Goal: Task Accomplishment & Management: Use online tool/utility

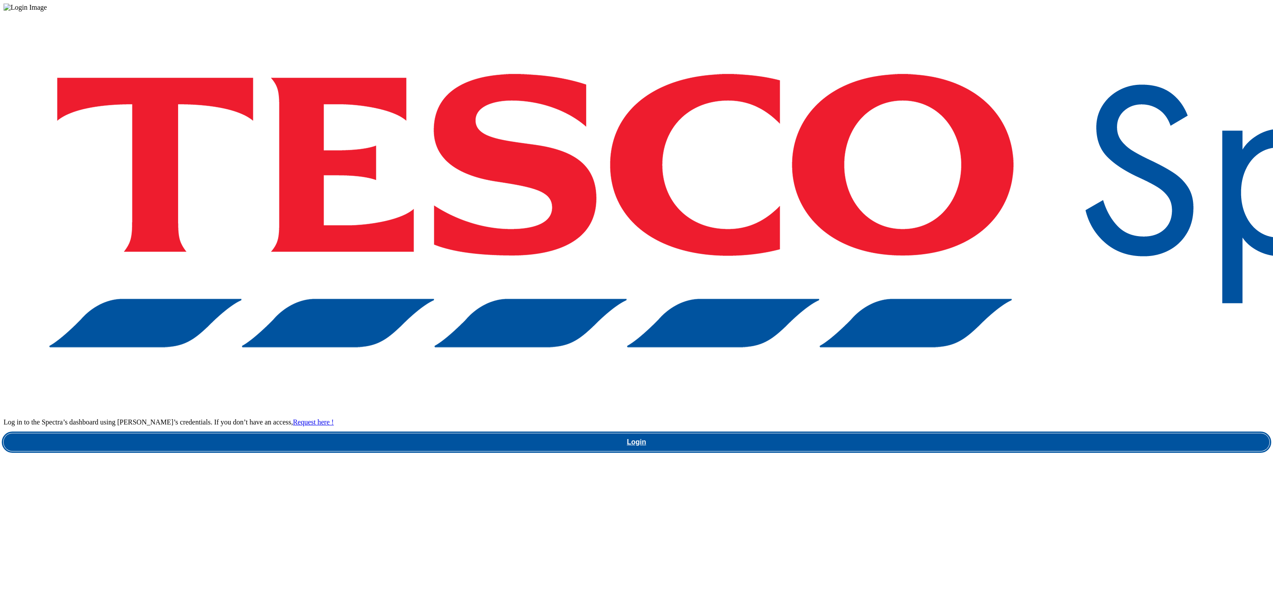
click at [955, 433] on link "Login" at bounding box center [637, 442] width 1266 height 18
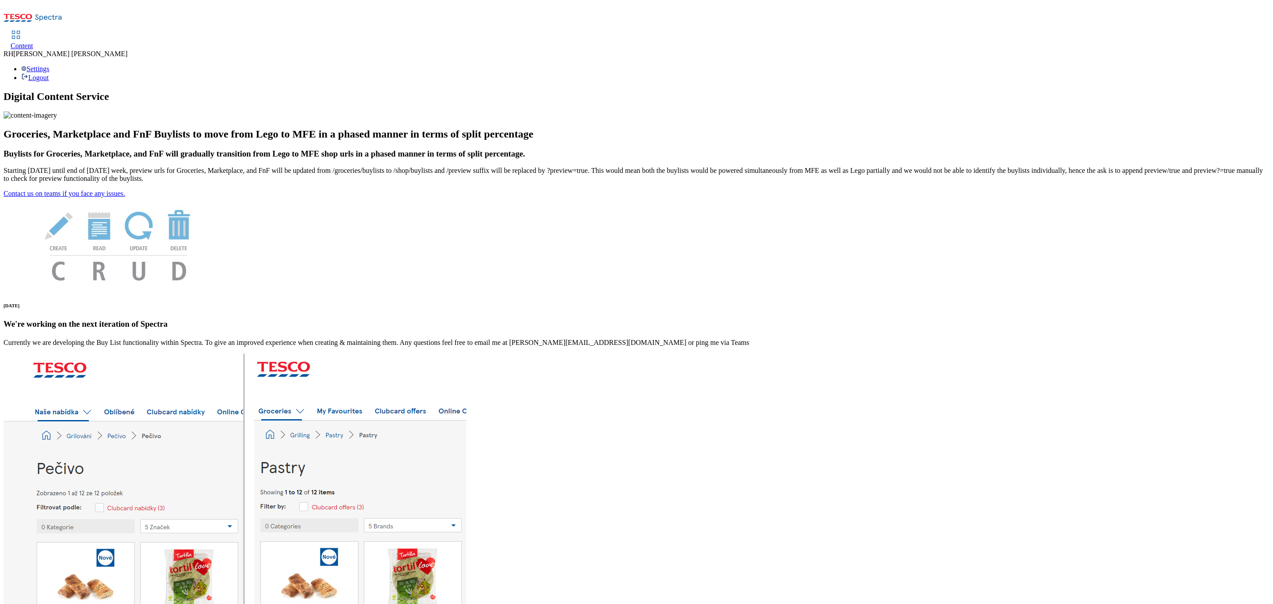
click at [33, 31] on link "Content" at bounding box center [22, 40] width 23 height 19
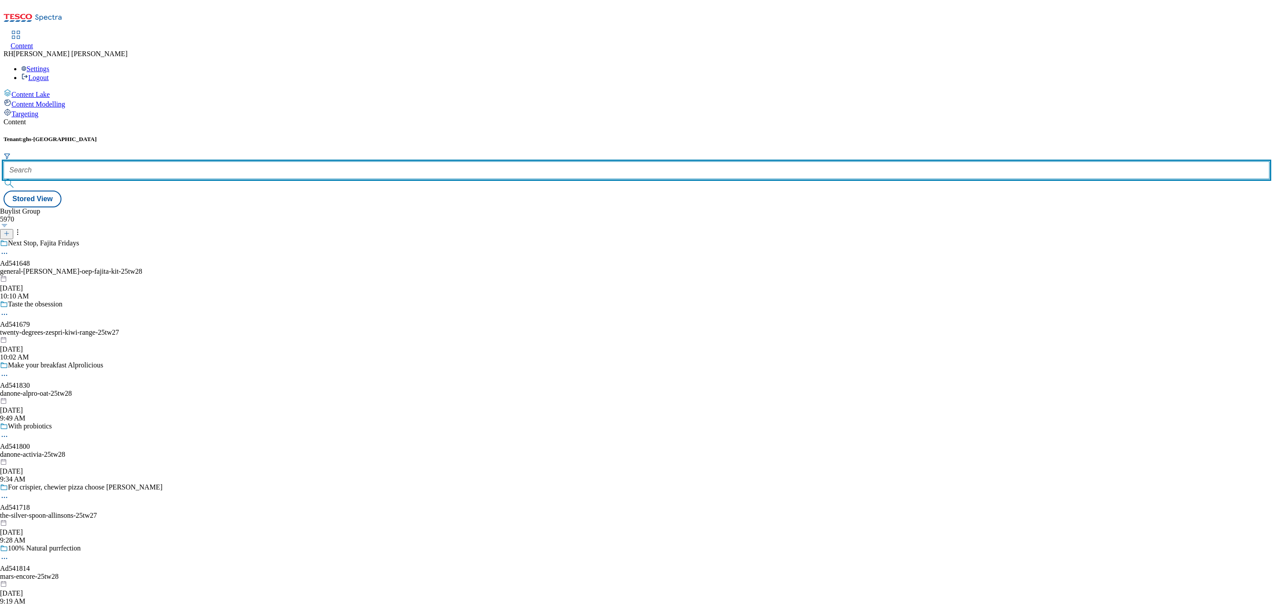
click at [207, 161] on input "text" at bounding box center [637, 170] width 1266 height 18
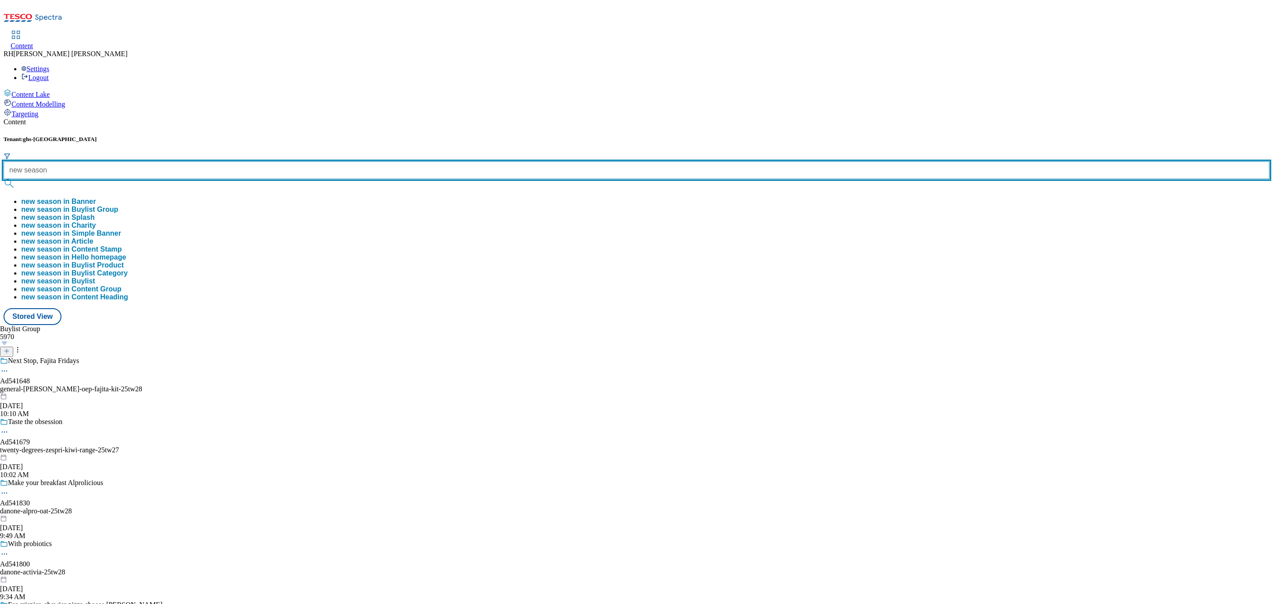
type input "new season"
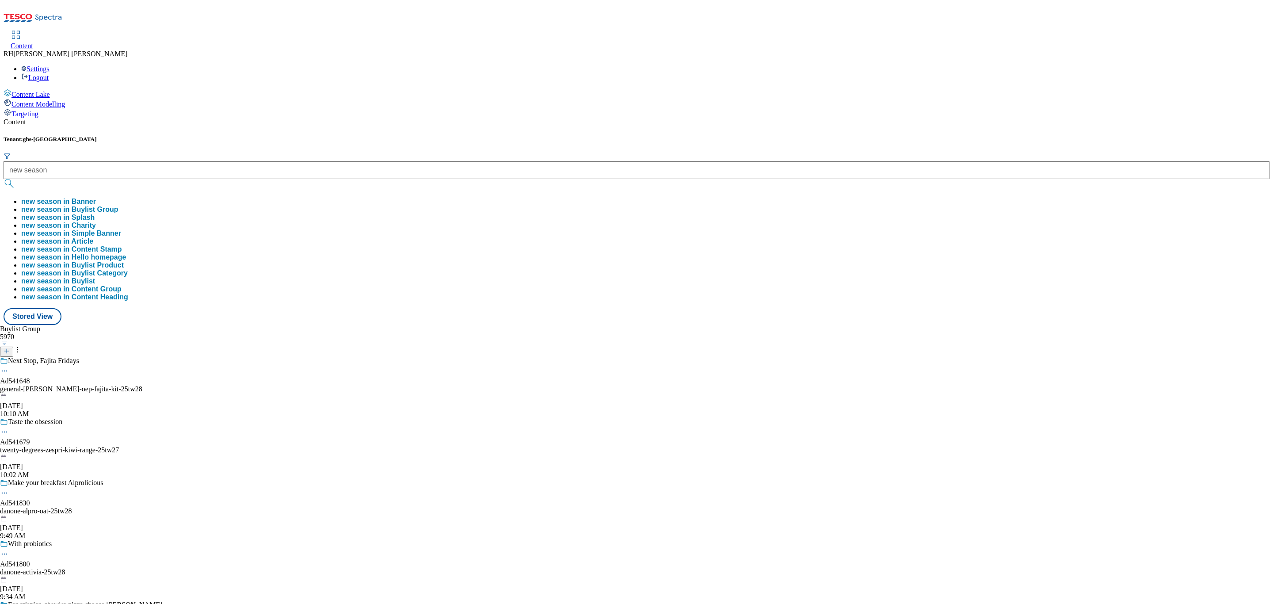
click at [118, 206] on button "new season in Buylist Group" at bounding box center [69, 210] width 97 height 8
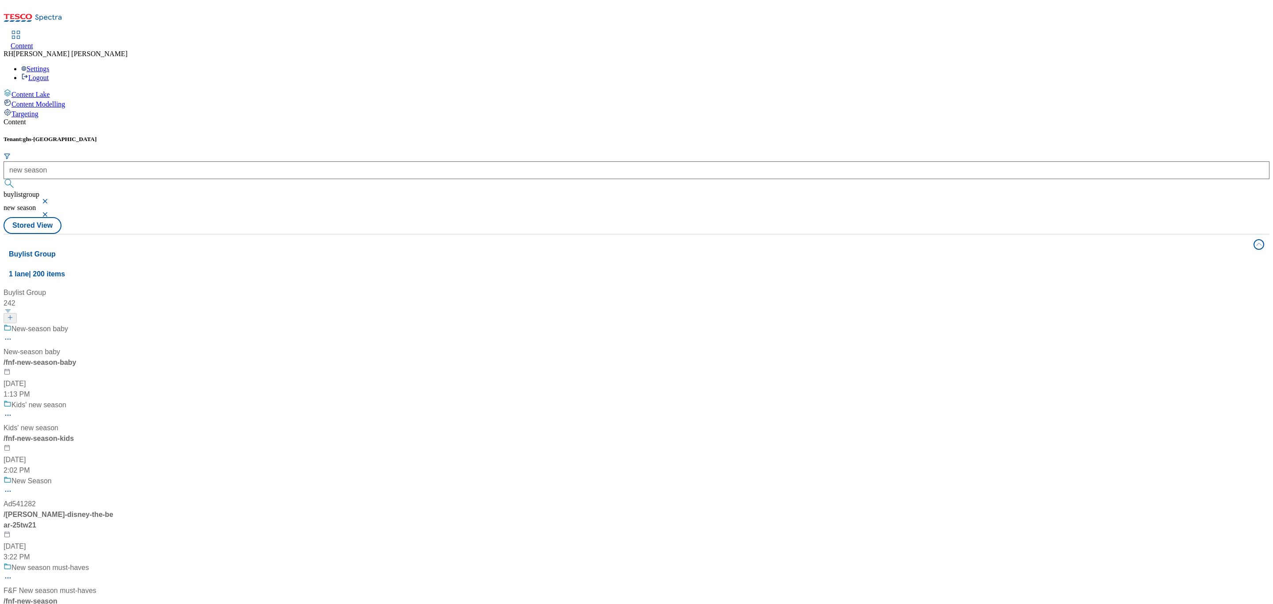
scroll to position [66, 0]
click at [114, 400] on div "Kids' new season Kids' new season / fnf-new-season-kids Aug 13, 2025 2:02 PM" at bounding box center [59, 438] width 111 height 76
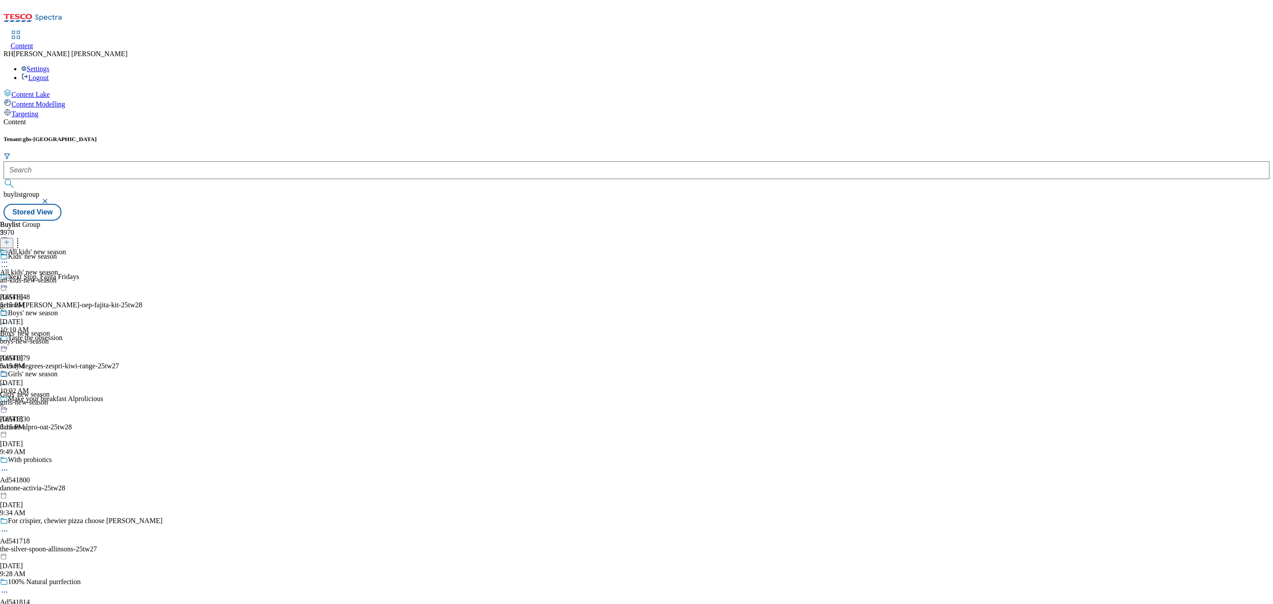
click at [66, 248] on div "All kids' new season All kids' new season all-kids-new-season Aug 13, 2025 5:15…" at bounding box center [33, 278] width 66 height 61
click at [35, 268] on div "All products" at bounding box center [17, 272] width 35 height 8
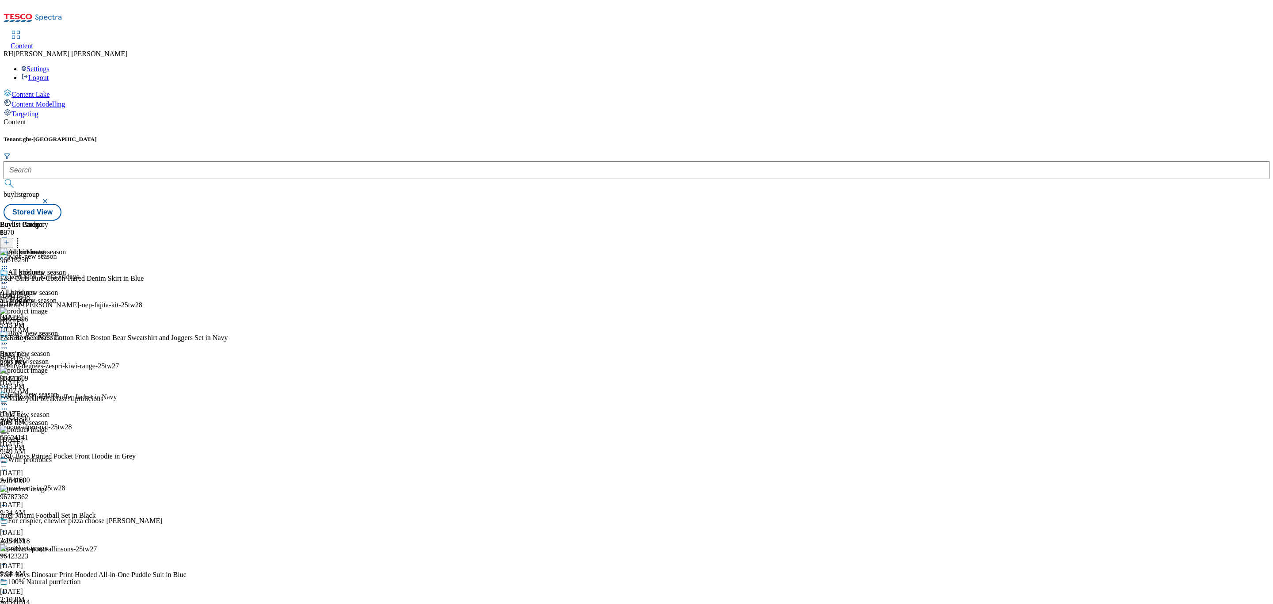
click at [9, 278] on icon at bounding box center [4, 282] width 9 height 9
click at [56, 379] on span "Un-publish" at bounding box center [41, 382] width 28 height 7
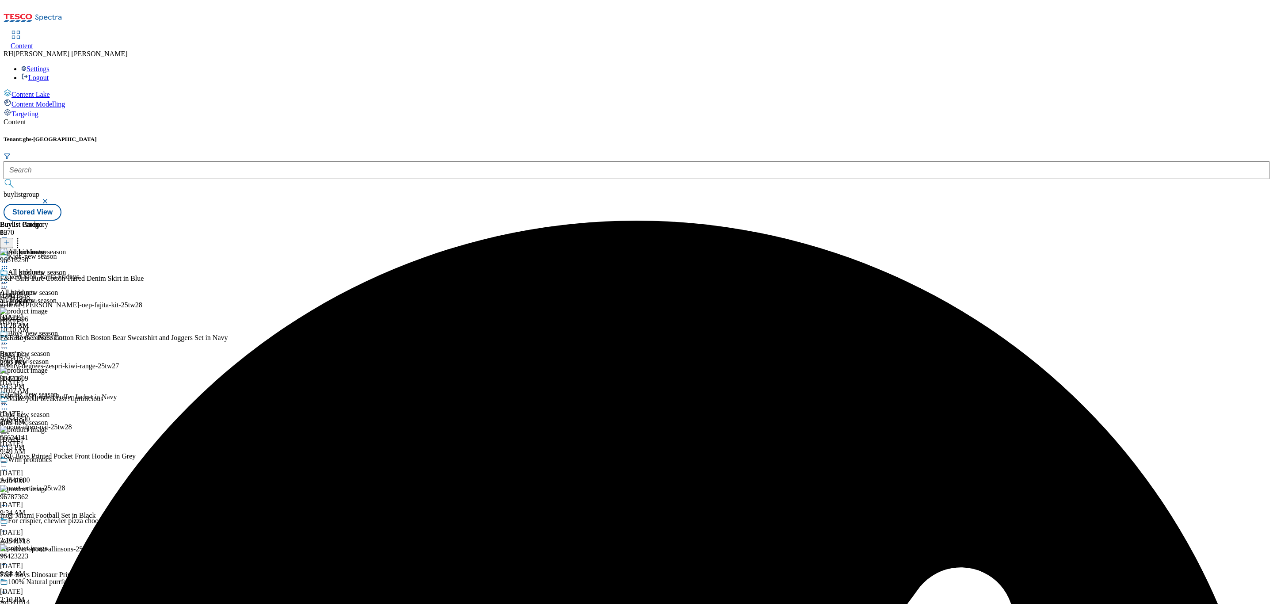
click at [9, 278] on icon at bounding box center [4, 282] width 9 height 9
click at [57, 349] on span "Un-preview" at bounding box center [42, 352] width 30 height 7
click at [22, 237] on icon at bounding box center [17, 241] width 9 height 9
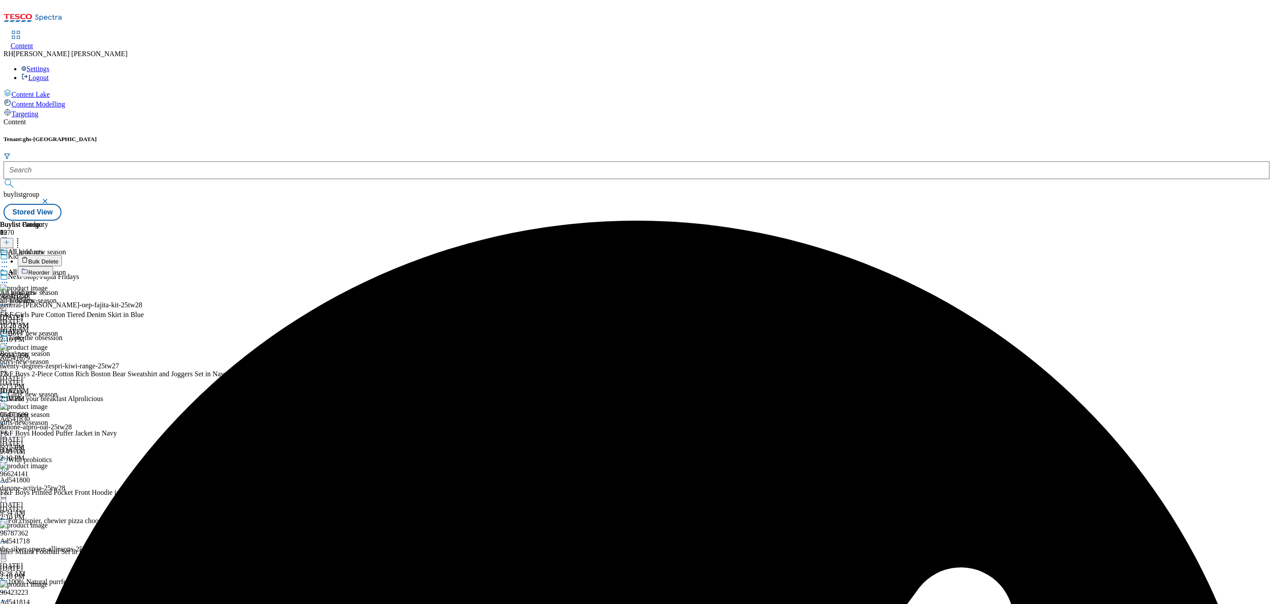
click at [58, 258] on span "Bulk Delete" at bounding box center [43, 261] width 30 height 7
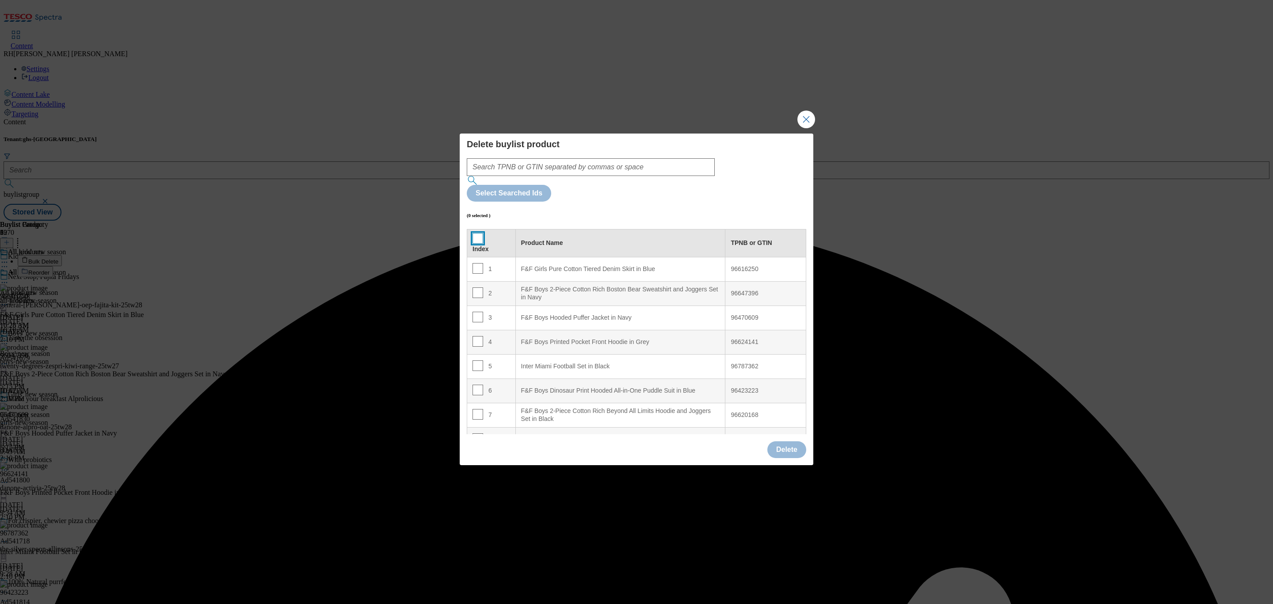
click at [476, 233] on input "Modal" at bounding box center [478, 238] width 11 height 11
checkbox input "true"
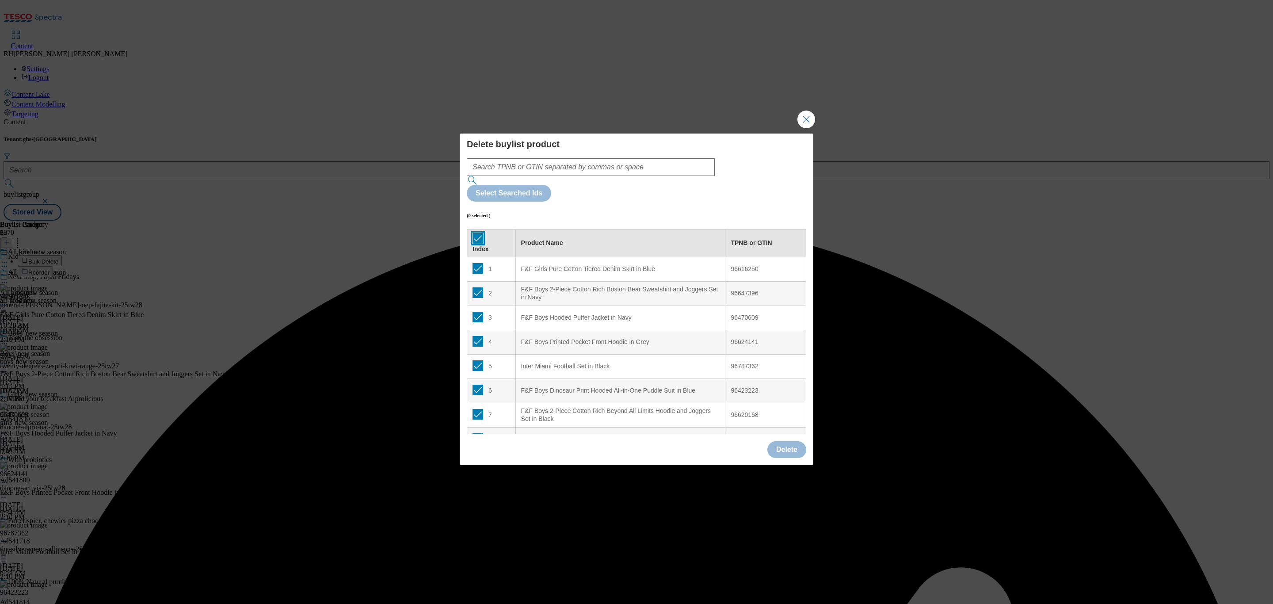
checkbox input "true"
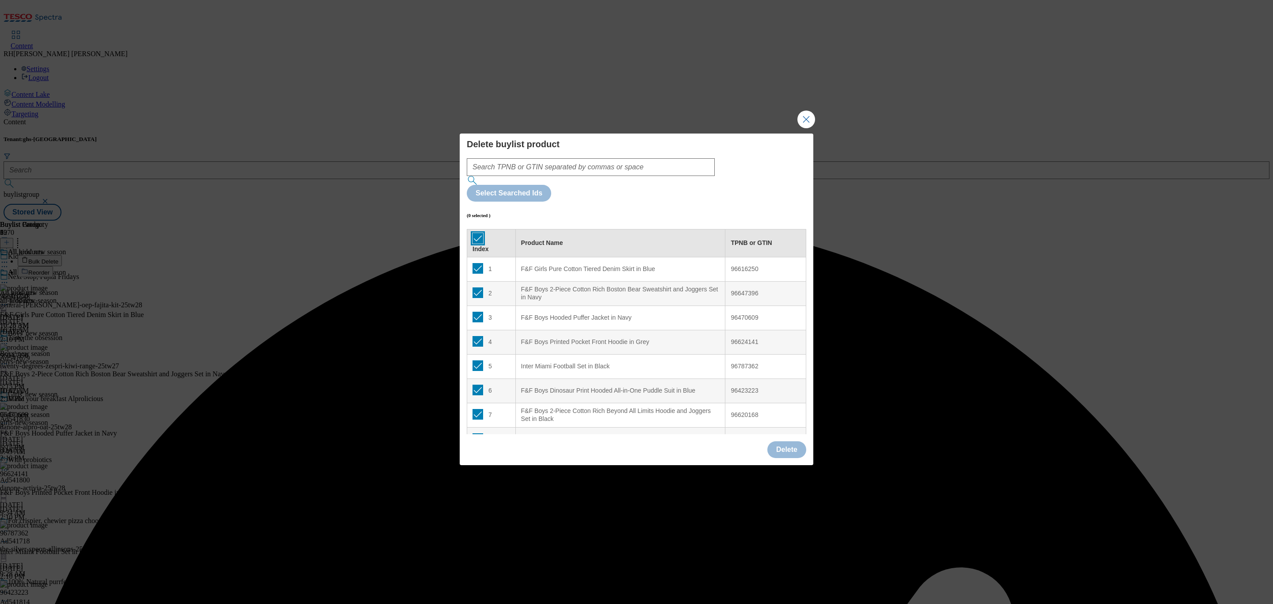
checkbox input "true"
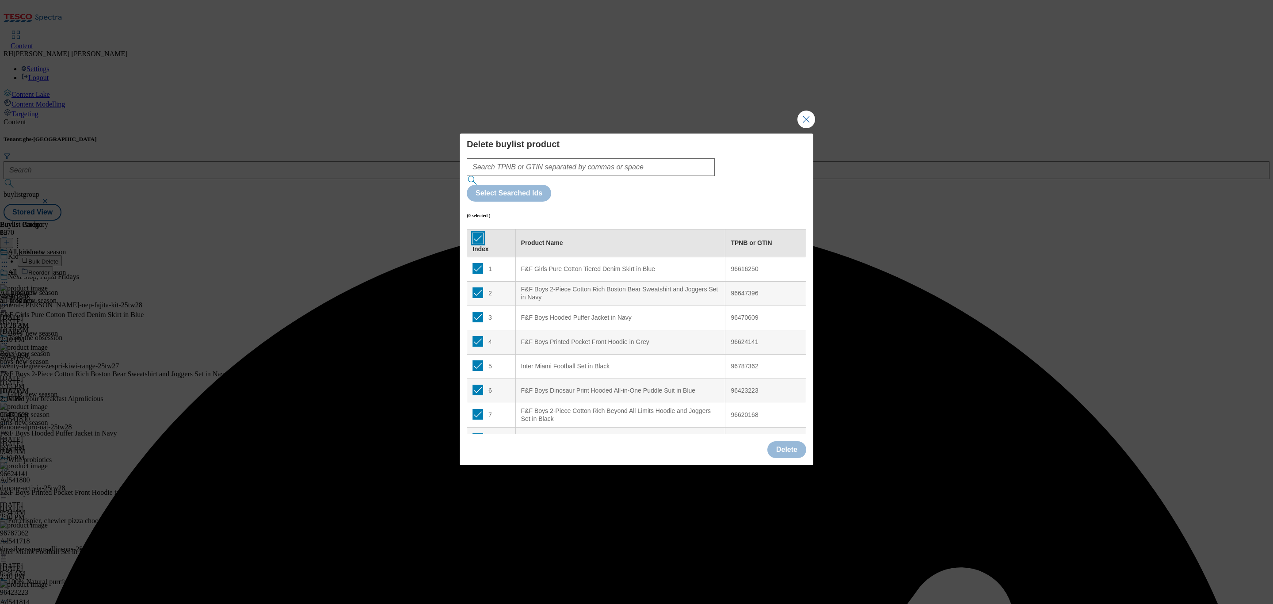
checkbox input "true"
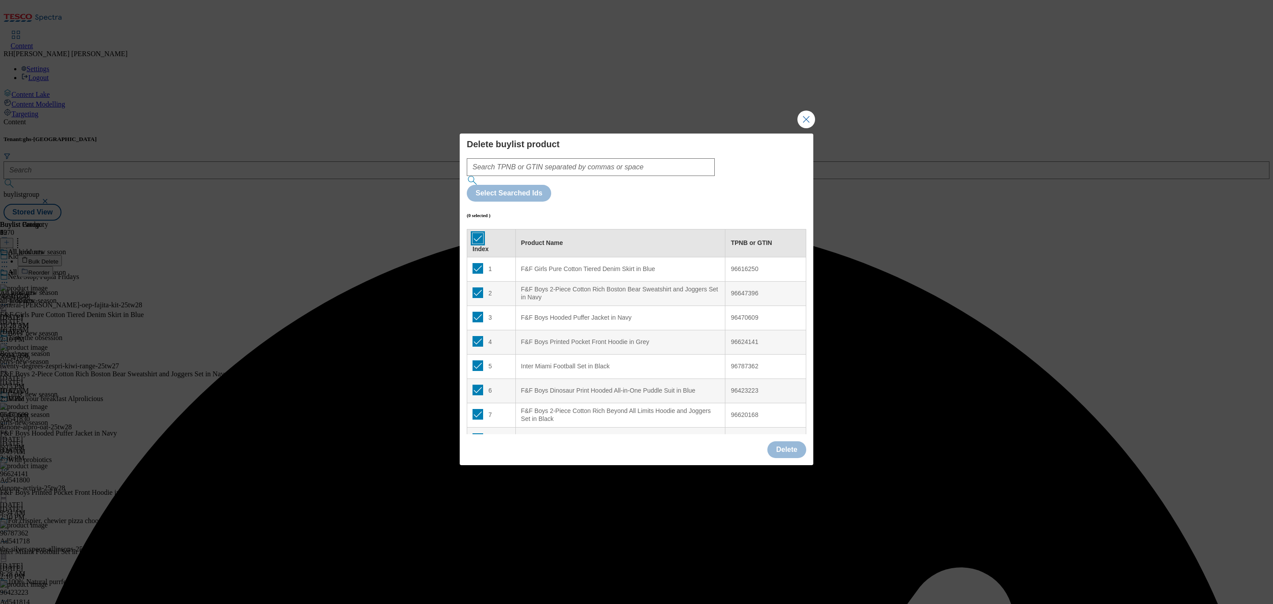
checkbox input "true"
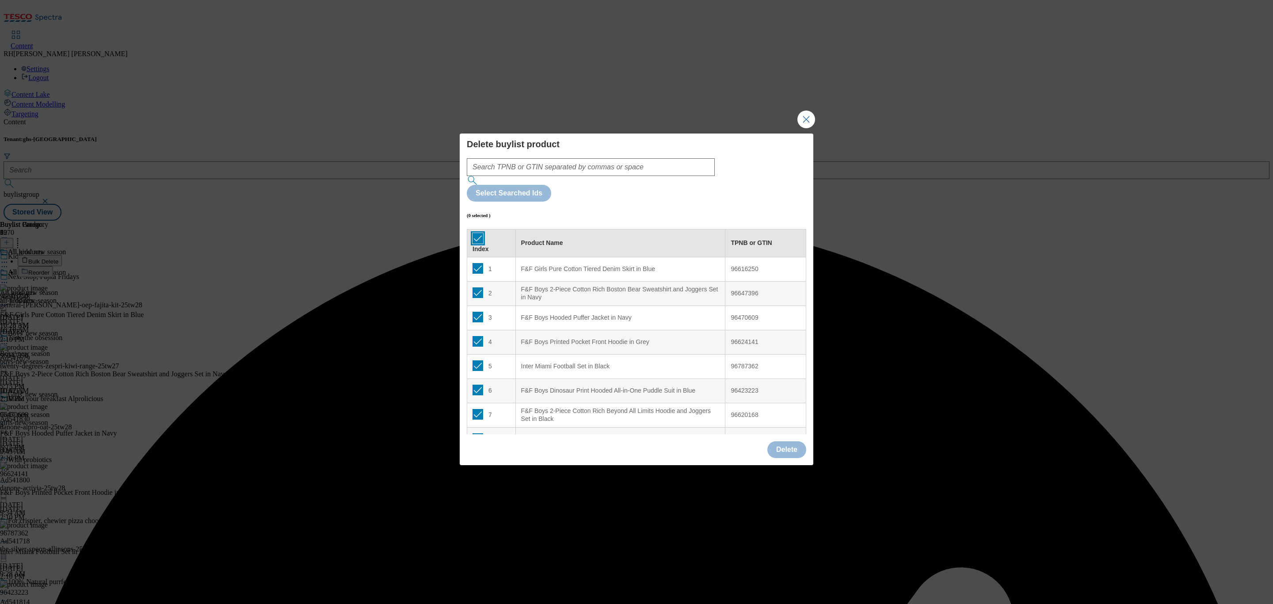
checkbox input "true"
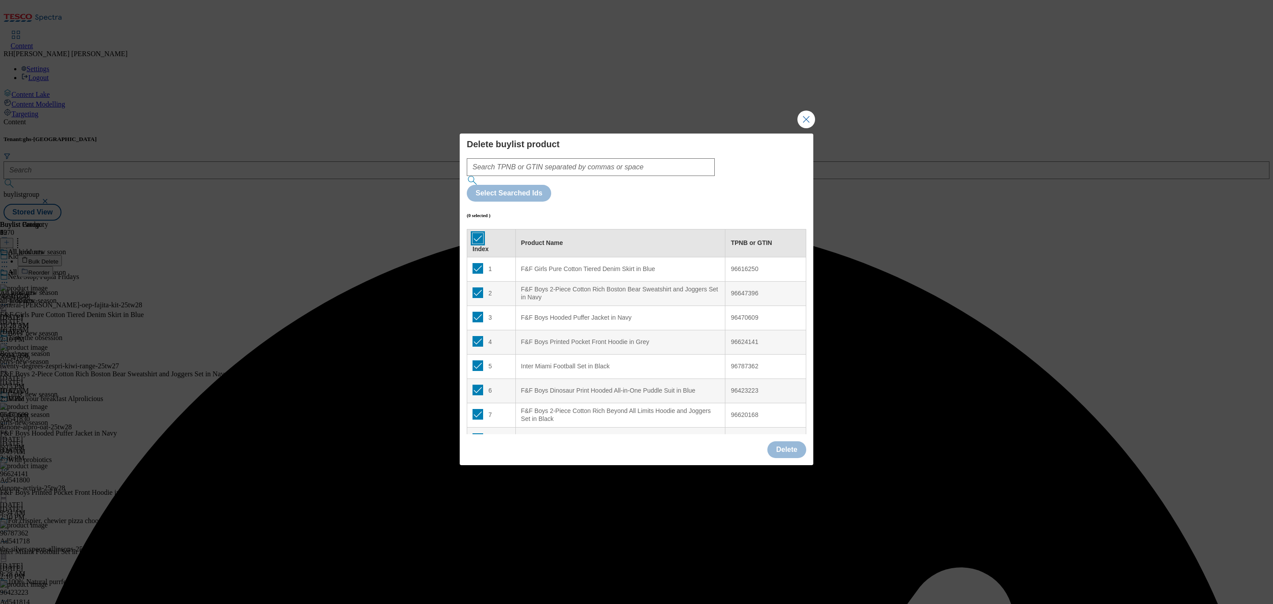
checkbox input "true"
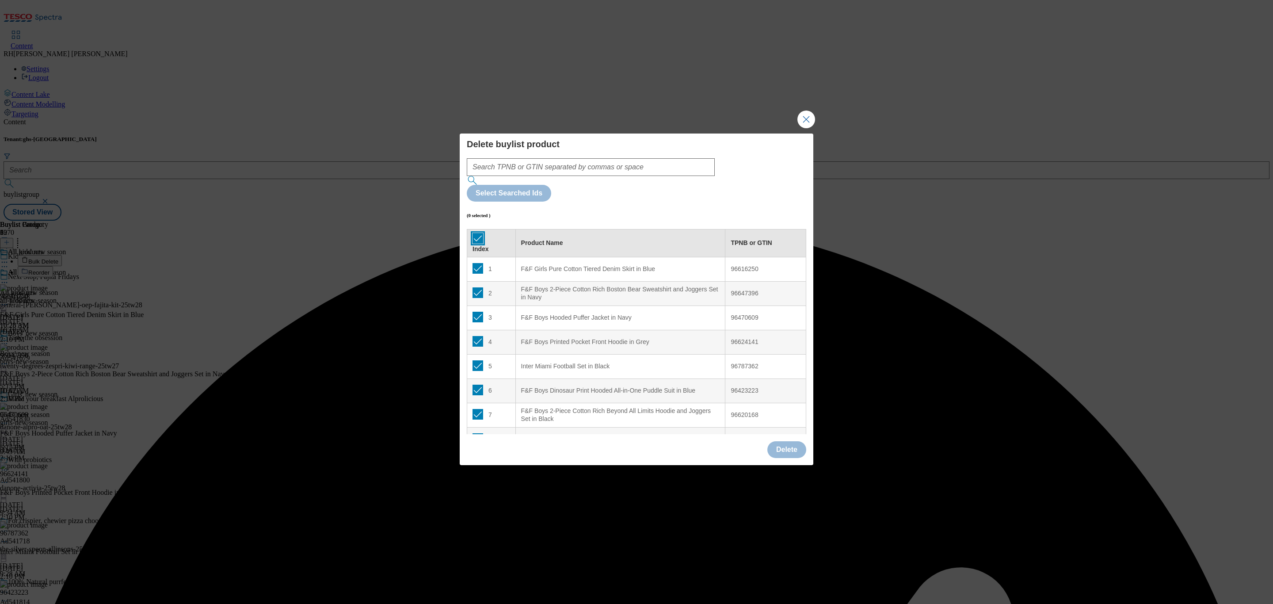
checkbox input "true"
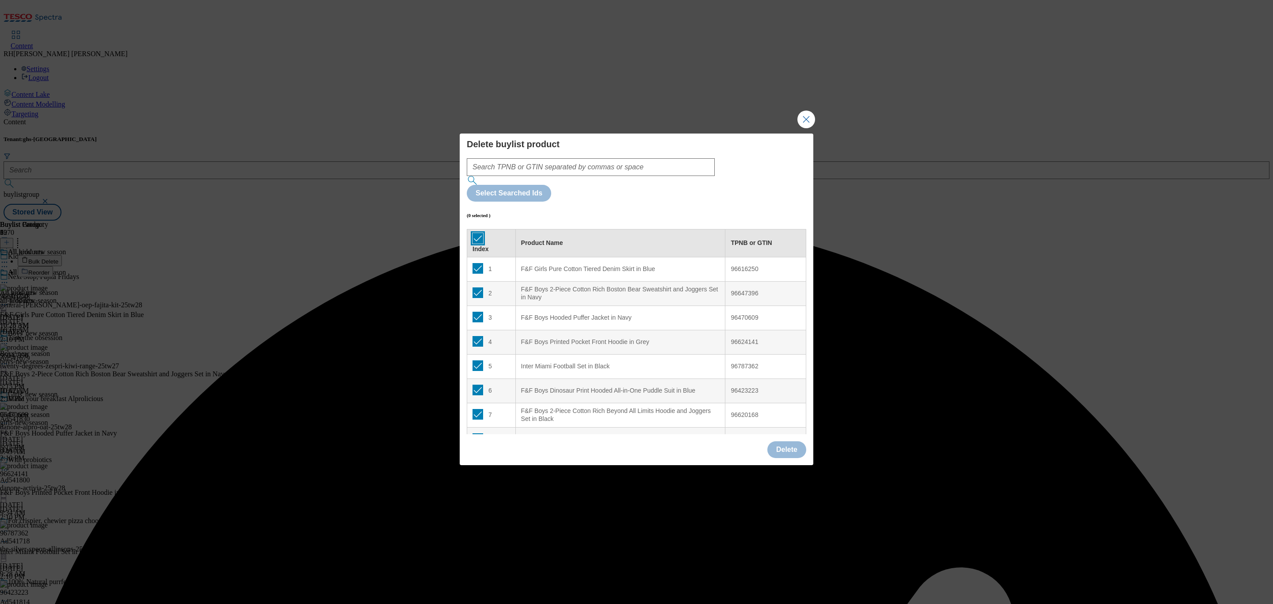
checkbox input "true"
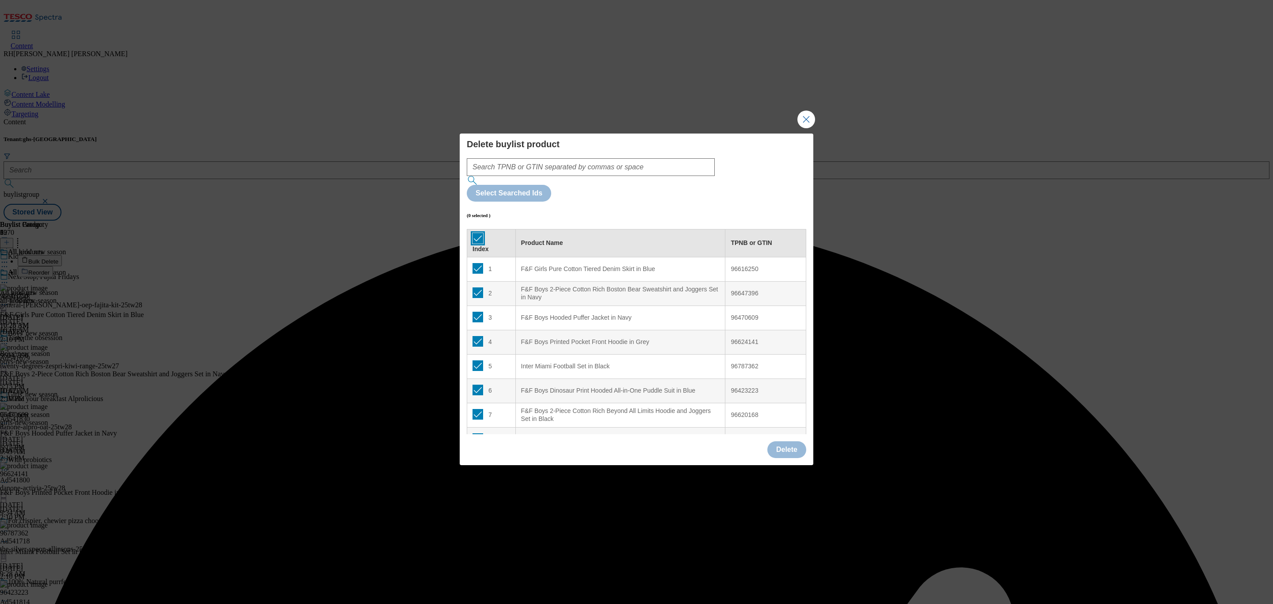
checkbox input "true"
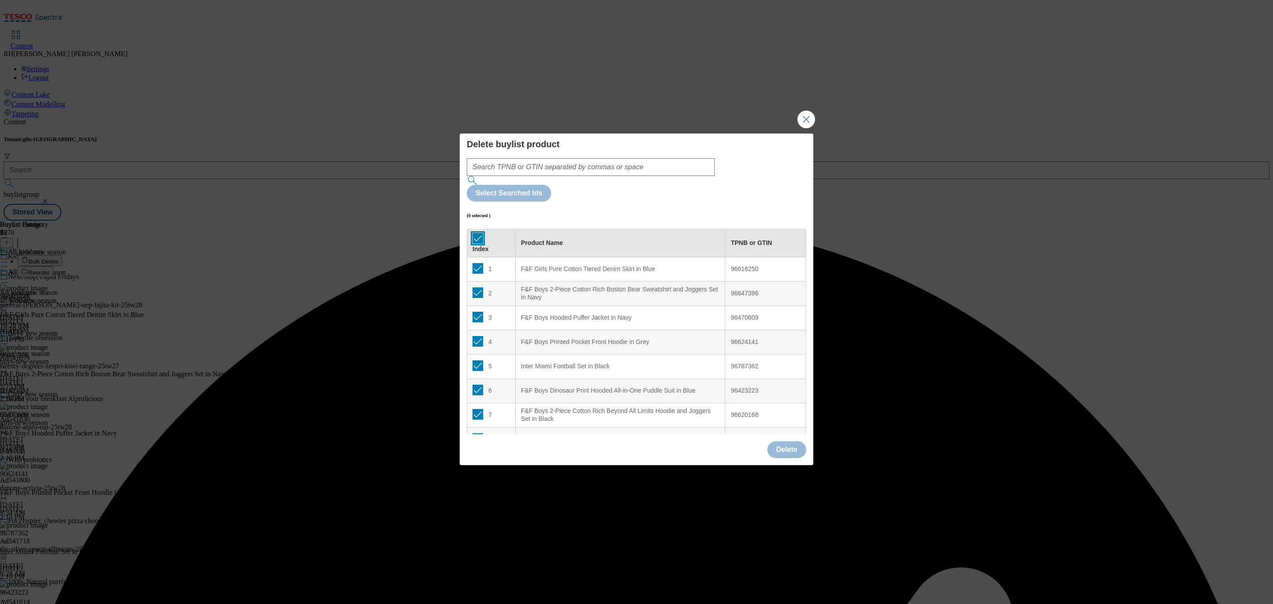
checkbox input "true"
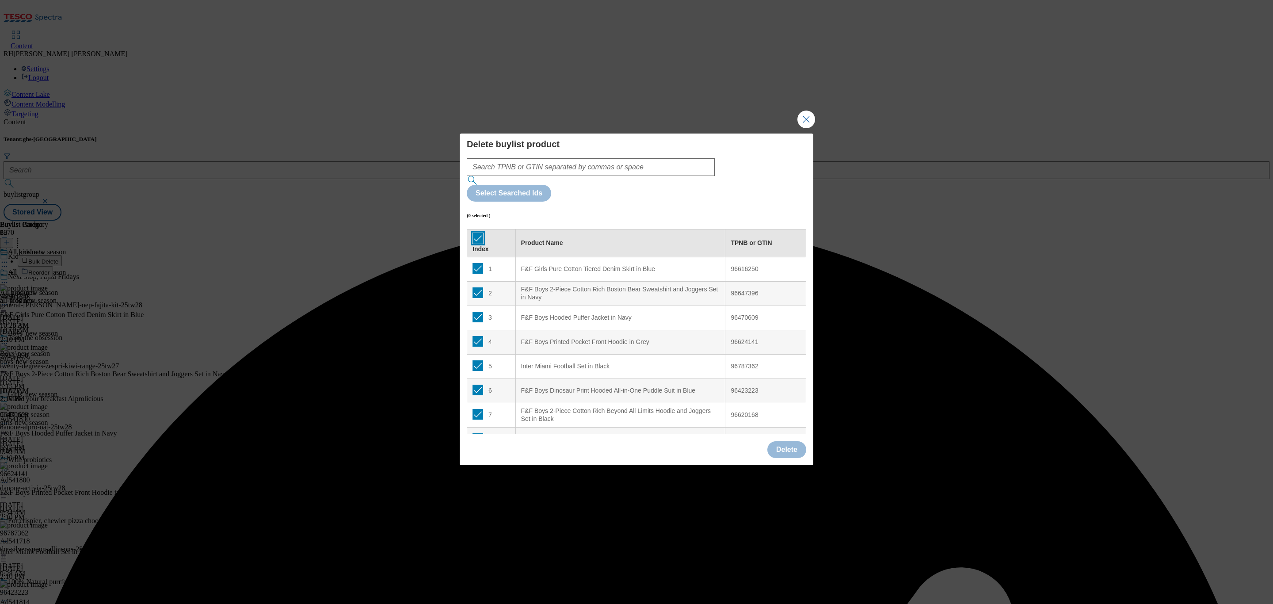
checkbox input "true"
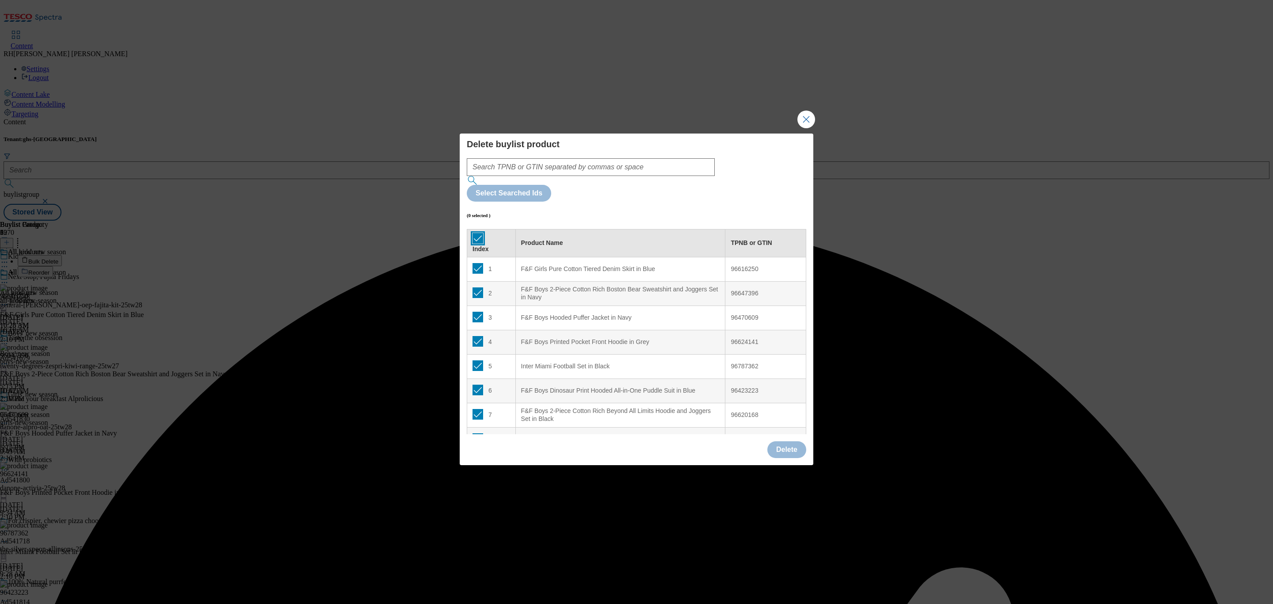
checkbox input "true"
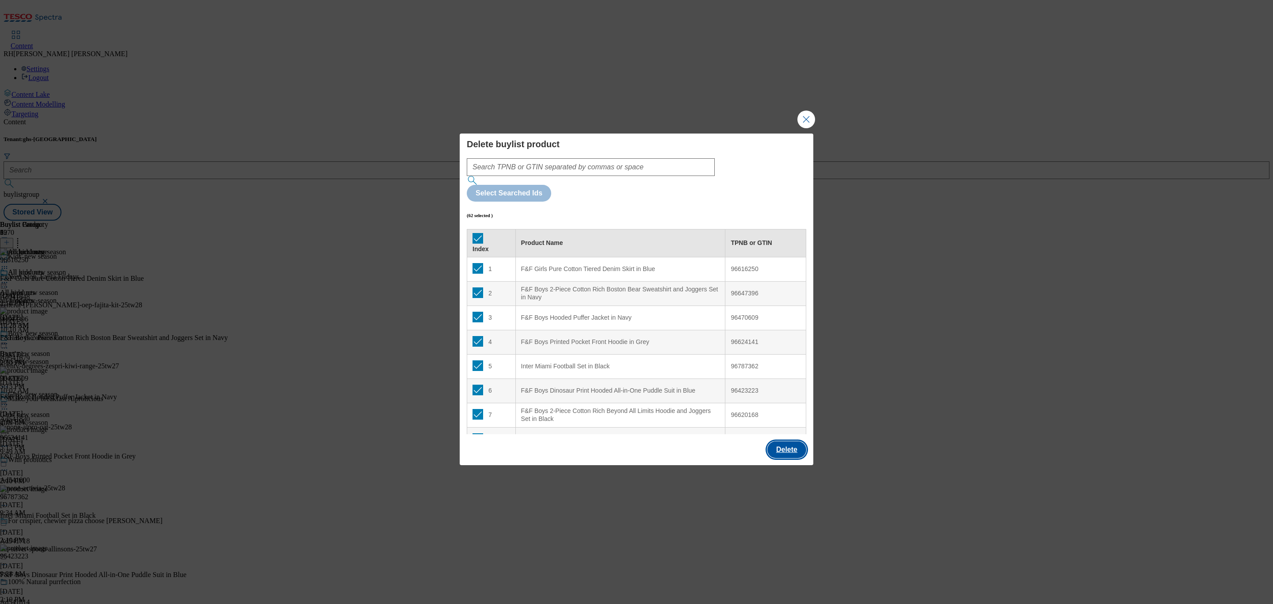
click at [785, 441] on button "Delete" at bounding box center [786, 449] width 39 height 17
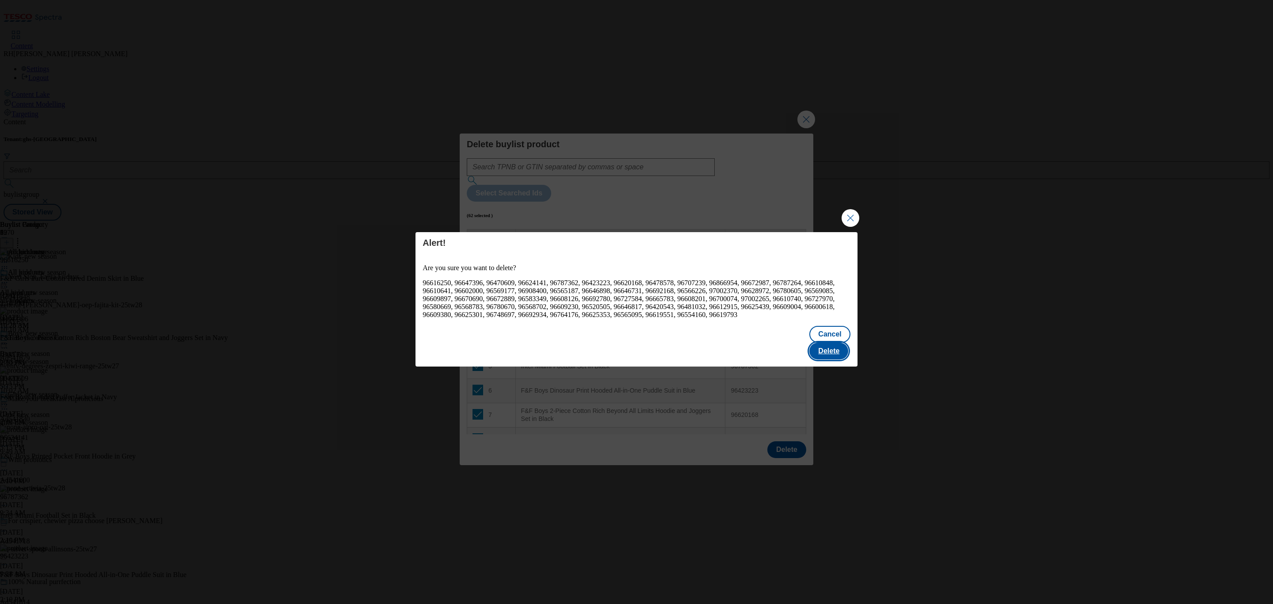
click at [822, 346] on button "Delete" at bounding box center [828, 351] width 39 height 17
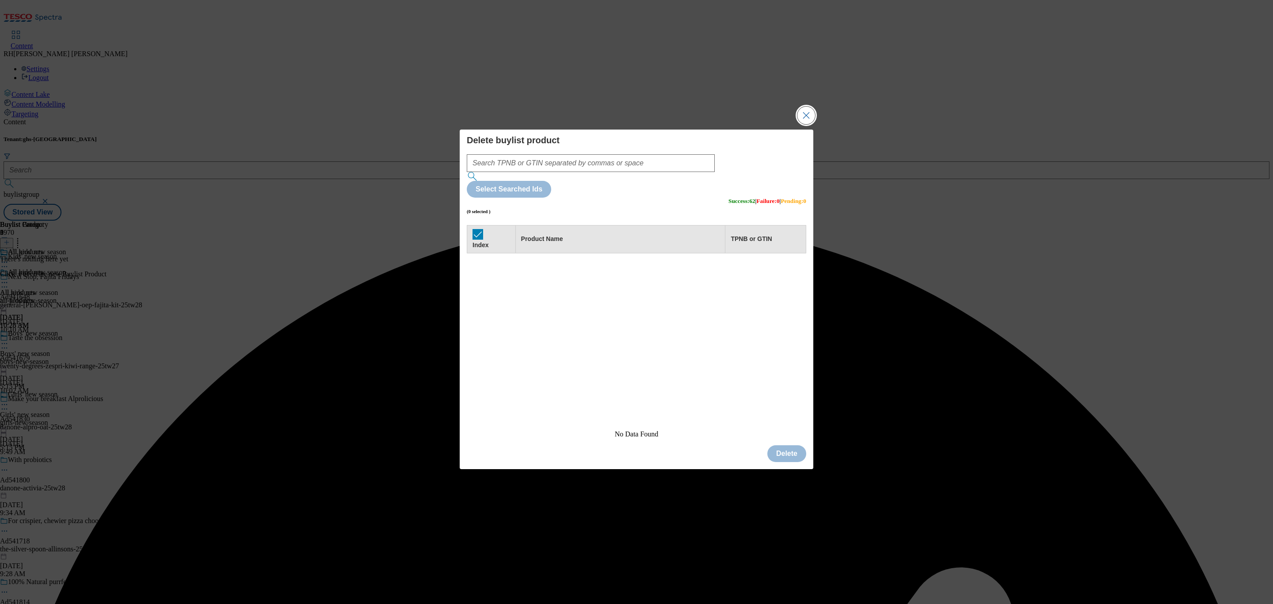
click at [809, 124] on button "Close Modal" at bounding box center [807, 116] width 18 height 18
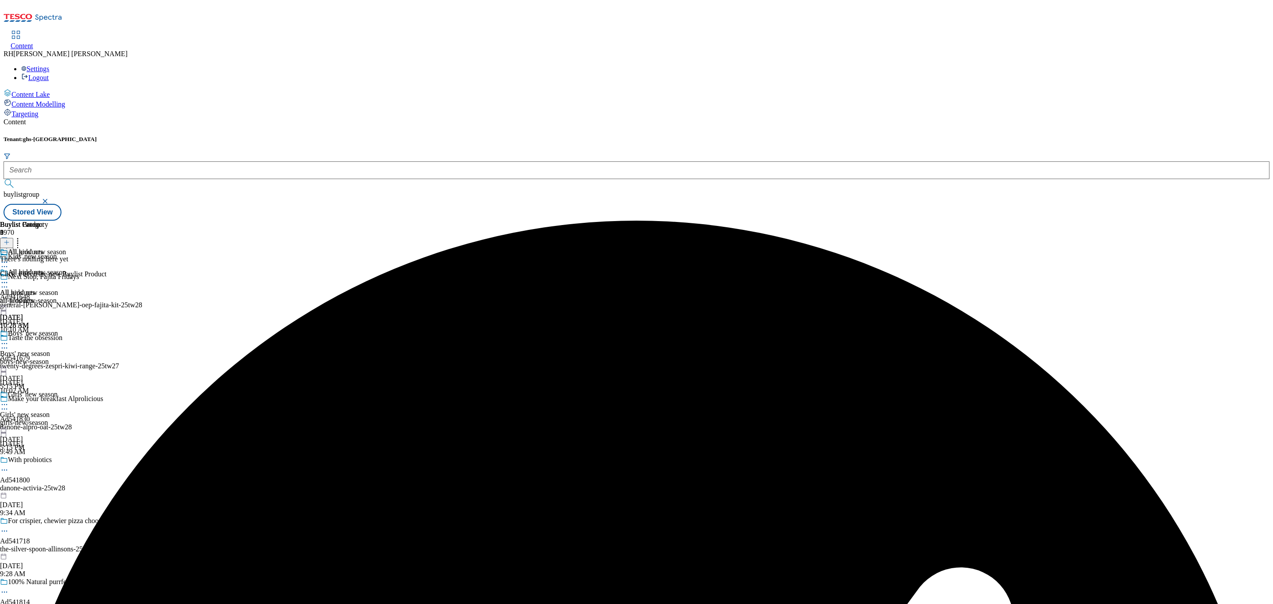
click at [10, 239] on icon at bounding box center [7, 242] width 6 height 6
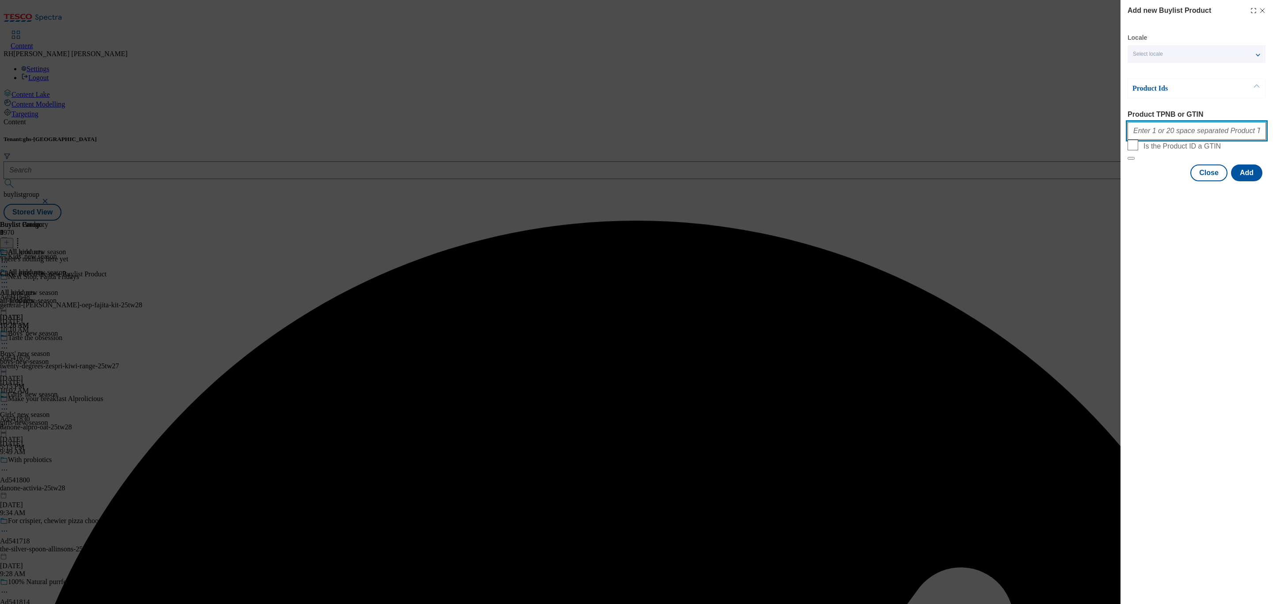
click at [1226, 135] on input "Product TPNB or GTIN" at bounding box center [1197, 131] width 138 height 18
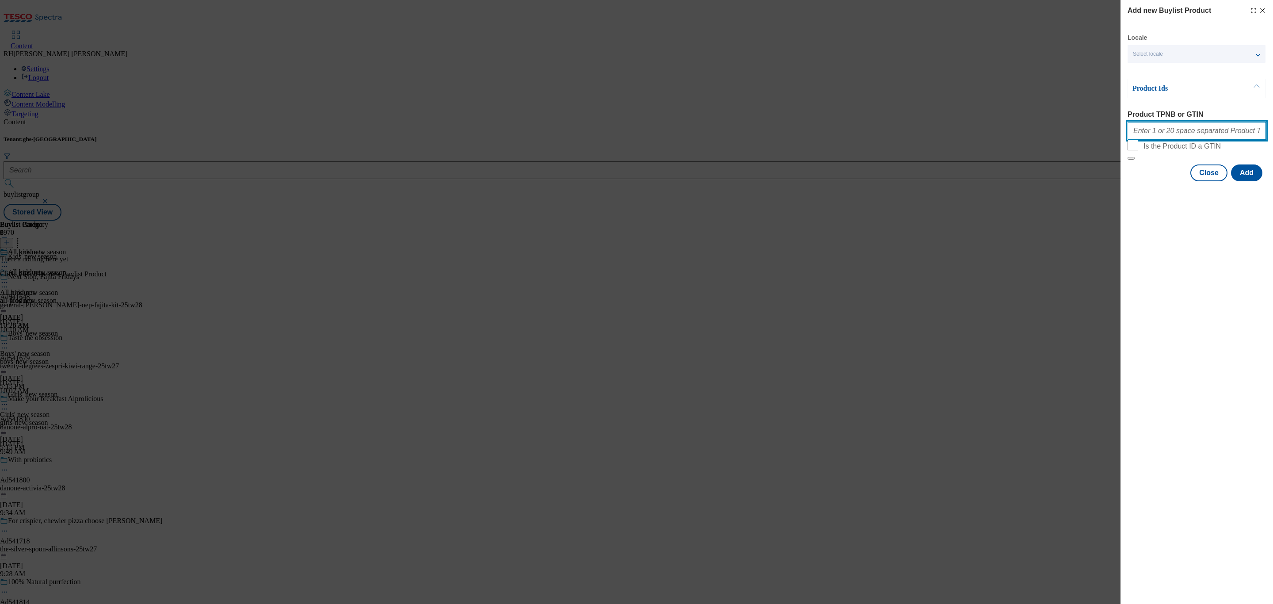
paste input "96586191 96616250 96581490 96608276 96505081 96596841 96586191 96619096 9660930…"
type input "96586191 96616250 96581490 96608276 96505081 96596841 96586191 96619096 9660930…"
click at [1251, 181] on button "Add" at bounding box center [1246, 172] width 31 height 17
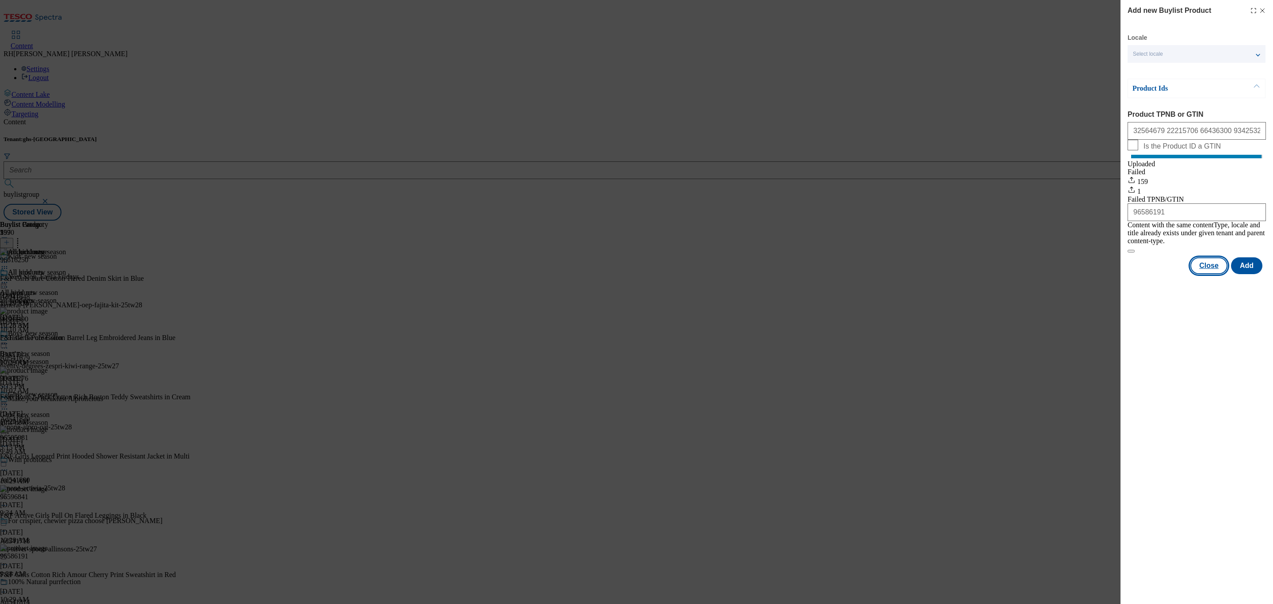
click at [1211, 267] on button "Close" at bounding box center [1209, 265] width 37 height 17
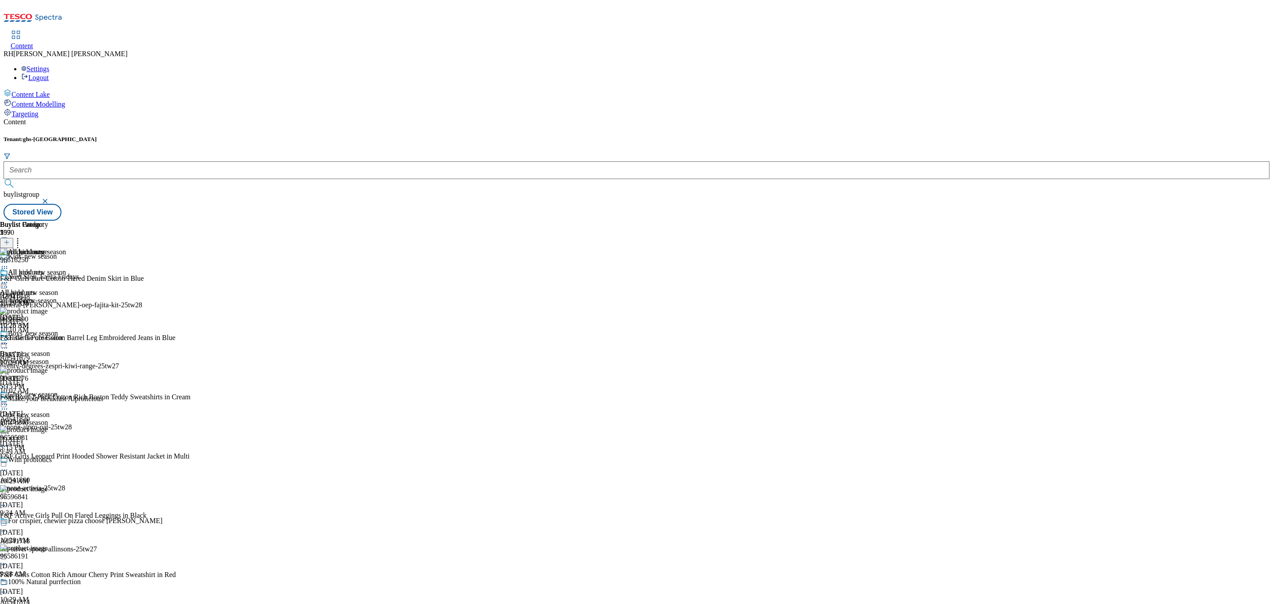
click at [7, 240] on line at bounding box center [7, 242] width 0 height 4
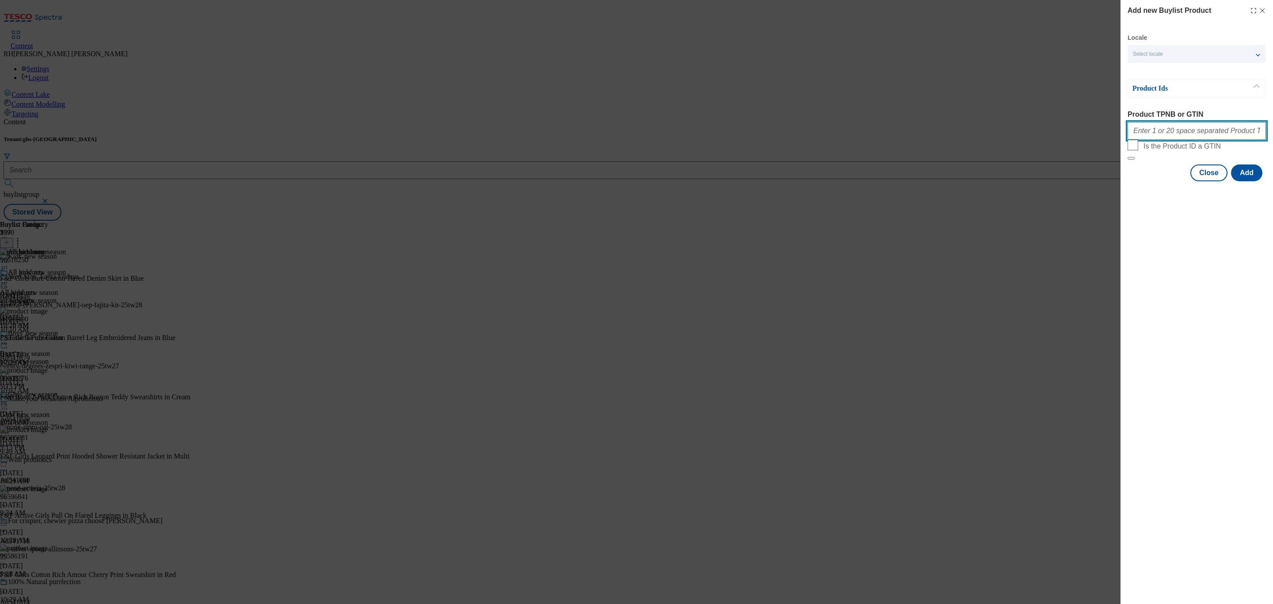
click at [1200, 128] on input "Product TPNB or GTIN" at bounding box center [1197, 131] width 138 height 18
paste input "96586191"
type input "96586191"
click at [1252, 181] on button "Add" at bounding box center [1246, 172] width 31 height 17
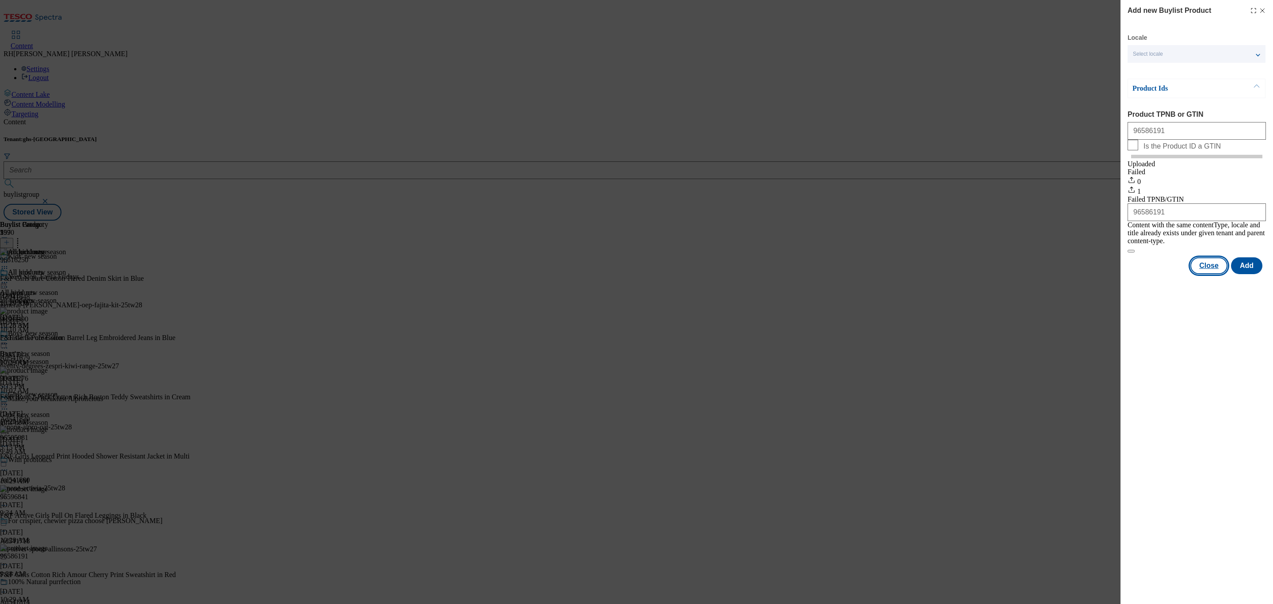
click at [1214, 267] on button "Close" at bounding box center [1209, 265] width 37 height 17
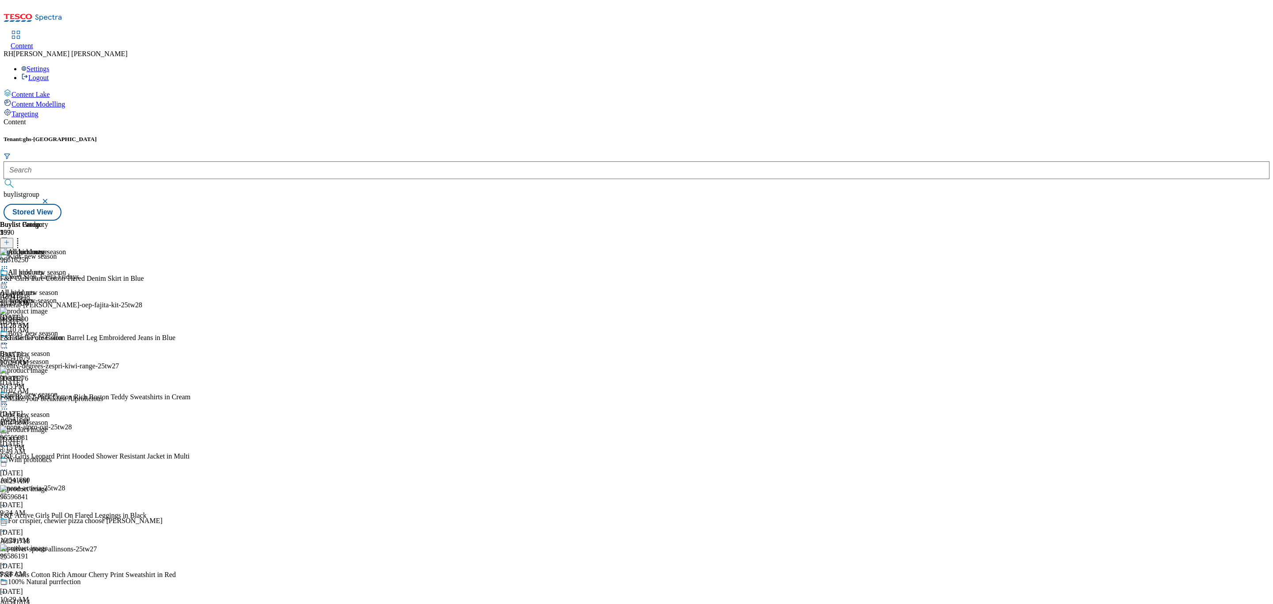
click at [22, 237] on icon at bounding box center [17, 241] width 9 height 9
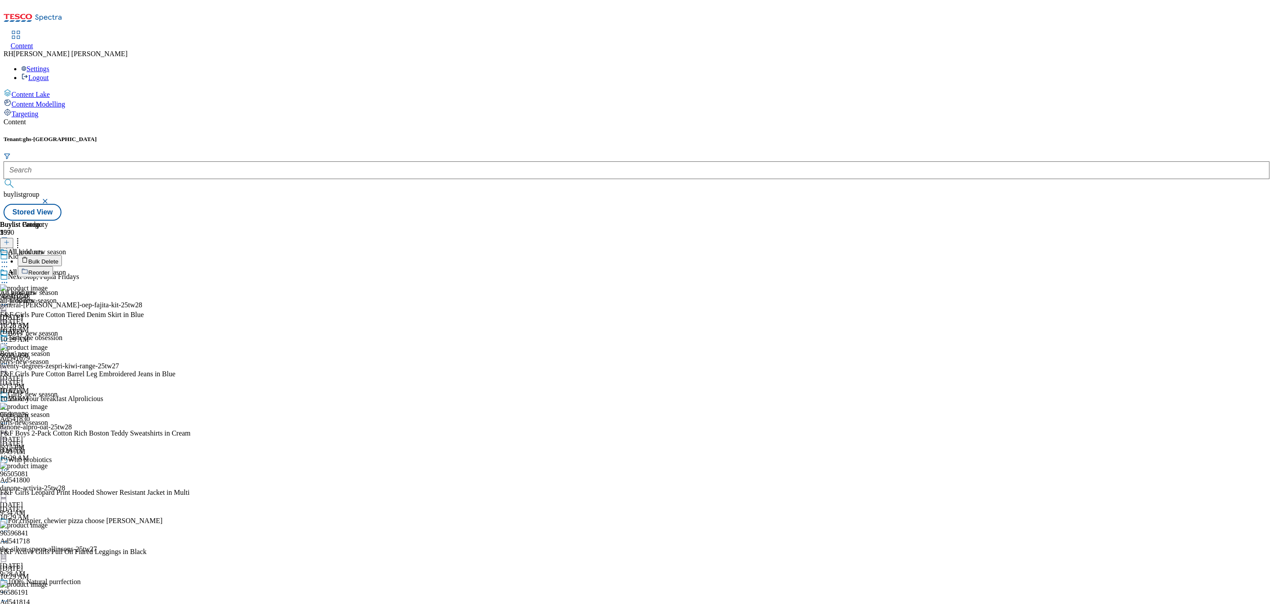
click at [191, 266] on li "Reorder" at bounding box center [104, 271] width 173 height 11
click at [50, 269] on span "Reorder" at bounding box center [38, 272] width 21 height 7
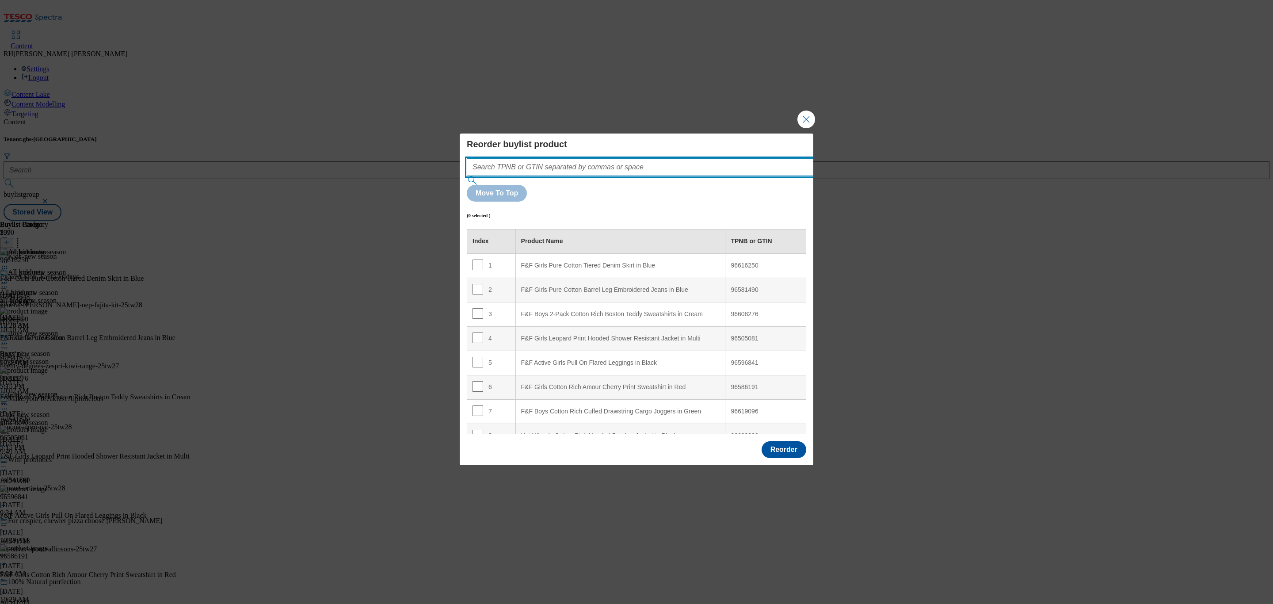
click at [558, 176] on input "Modal" at bounding box center [654, 167] width 374 height 18
paste input "96586191"
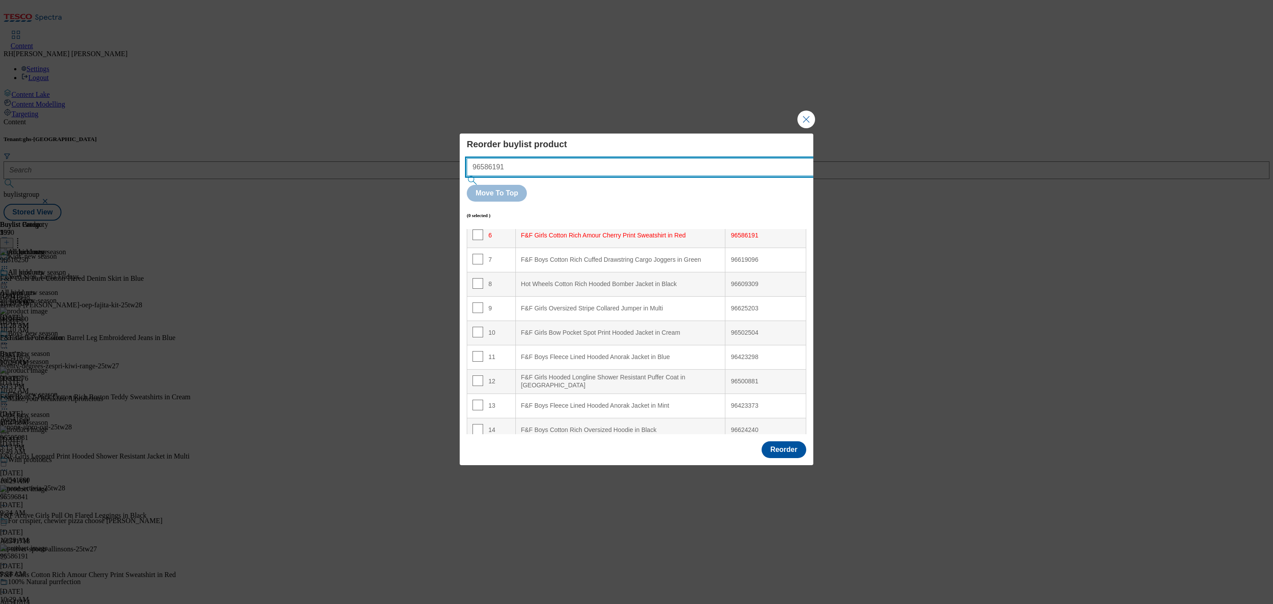
scroll to position [154, 0]
type input "96586191"
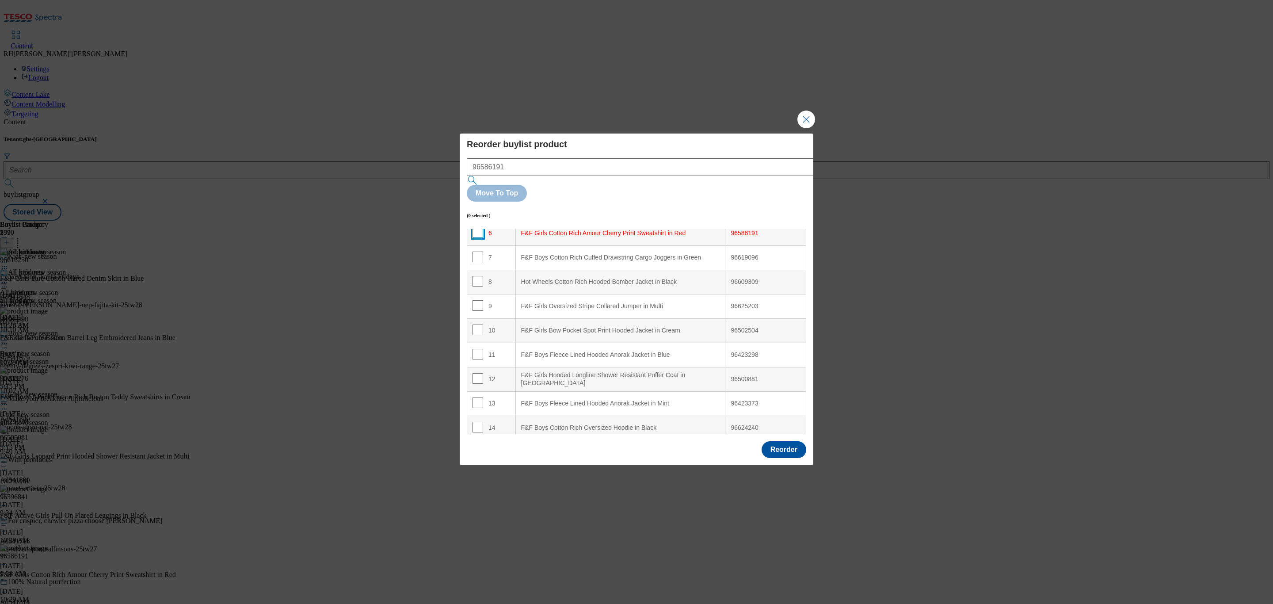
click at [476, 227] on input "Modal" at bounding box center [478, 232] width 11 height 11
checkbox input "true"
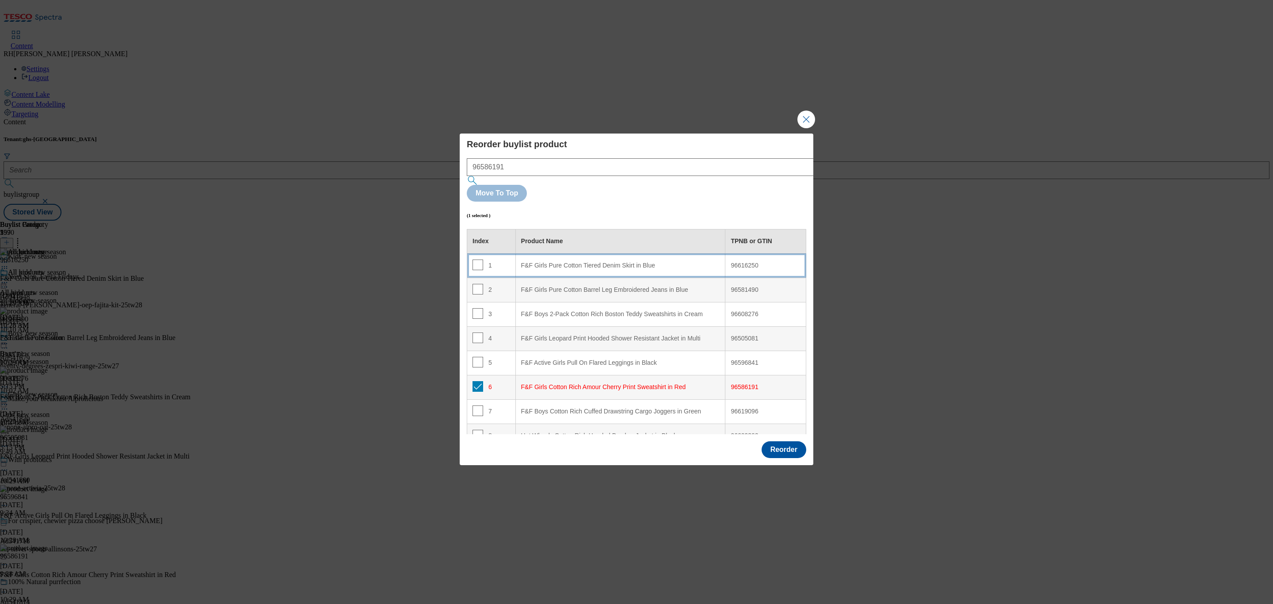
click at [598, 262] on div "F&F Girls Pure Cotton Tiered Denim Skirt in Blue" at bounding box center [620, 266] width 199 height 8
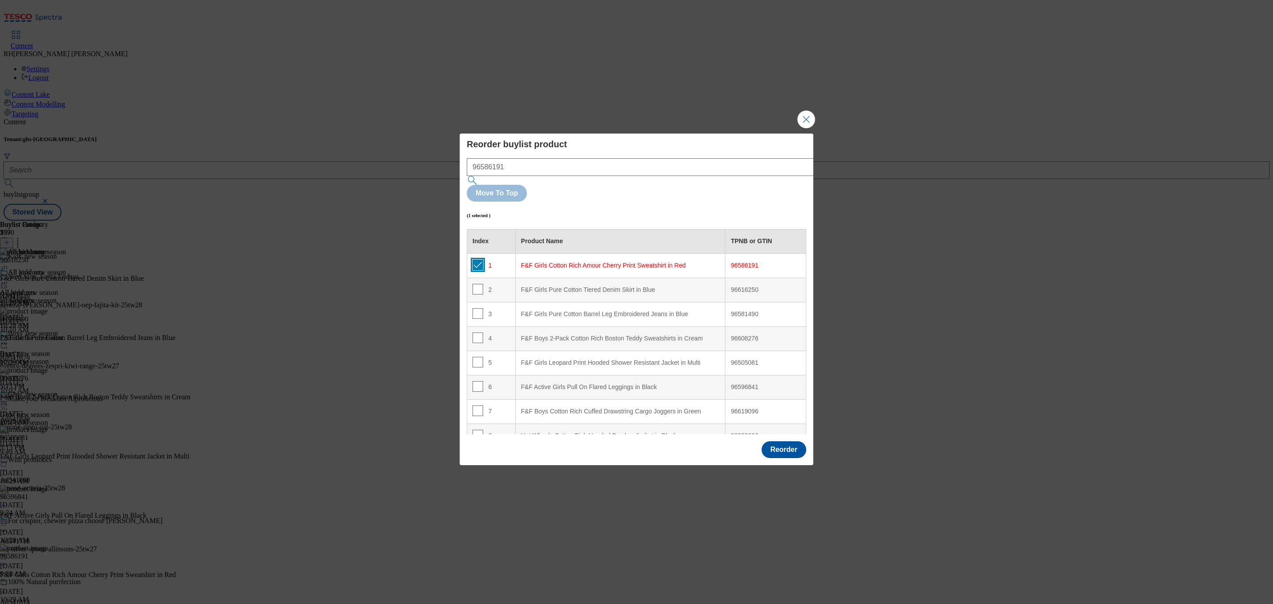
click at [473, 260] on input "Modal" at bounding box center [478, 265] width 11 height 11
checkbox input "false"
click at [794, 441] on button "Reorder" at bounding box center [784, 449] width 45 height 17
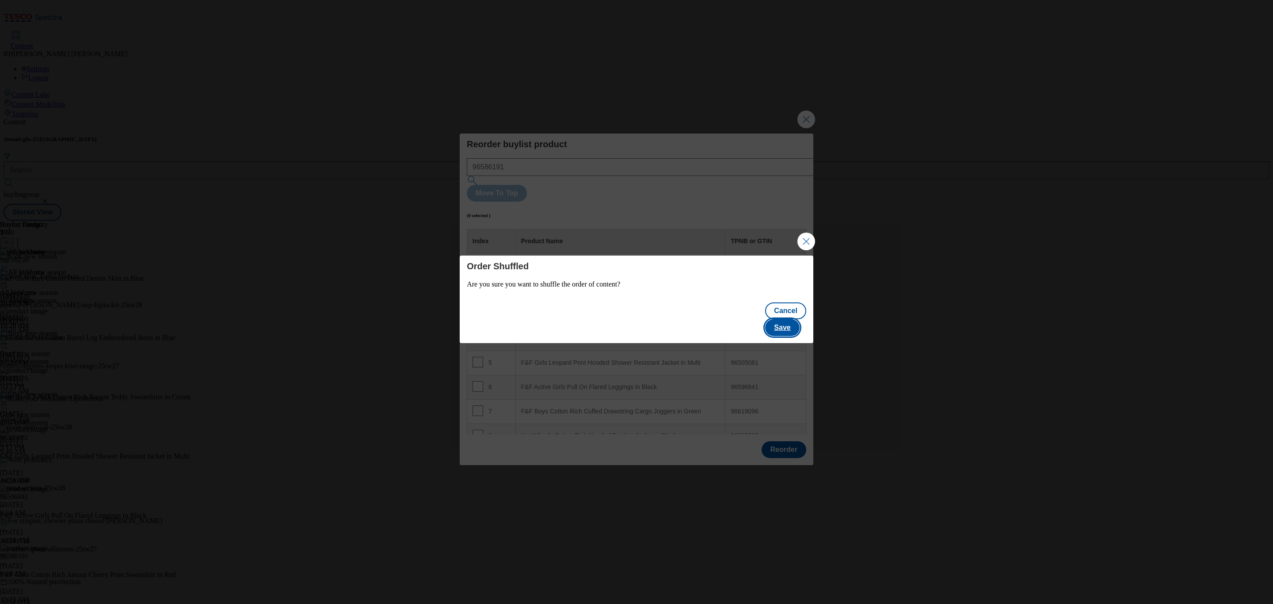
click at [798, 319] on button "Save" at bounding box center [782, 327] width 34 height 17
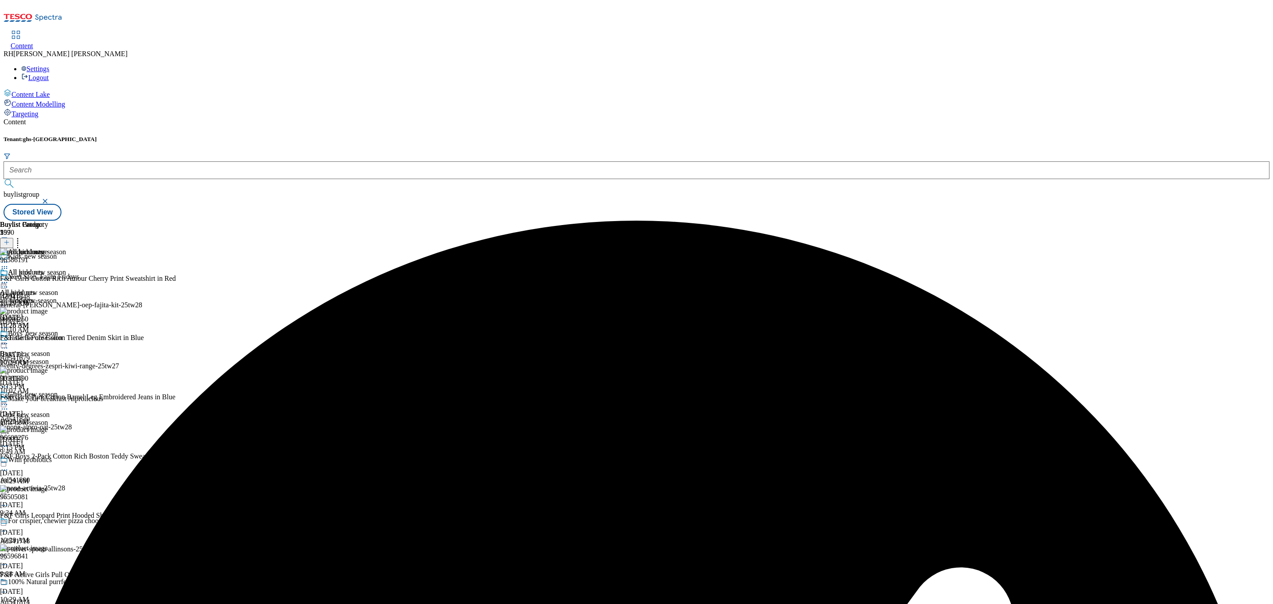
click at [9, 278] on icon at bounding box center [4, 282] width 9 height 9
click at [38, 298] on span "Edit" at bounding box center [32, 301] width 10 height 7
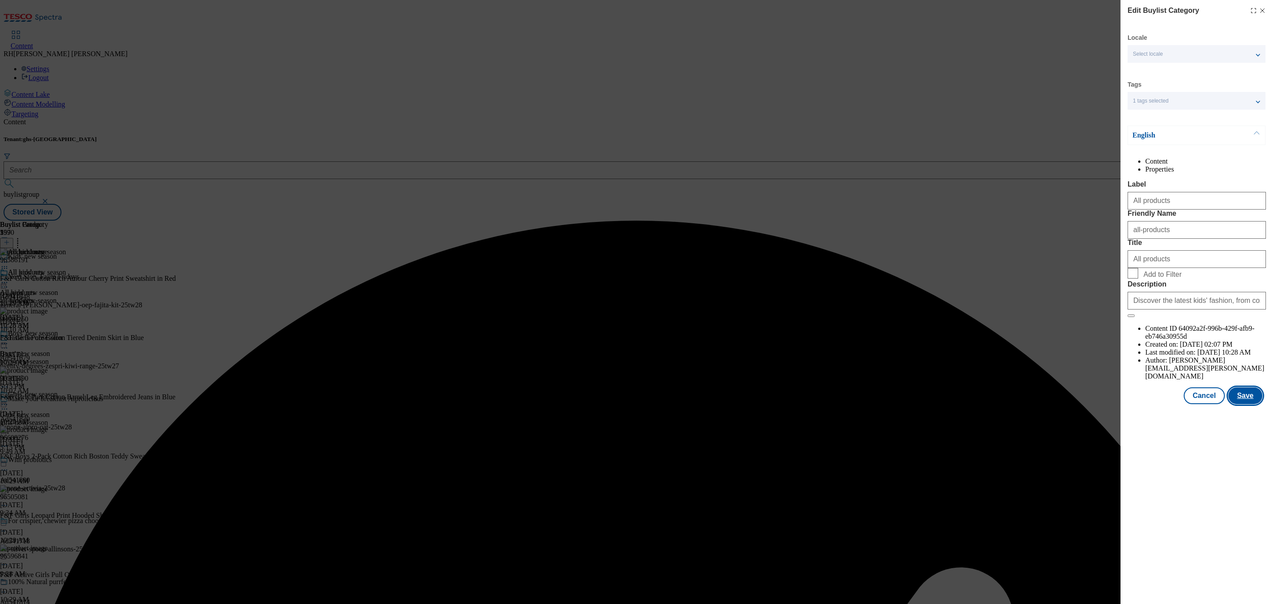
click at [1239, 404] on button "Save" at bounding box center [1246, 395] width 34 height 17
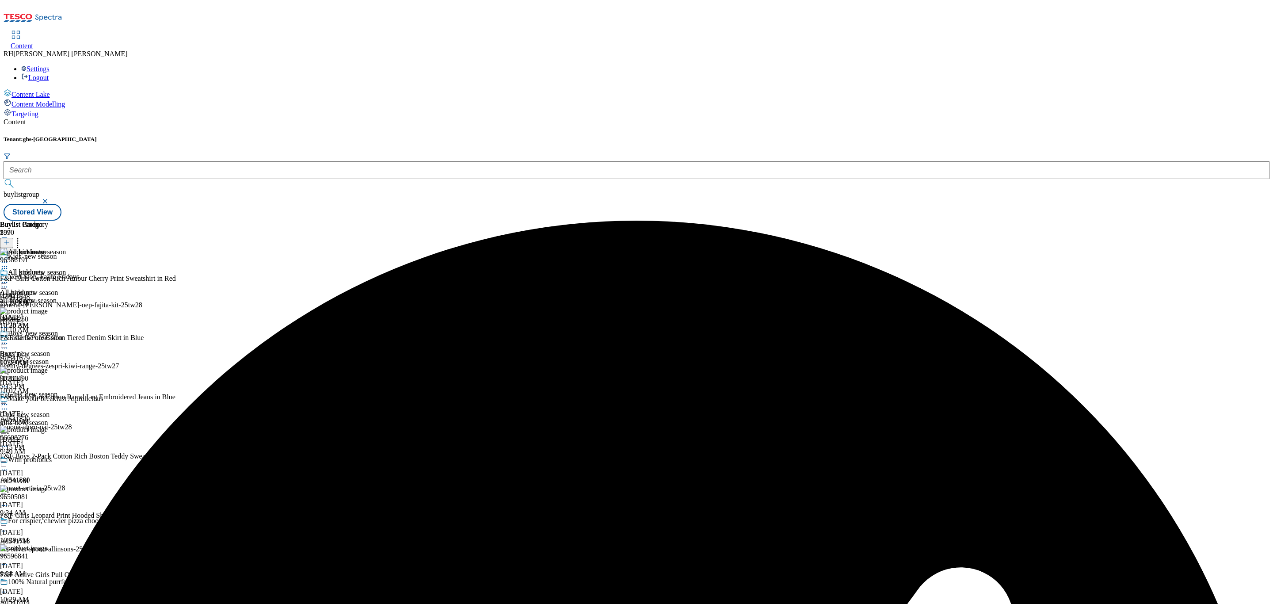
click at [9, 278] on icon at bounding box center [4, 282] width 9 height 9
click at [48, 339] on span "Preview" at bounding box center [37, 342] width 21 height 7
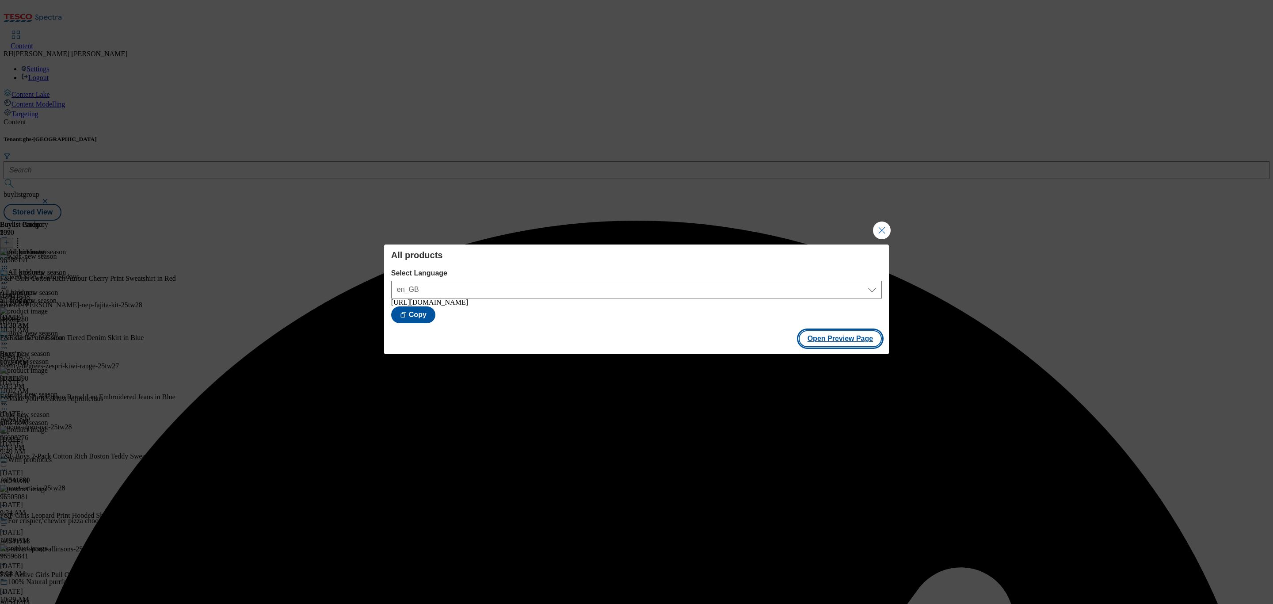
click at [843, 339] on button "Open Preview Page" at bounding box center [841, 338] width 84 height 17
click at [877, 231] on button "Close Modal" at bounding box center [882, 230] width 18 height 18
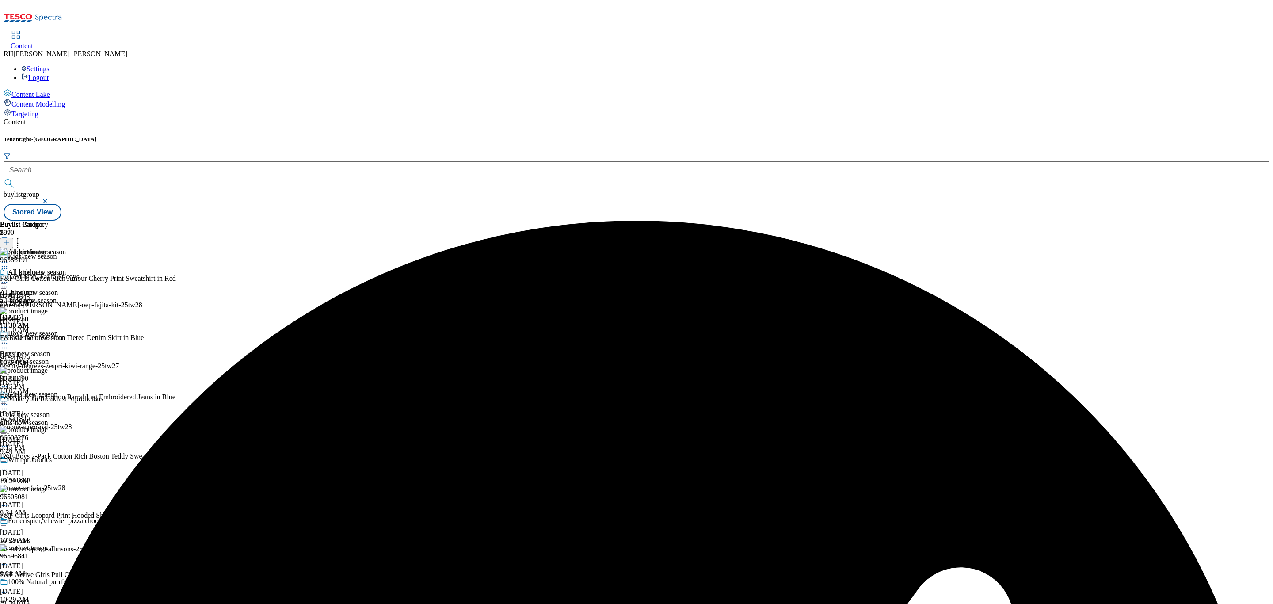
click at [9, 278] on icon at bounding box center [4, 282] width 9 height 9
click at [47, 369] on span "Publish" at bounding box center [36, 372] width 19 height 7
click at [50, 350] on span "Boys' new season" at bounding box center [25, 354] width 50 height 8
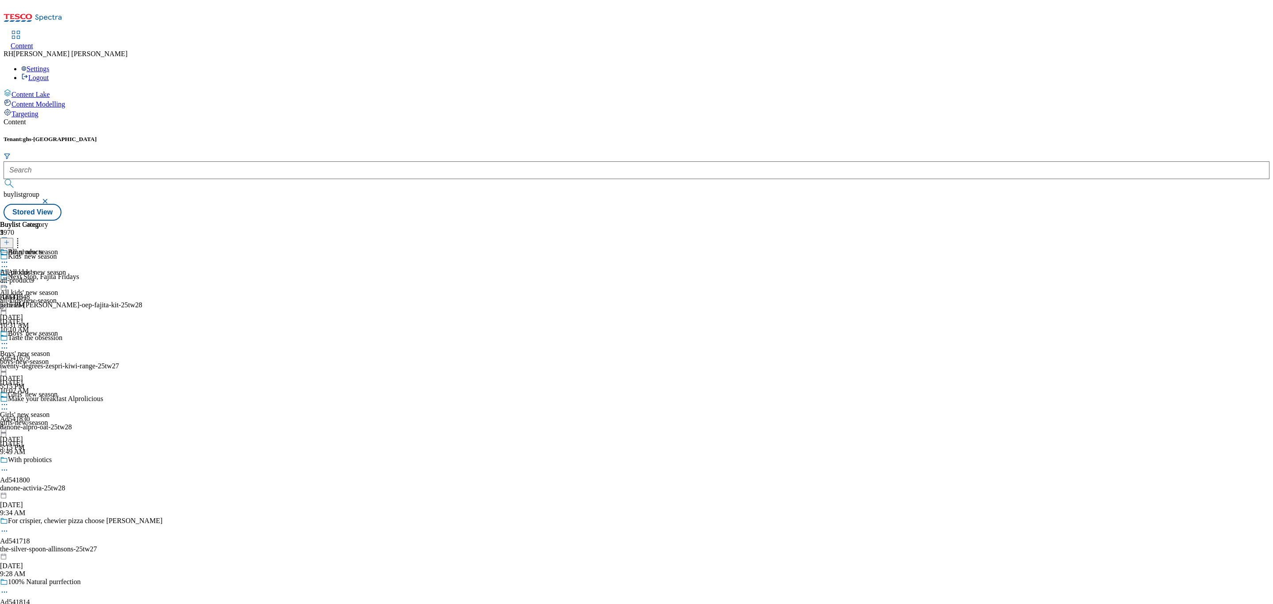
click at [48, 248] on div "All products All products all-products Aug 13, 2025 5:15 PM" at bounding box center [24, 278] width 48 height 61
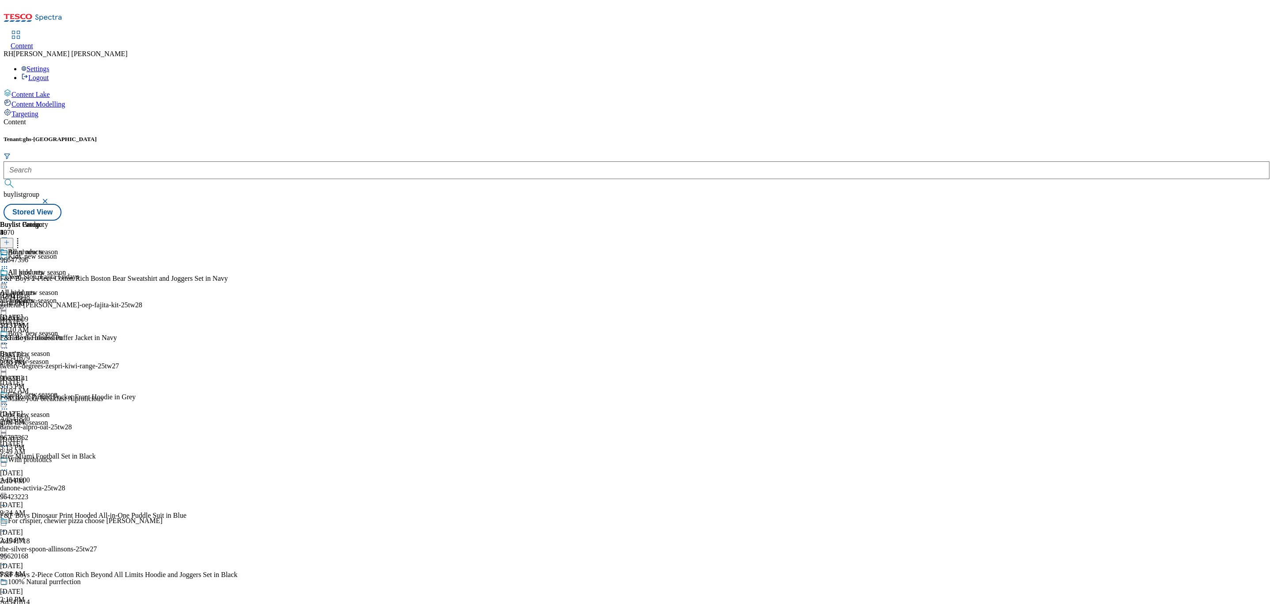
click at [9, 278] on icon at bounding box center [4, 282] width 9 height 9
click at [56, 379] on span "Un-publish" at bounding box center [41, 382] width 28 height 7
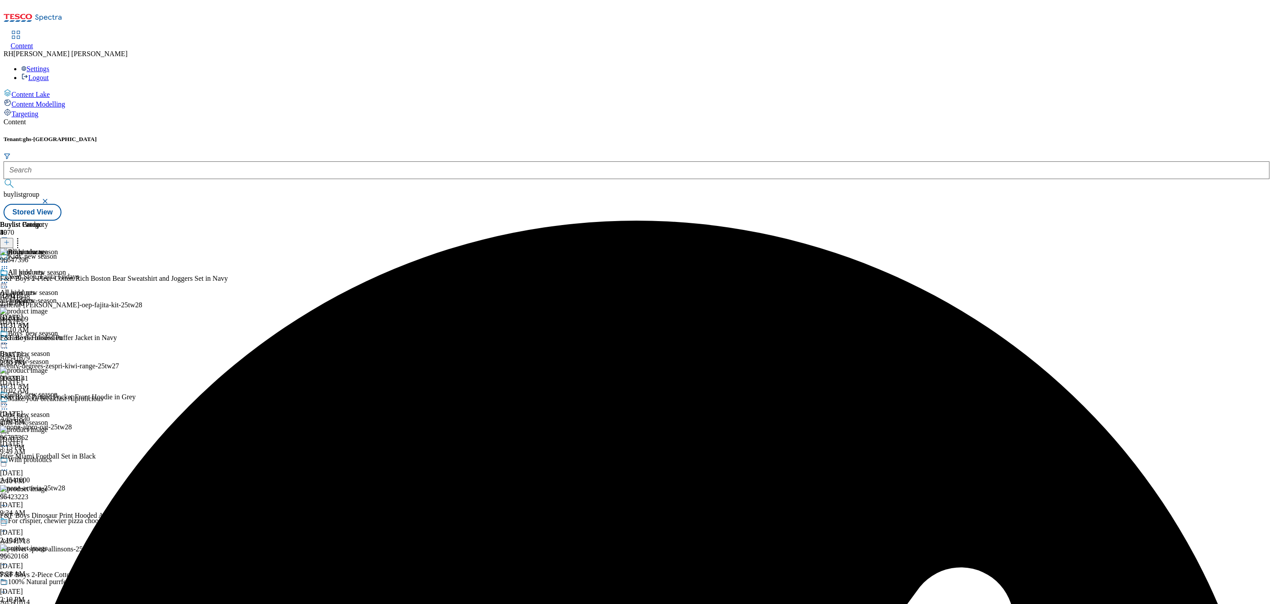
click at [3, 282] on circle at bounding box center [2, 282] width 1 height 1
click at [57, 349] on span "Un-preview" at bounding box center [42, 352] width 30 height 7
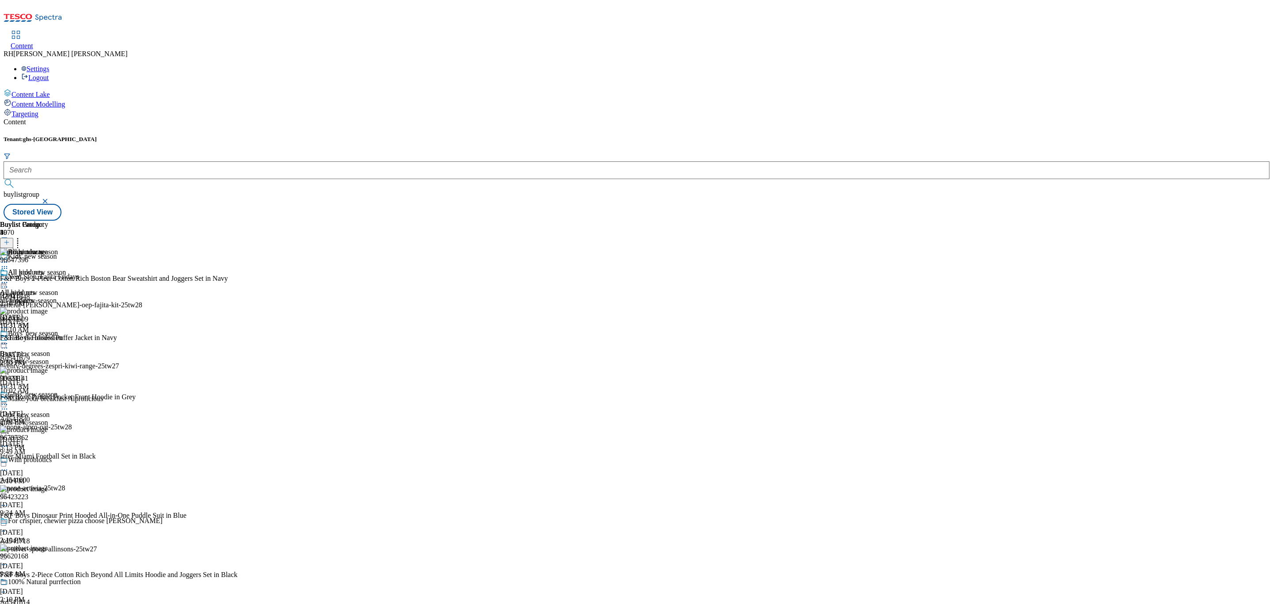
click at [19, 243] on circle at bounding box center [17, 243] width 1 height 1
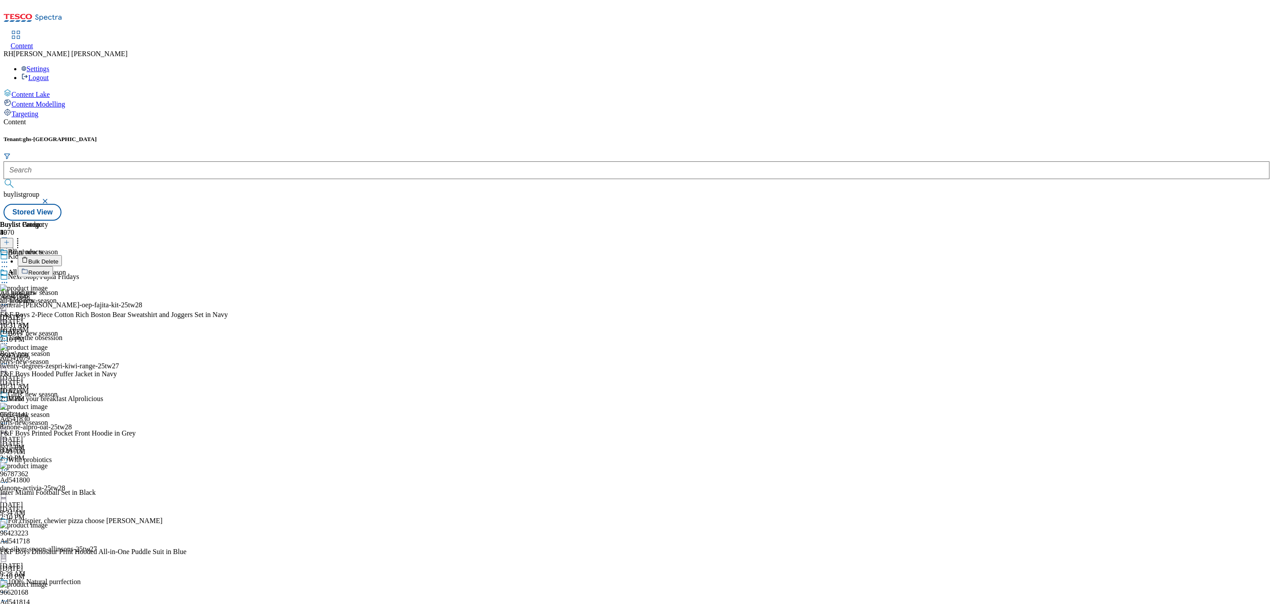
click at [58, 258] on span "Bulk Delete" at bounding box center [43, 261] width 30 height 7
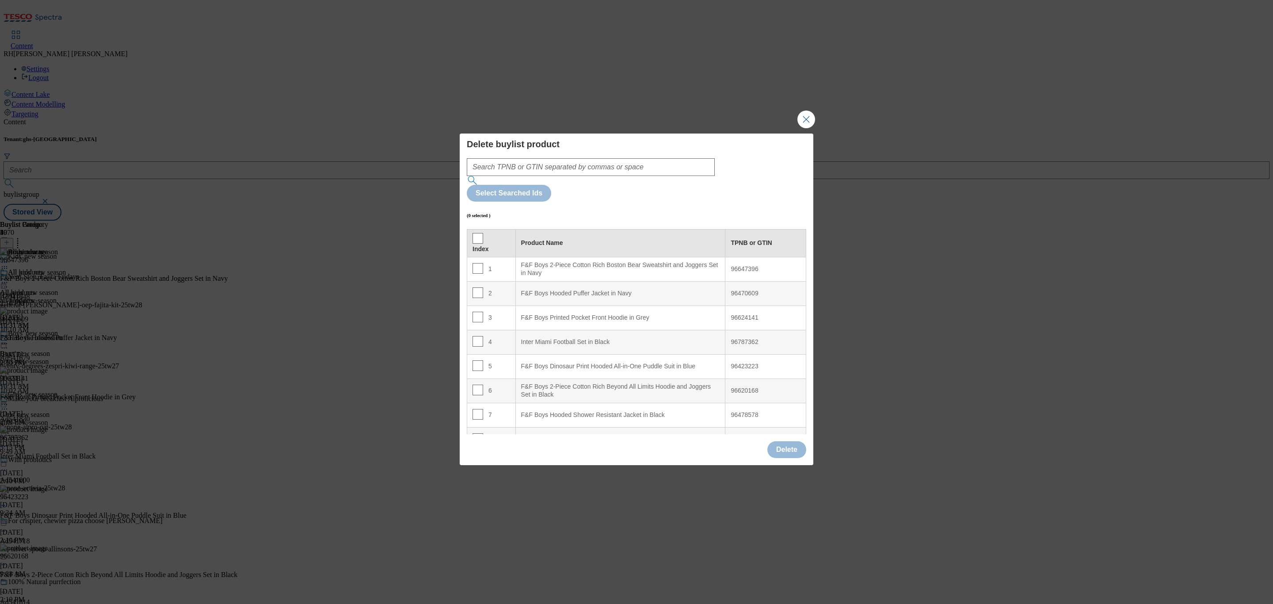
click at [477, 229] on th "Index" at bounding box center [491, 243] width 49 height 28
click at [475, 229] on th "Index" at bounding box center [491, 243] width 49 height 28
click at [474, 233] on input "Modal" at bounding box center [478, 238] width 11 height 11
checkbox input "true"
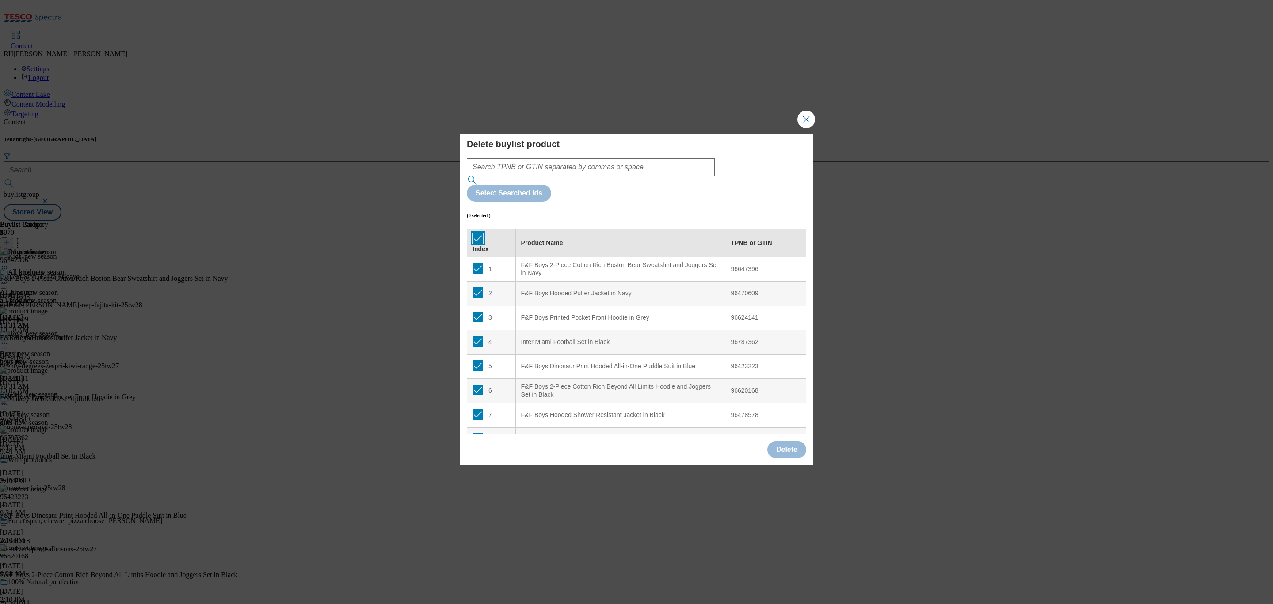
checkbox input "true"
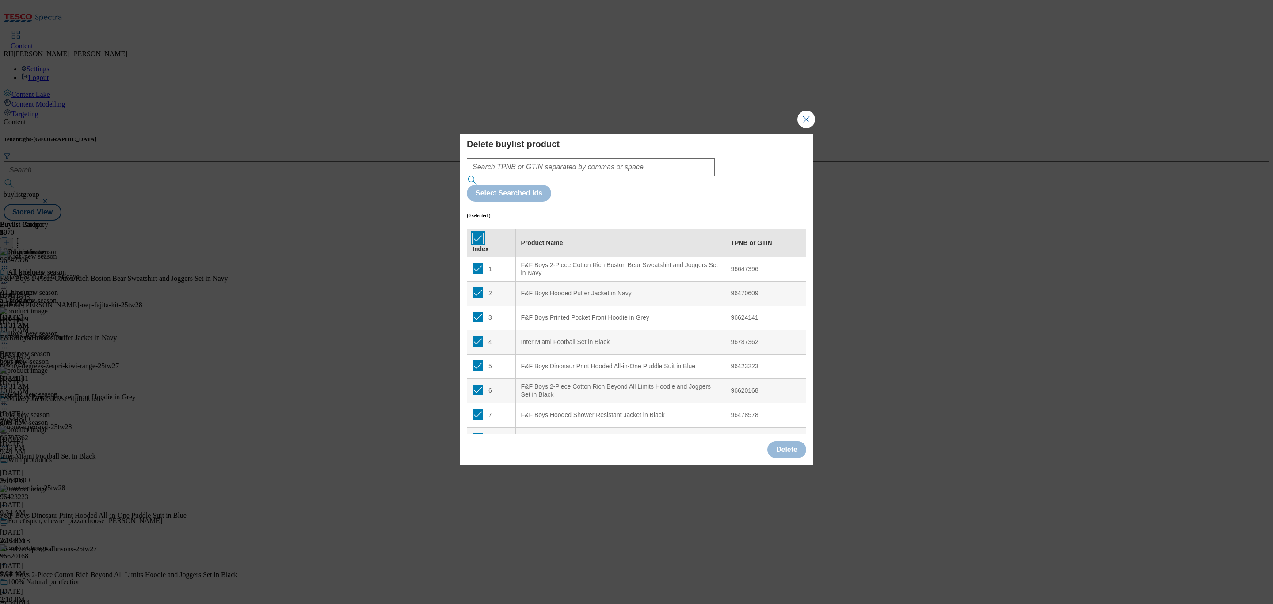
checkbox input "true"
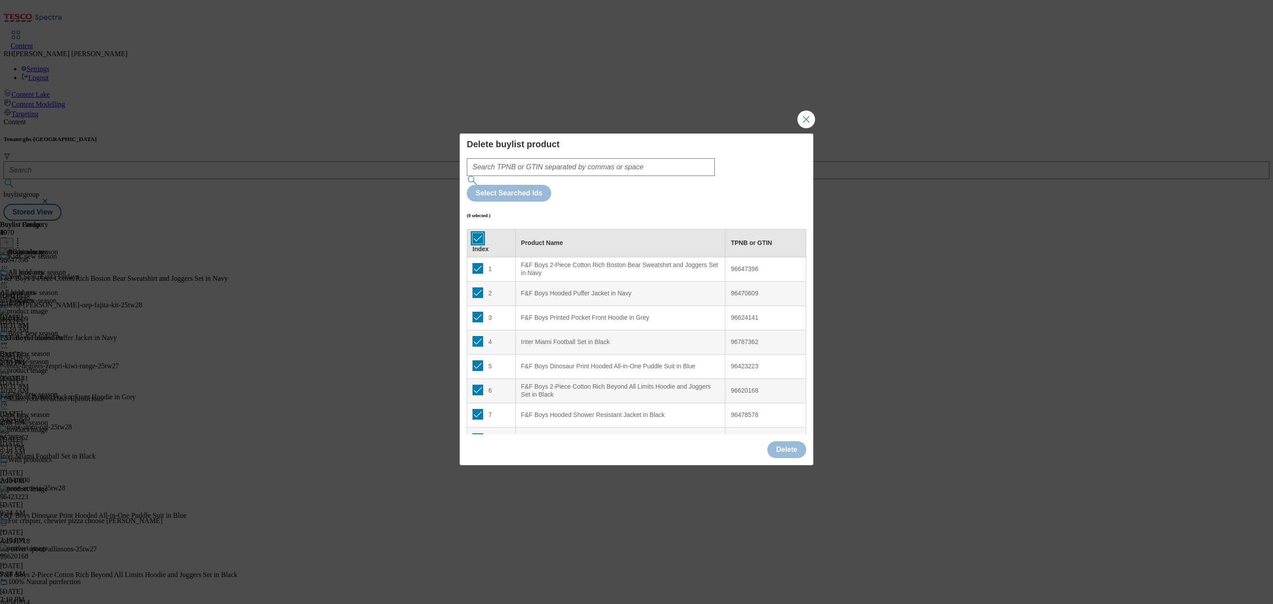
checkbox input "true"
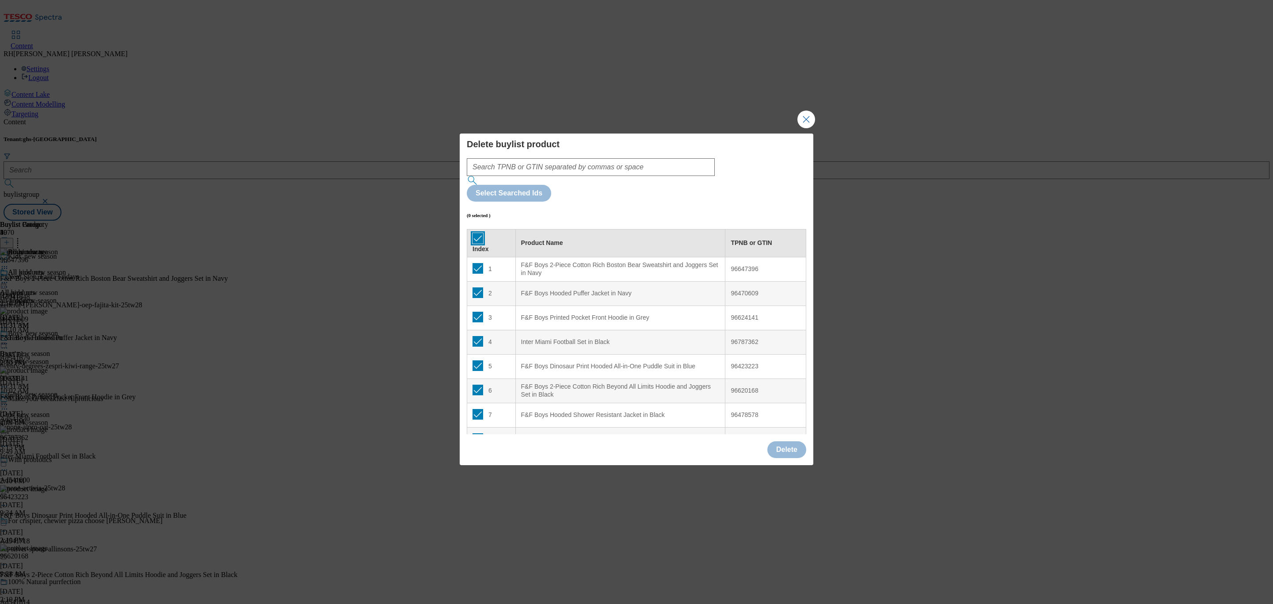
checkbox input "true"
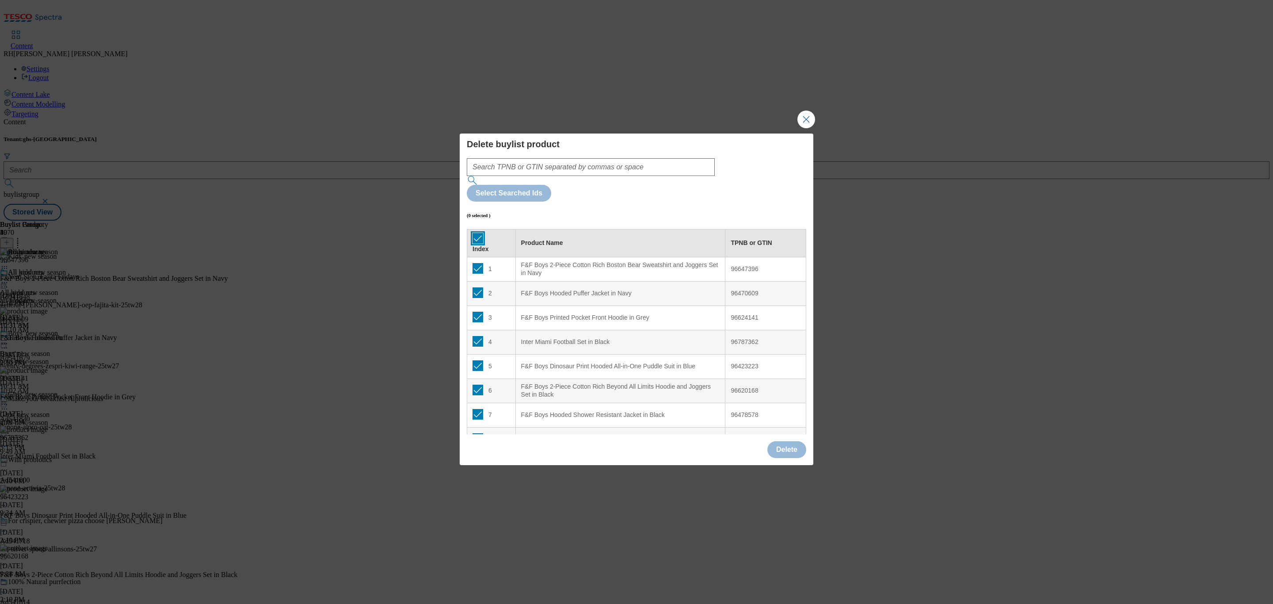
checkbox input "true"
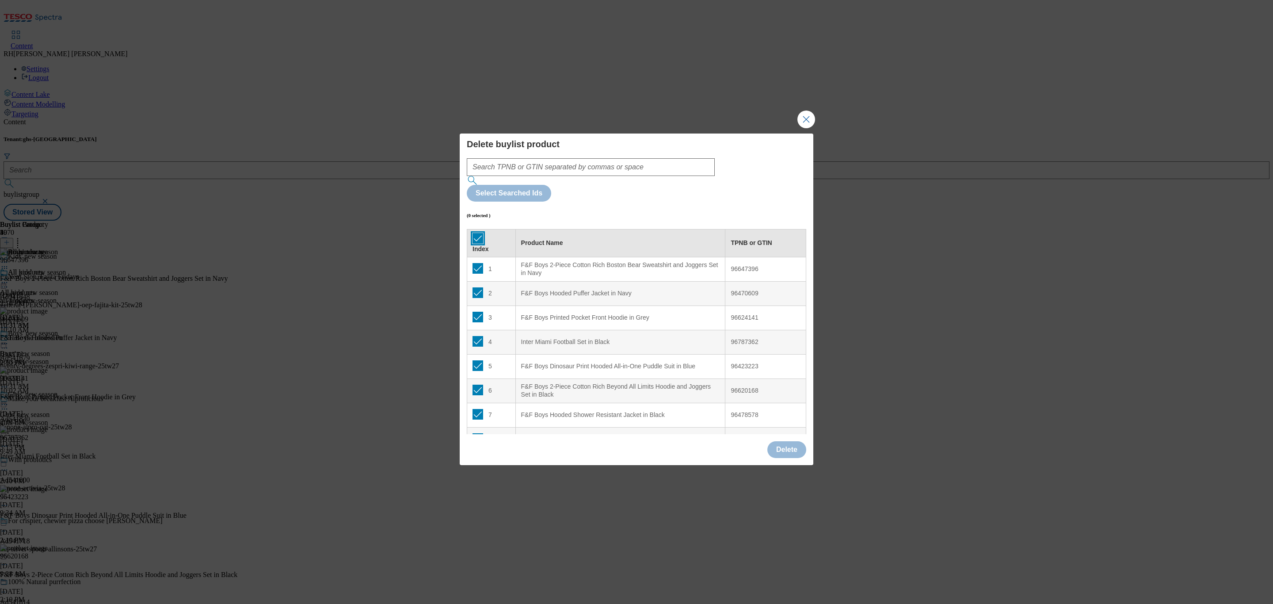
checkbox input "true"
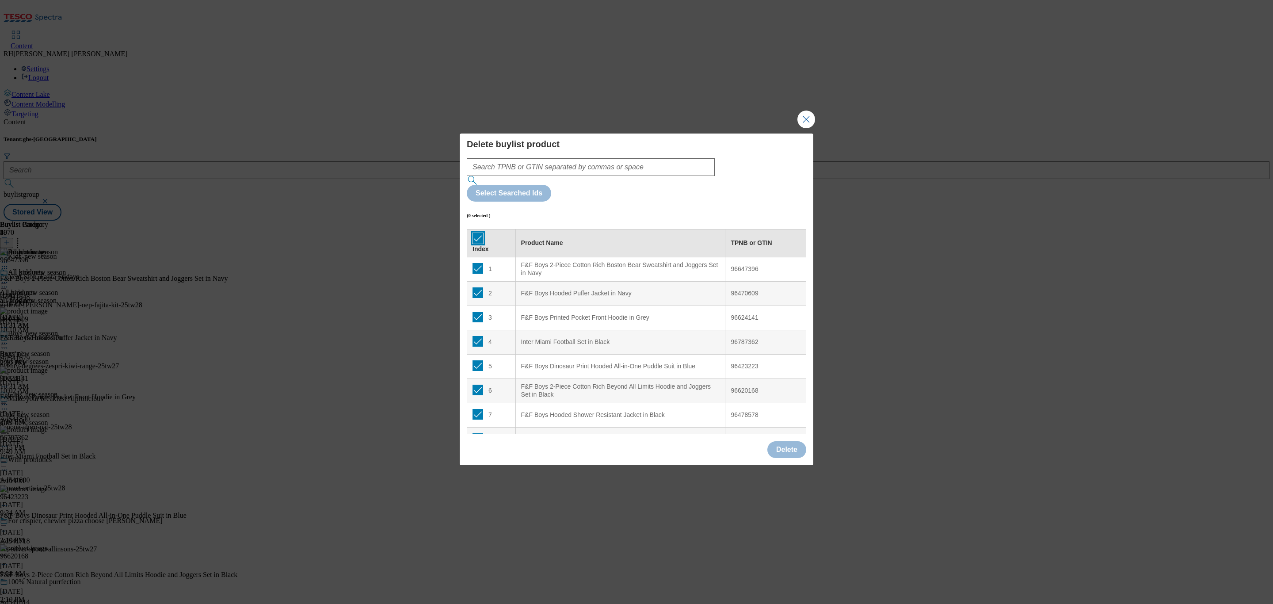
checkbox input "true"
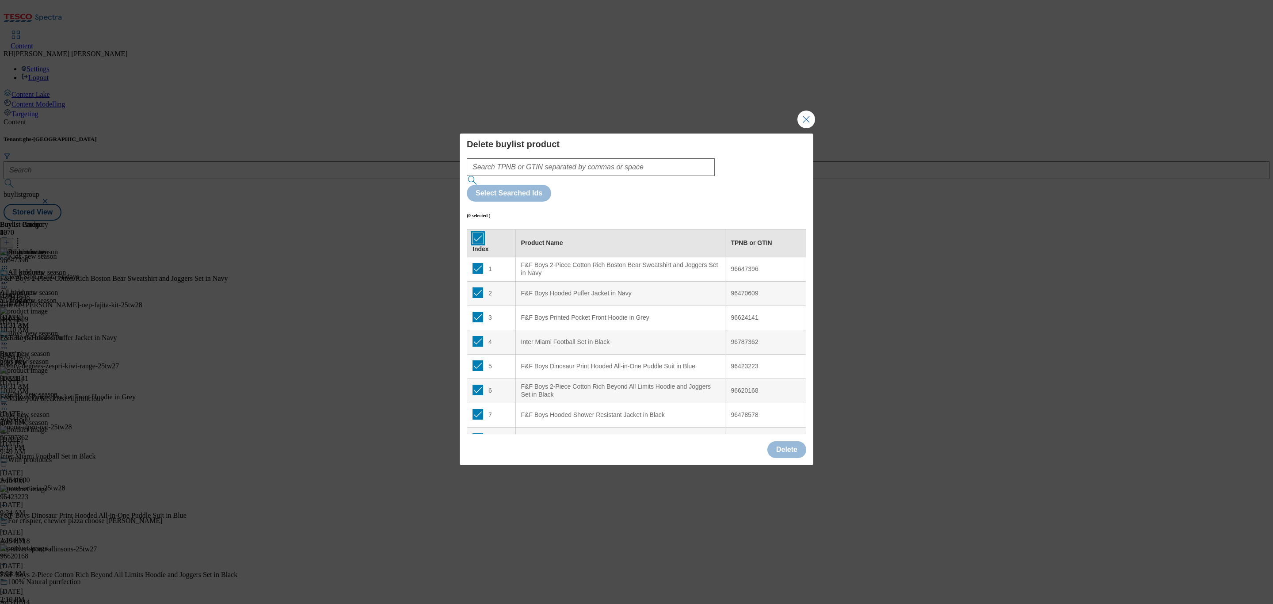
checkbox input "true"
click at [796, 441] on button "Delete" at bounding box center [786, 449] width 39 height 17
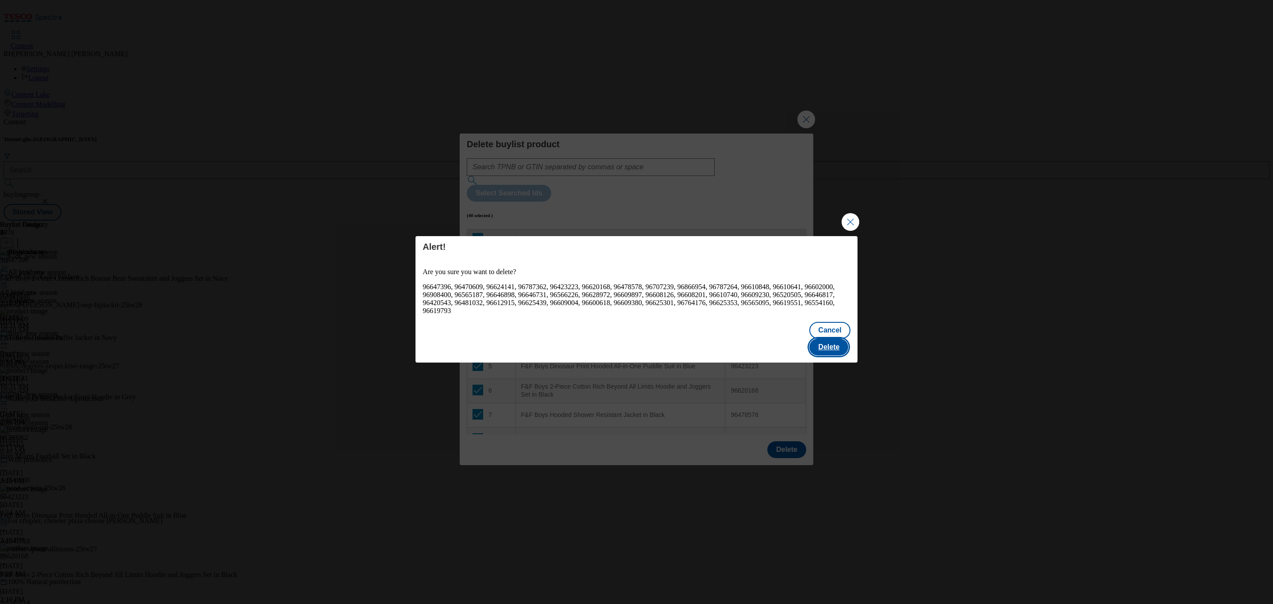
click at [831, 341] on button "Delete" at bounding box center [828, 347] width 39 height 17
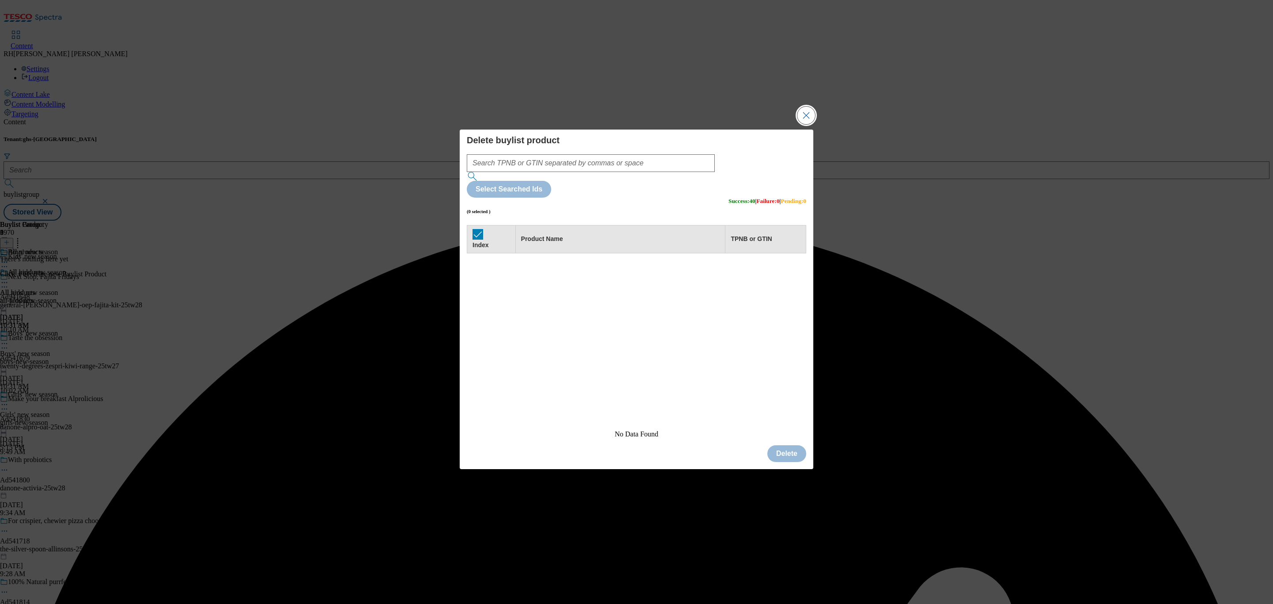
click at [805, 124] on button "Close Modal" at bounding box center [807, 116] width 18 height 18
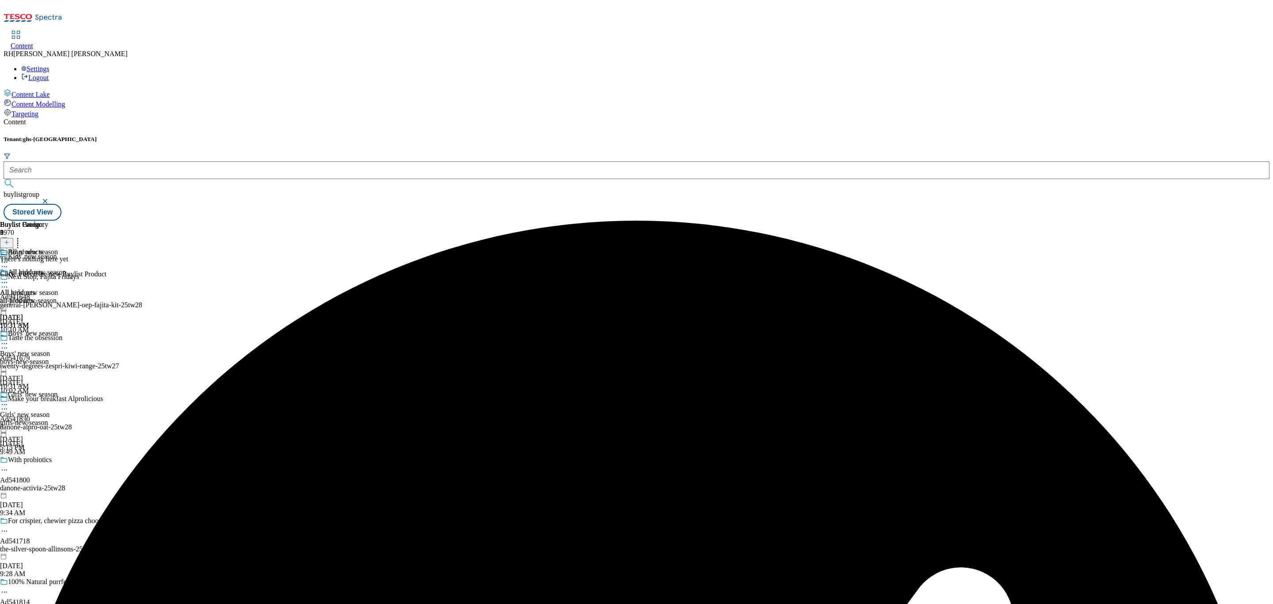
click at [10, 239] on icon at bounding box center [7, 242] width 6 height 6
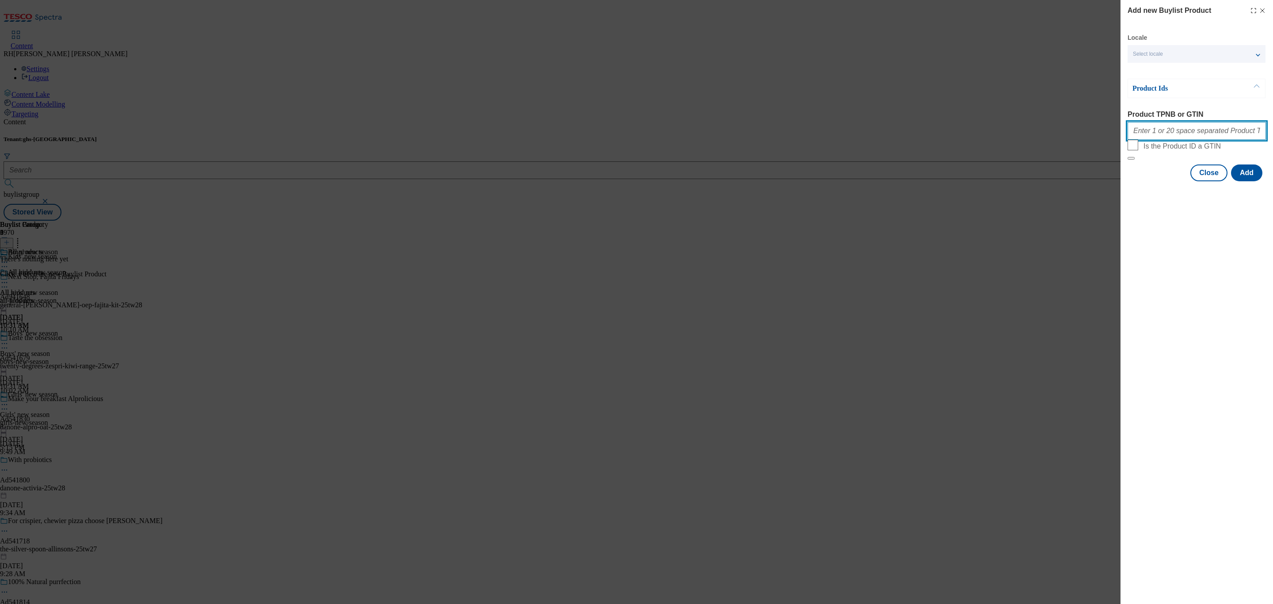
click at [1207, 135] on input "Product TPNB or GTIN" at bounding box center [1197, 131] width 138 height 18
paste input "96608276 96619096 96609309 96423298 96423373 96624240 96699541 96623447 9662077…"
type input "96608276 96619096 96609309 96423298 96423373 96624240 96699541 96623447 9662077…"
click at [1246, 181] on button "Add" at bounding box center [1246, 172] width 31 height 17
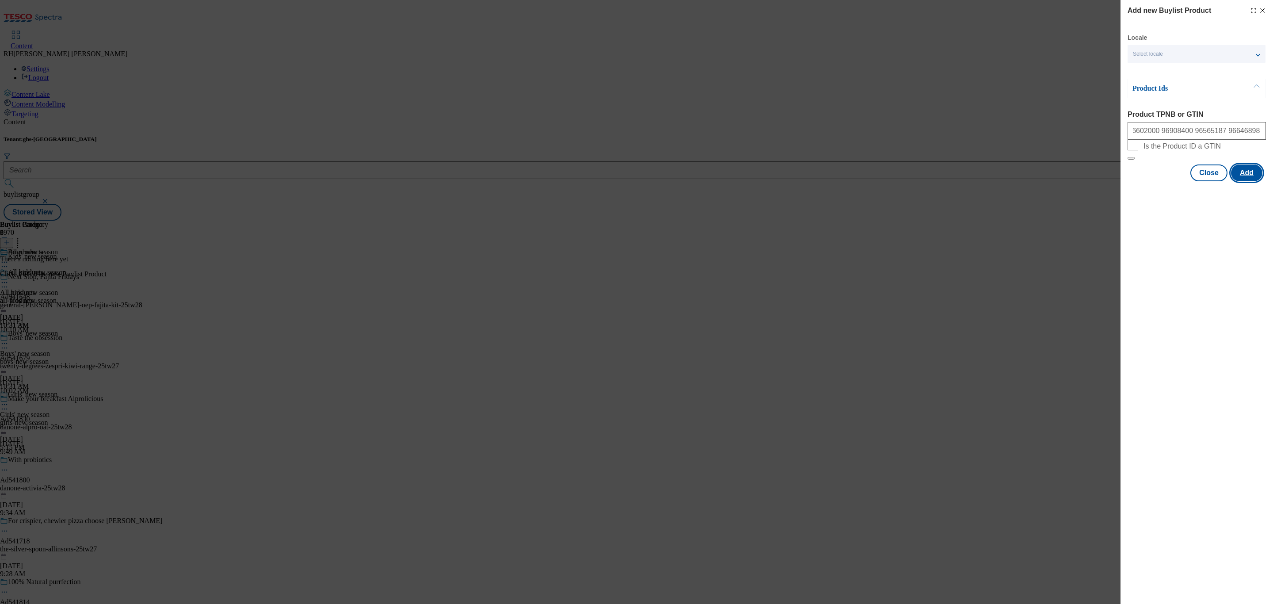
scroll to position [0, 0]
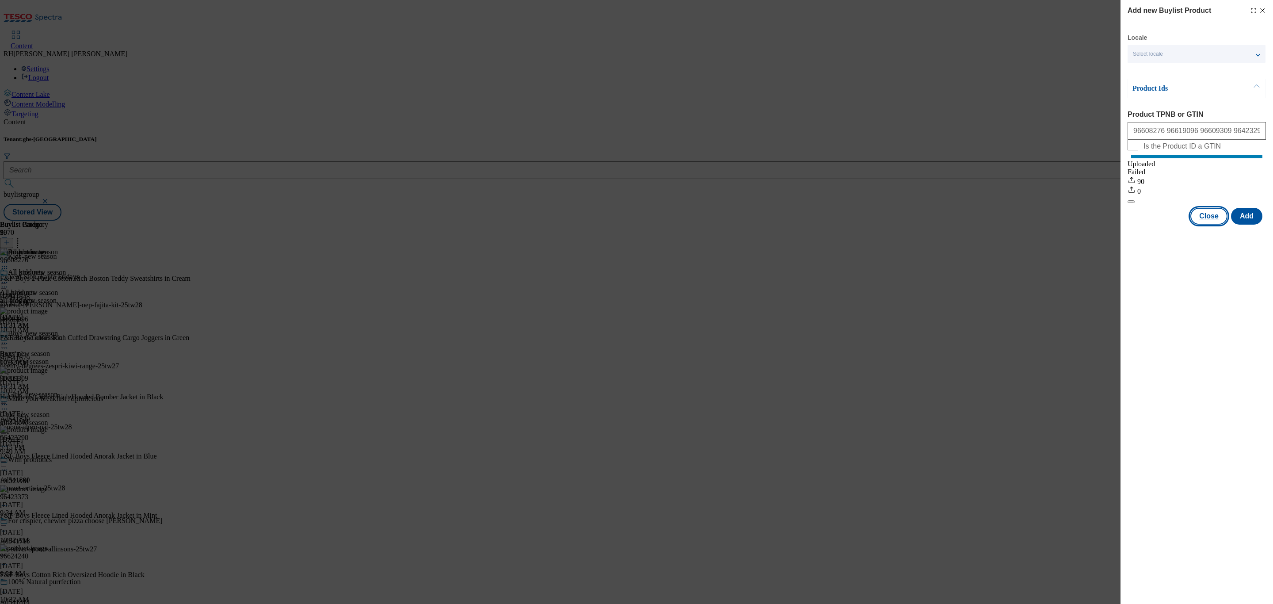
click at [1214, 225] on button "Close" at bounding box center [1209, 216] width 37 height 17
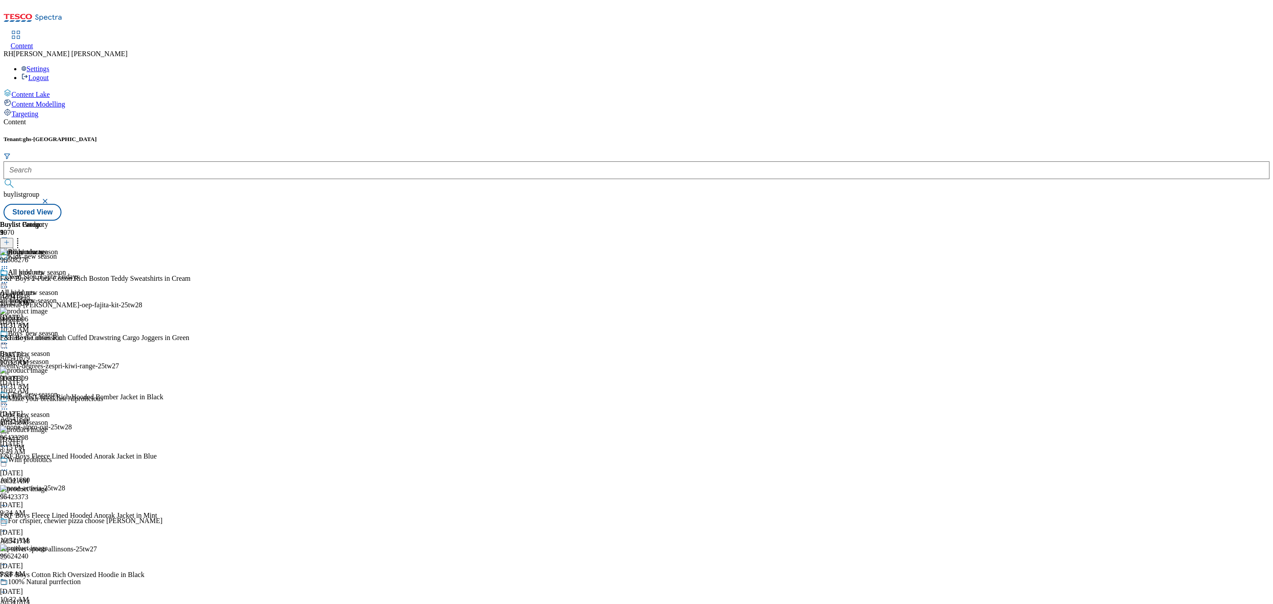
click at [9, 278] on icon at bounding box center [4, 282] width 9 height 9
click at [61, 296] on li "Edit" at bounding box center [39, 301] width 43 height 10
click at [9, 278] on icon at bounding box center [4, 282] width 9 height 9
click at [38, 298] on span "Edit" at bounding box center [32, 301] width 10 height 7
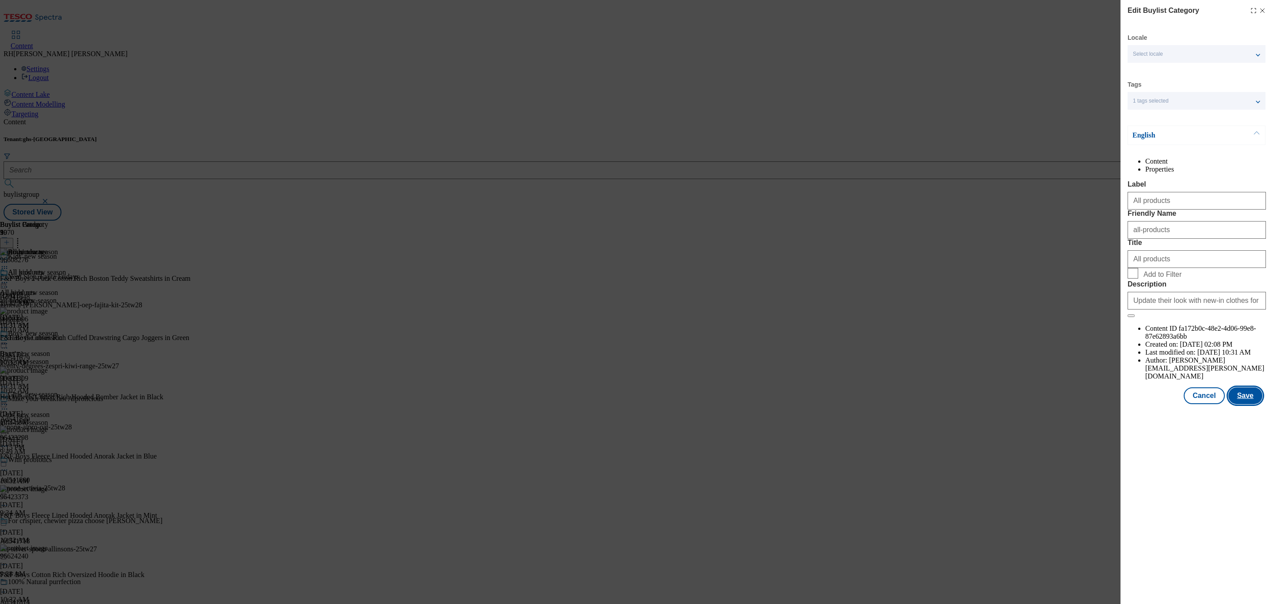
click at [1247, 404] on button "Save" at bounding box center [1246, 395] width 34 height 17
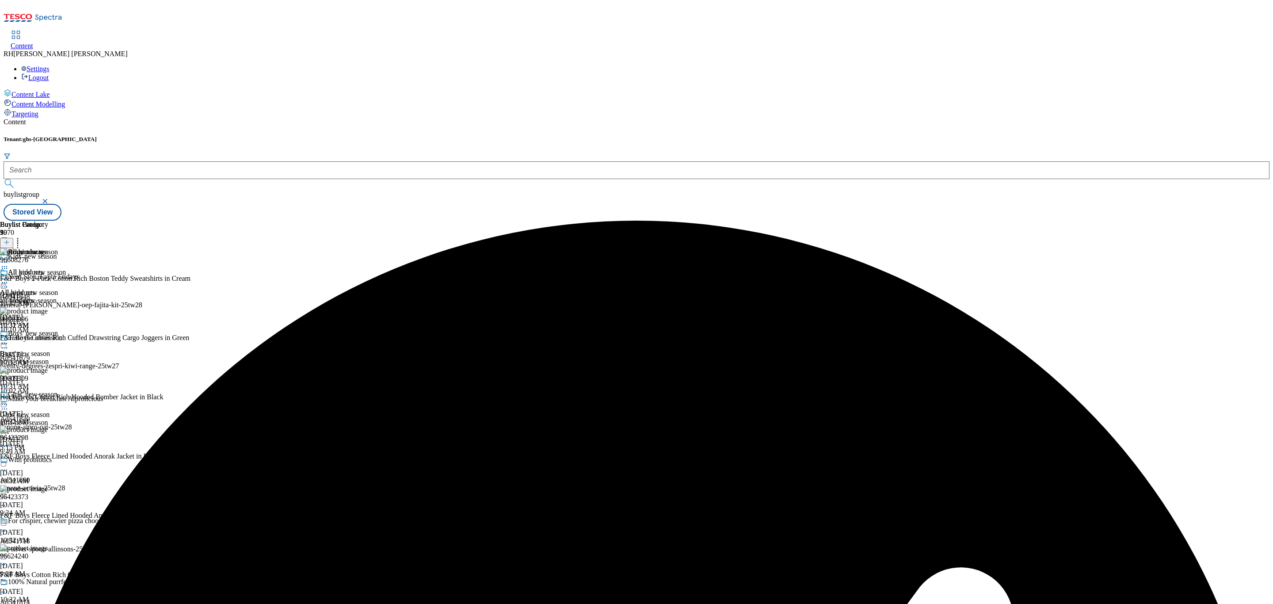
click at [9, 278] on icon at bounding box center [4, 282] width 9 height 9
click at [48, 339] on span "Preview" at bounding box center [37, 342] width 21 height 7
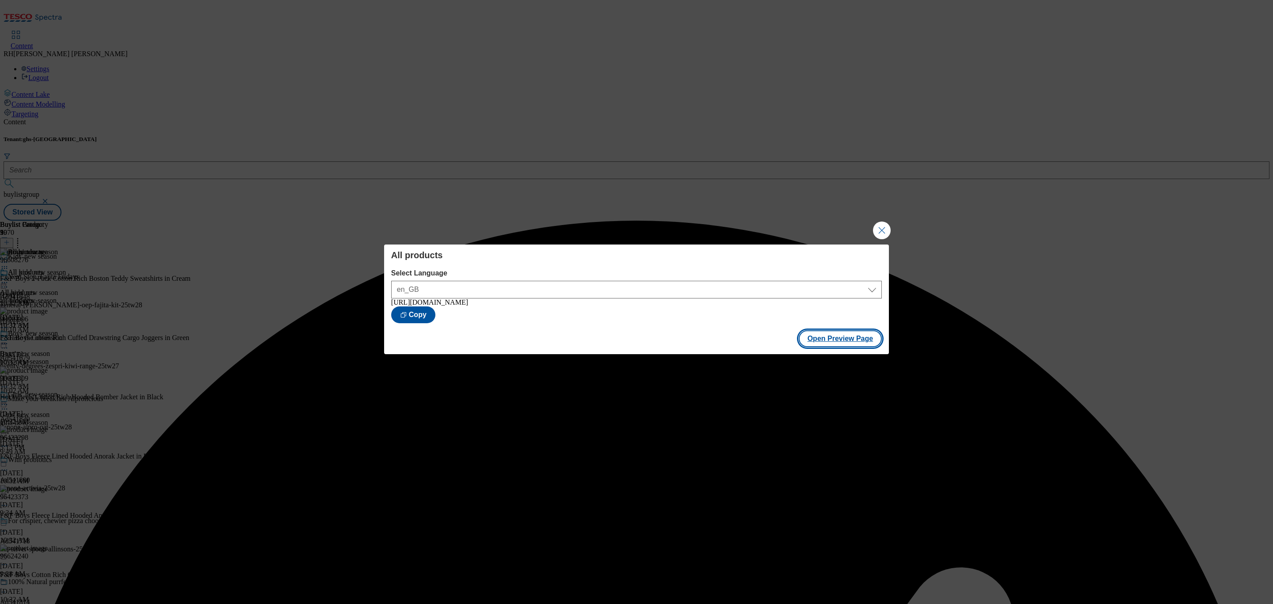
click at [851, 343] on button "Open Preview Page" at bounding box center [841, 338] width 84 height 17
click at [889, 227] on button "Close Modal" at bounding box center [882, 230] width 18 height 18
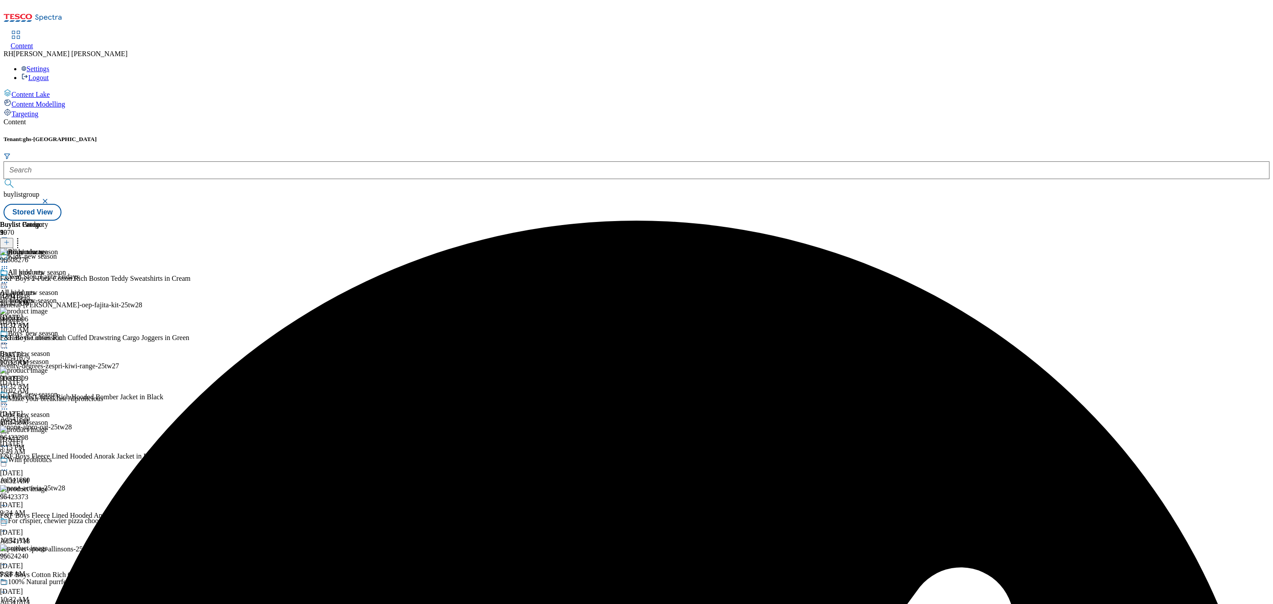
click at [9, 278] on icon at bounding box center [4, 282] width 9 height 9
click at [47, 369] on span "Publish" at bounding box center [36, 372] width 19 height 7
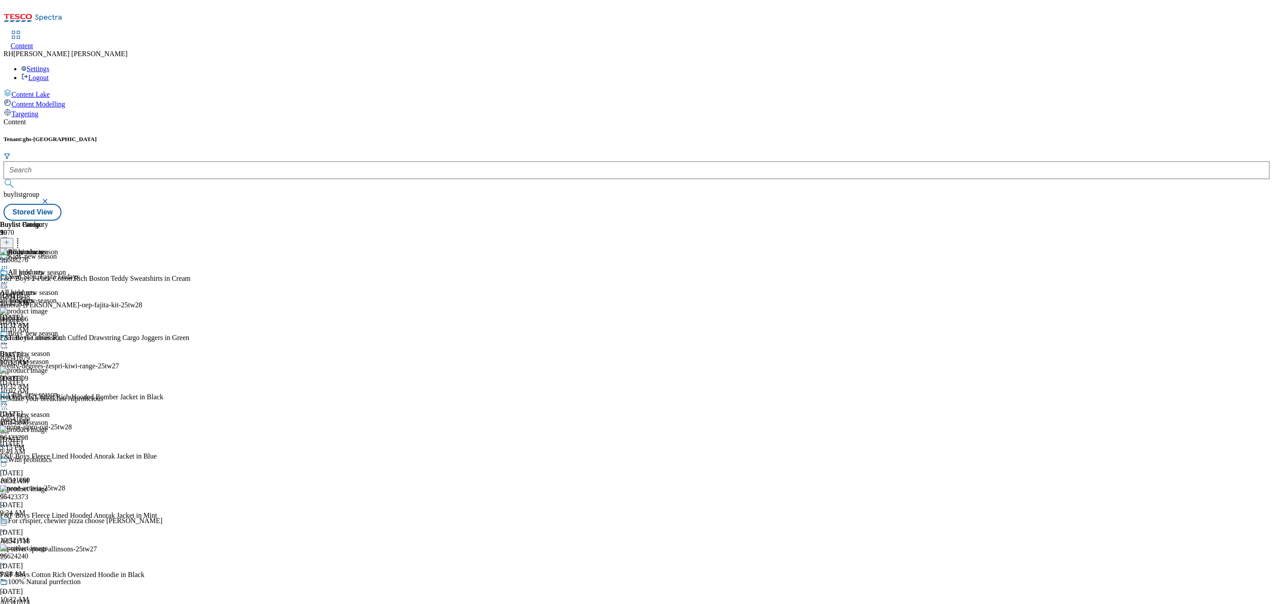
click at [66, 390] on div "Girls' new season Girls' new season girls-new-season Aug 13, 2025 5:15 PM" at bounding box center [33, 420] width 66 height 61
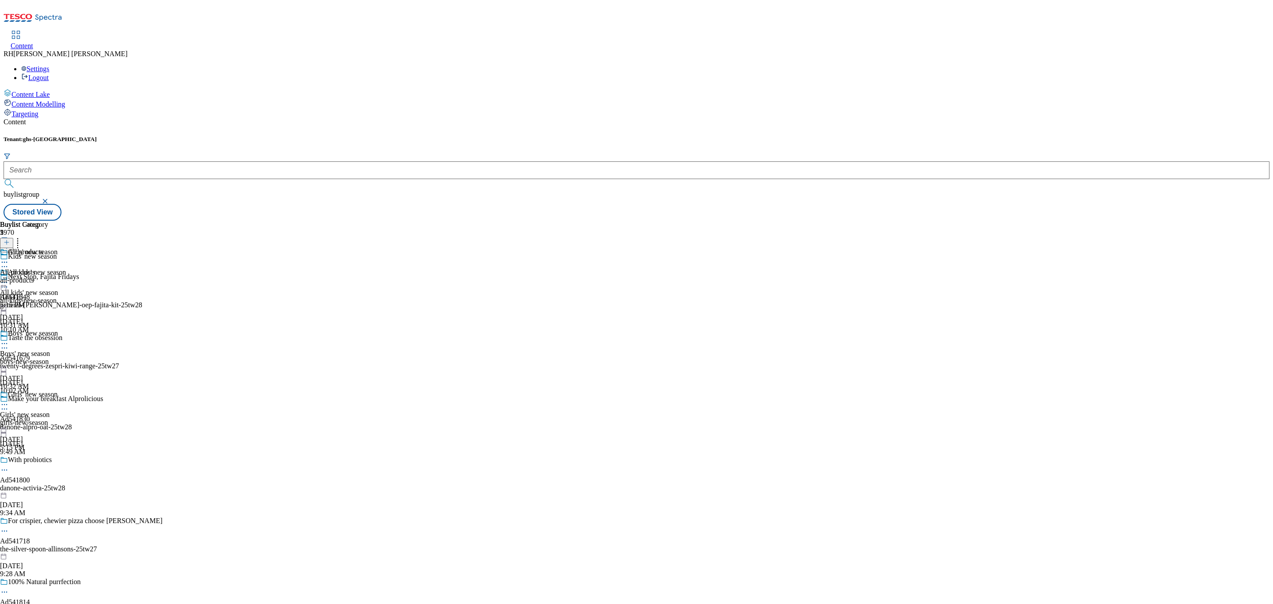
click at [48, 276] on div "all-products" at bounding box center [24, 280] width 48 height 8
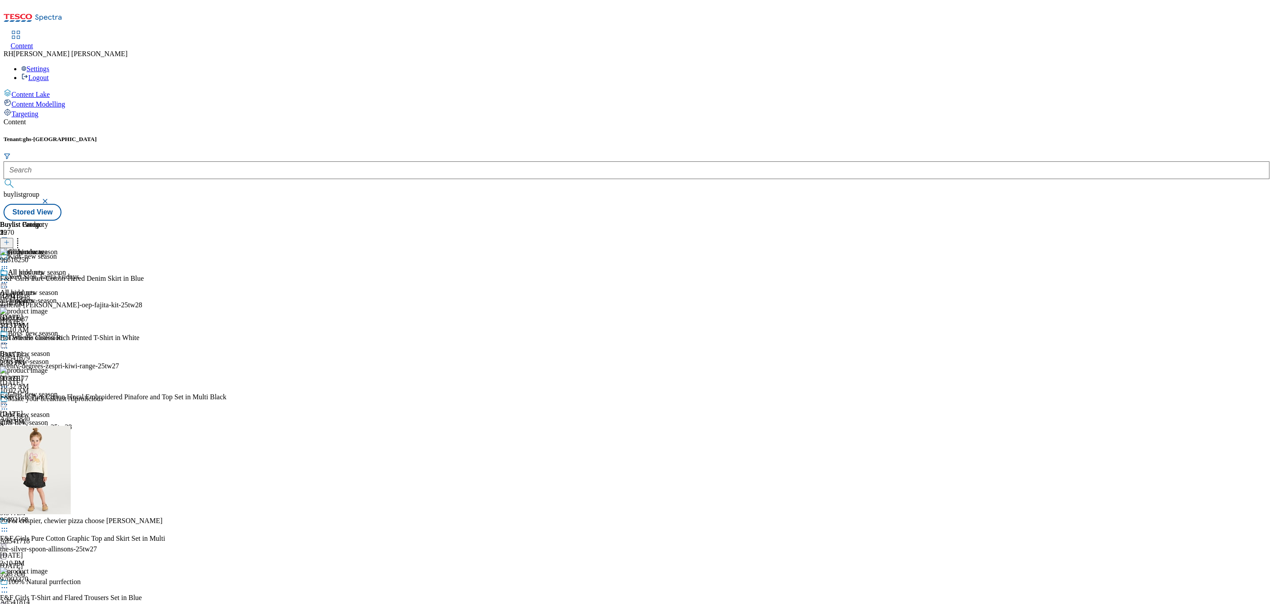
click at [9, 278] on icon at bounding box center [4, 282] width 9 height 9
click at [56, 379] on span "Un-publish" at bounding box center [41, 382] width 28 height 7
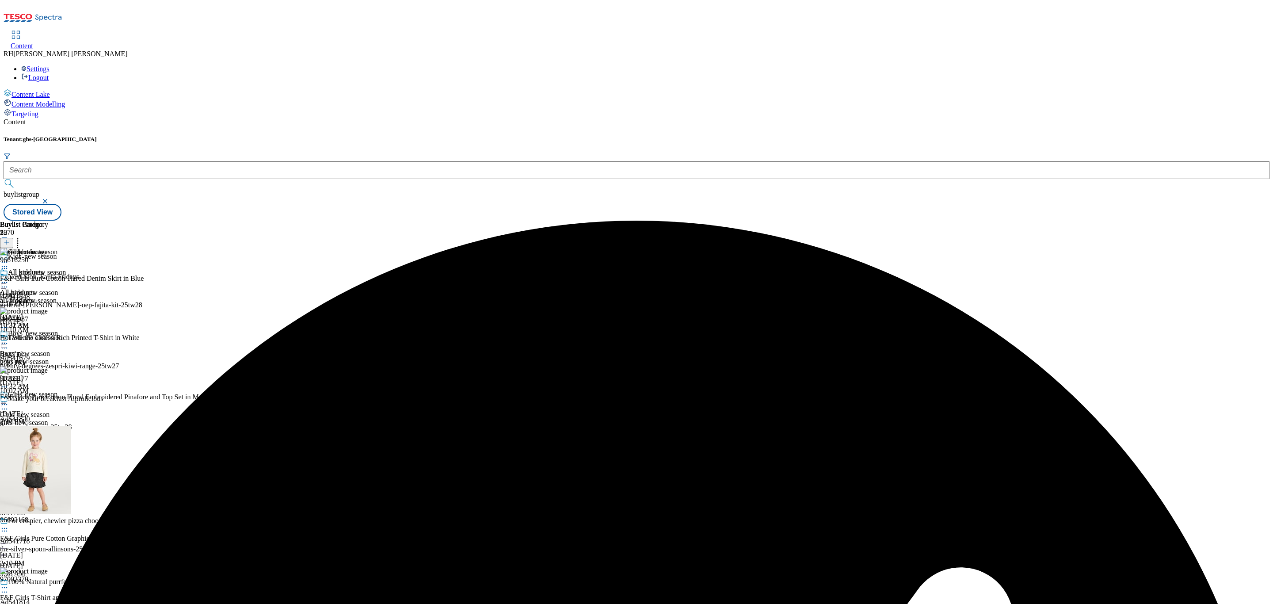
click at [9, 278] on icon at bounding box center [4, 282] width 9 height 9
click at [57, 349] on span "Un-preview" at bounding box center [42, 352] width 30 height 7
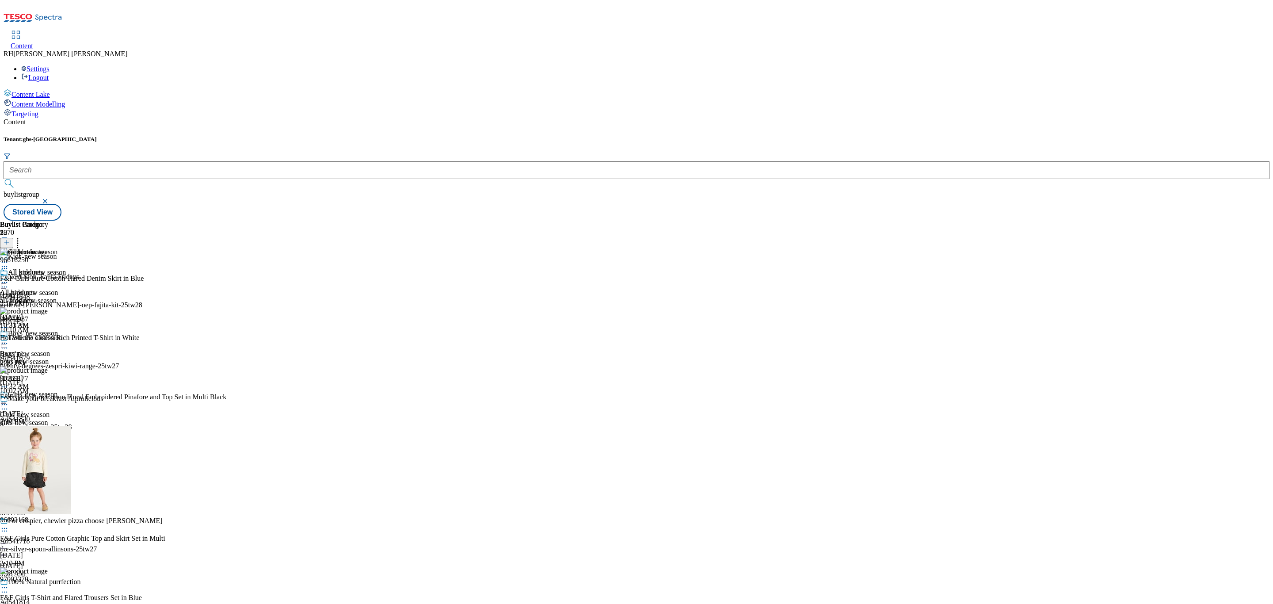
drag, startPoint x: 750, startPoint y: 109, endPoint x: 742, endPoint y: 113, distance: 8.7
click at [22, 237] on icon at bounding box center [17, 241] width 9 height 9
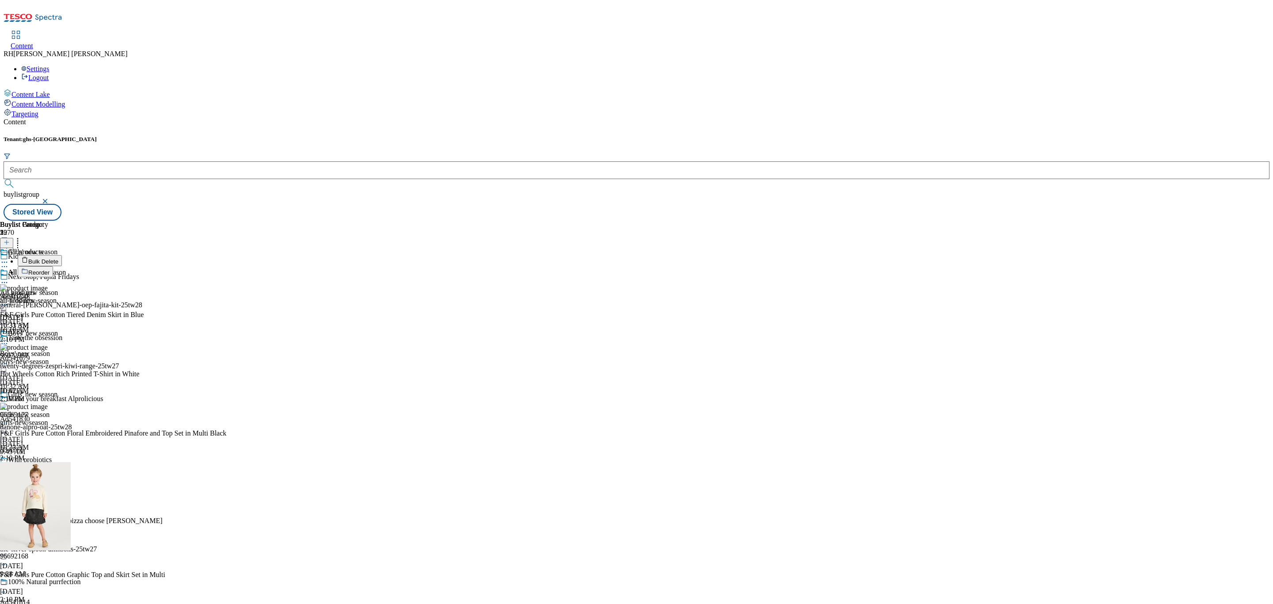
click at [58, 258] on span "Bulk Delete" at bounding box center [43, 261] width 30 height 7
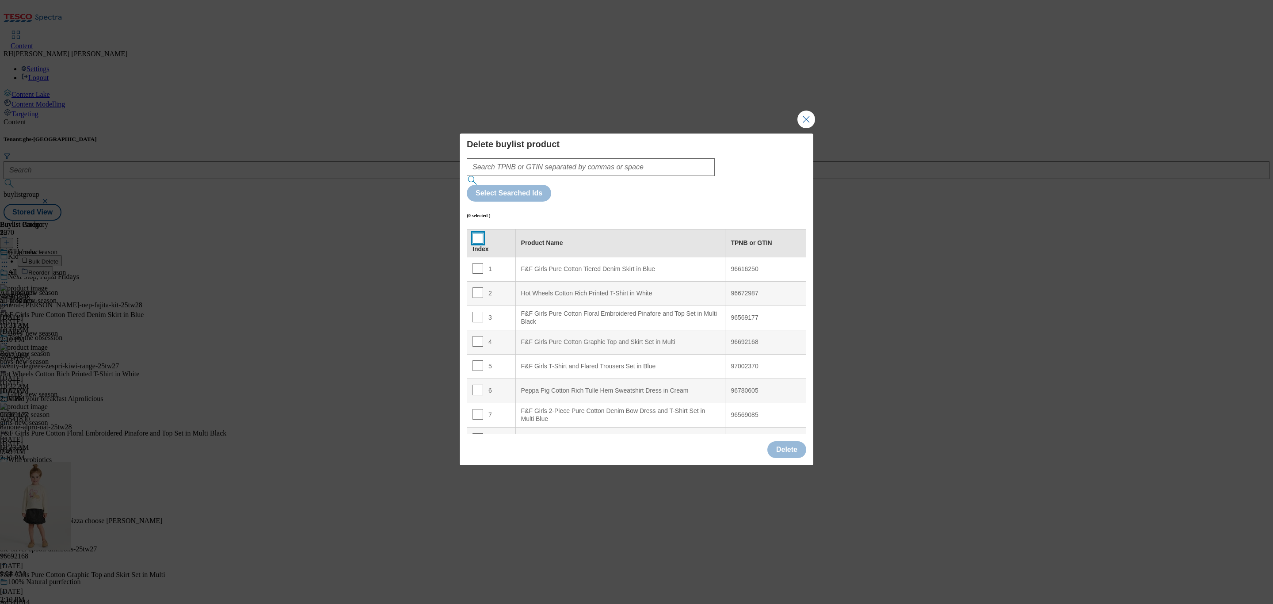
click at [479, 233] on input "Modal" at bounding box center [478, 238] width 11 height 11
checkbox input "true"
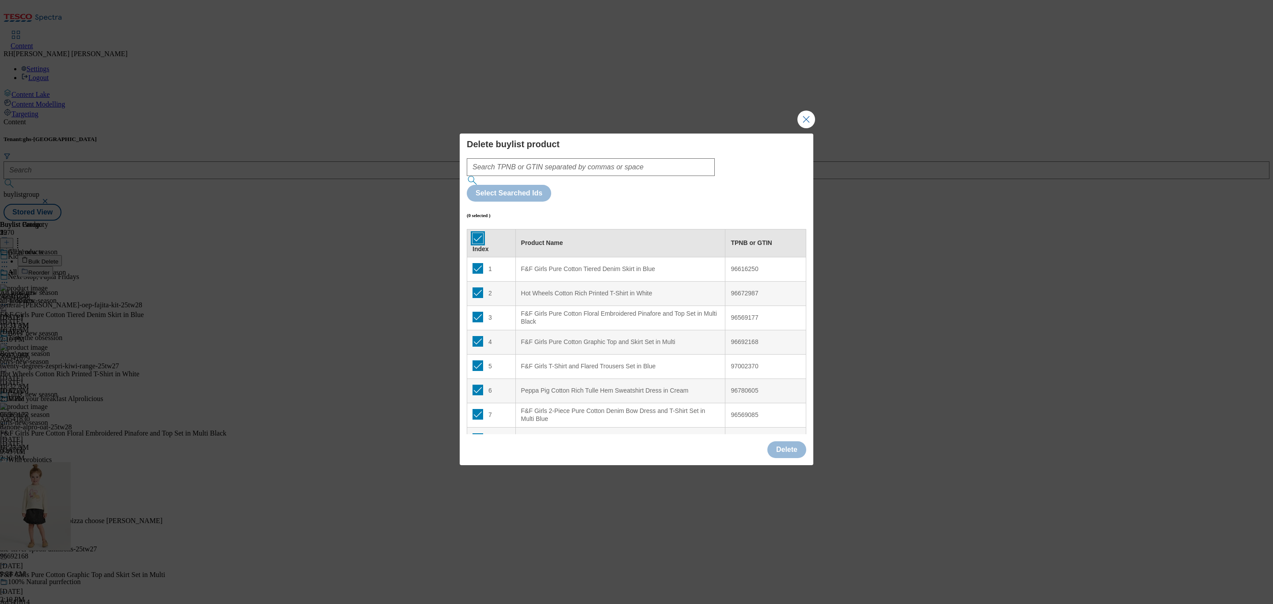
checkbox input "true"
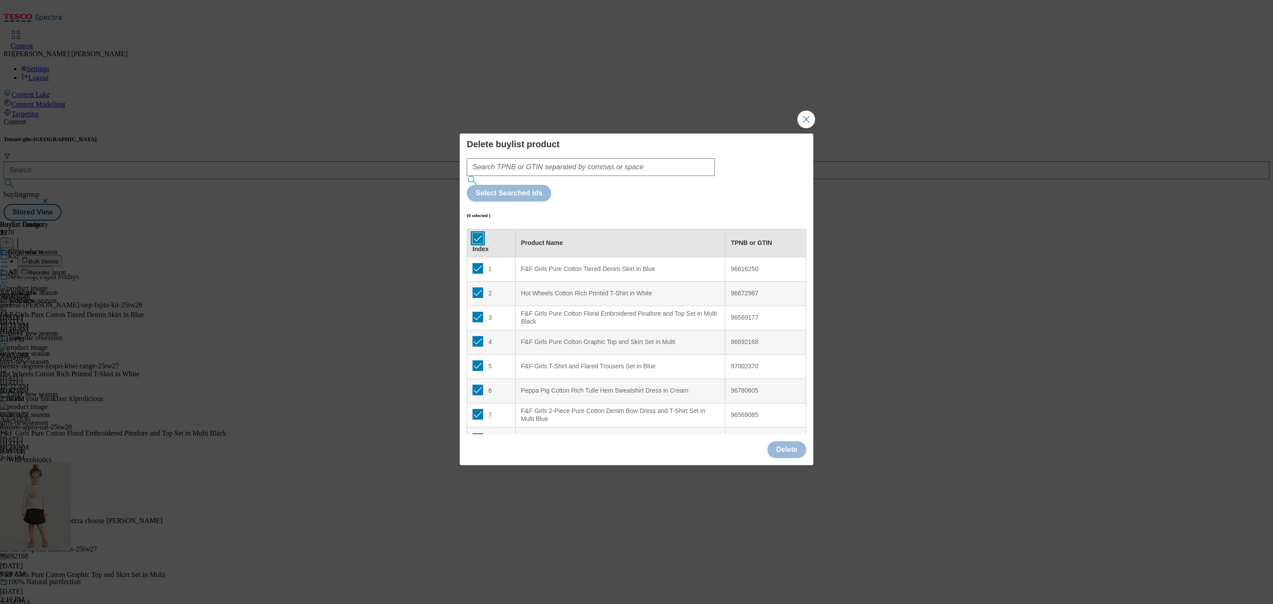
checkbox input "true"
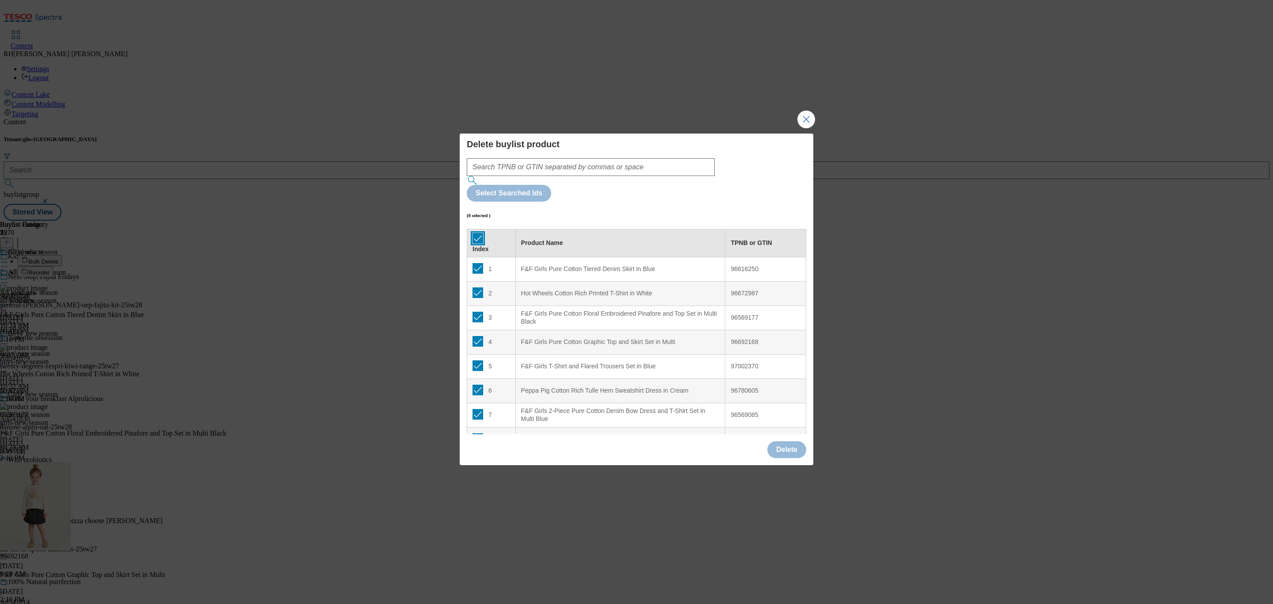
checkbox input "true"
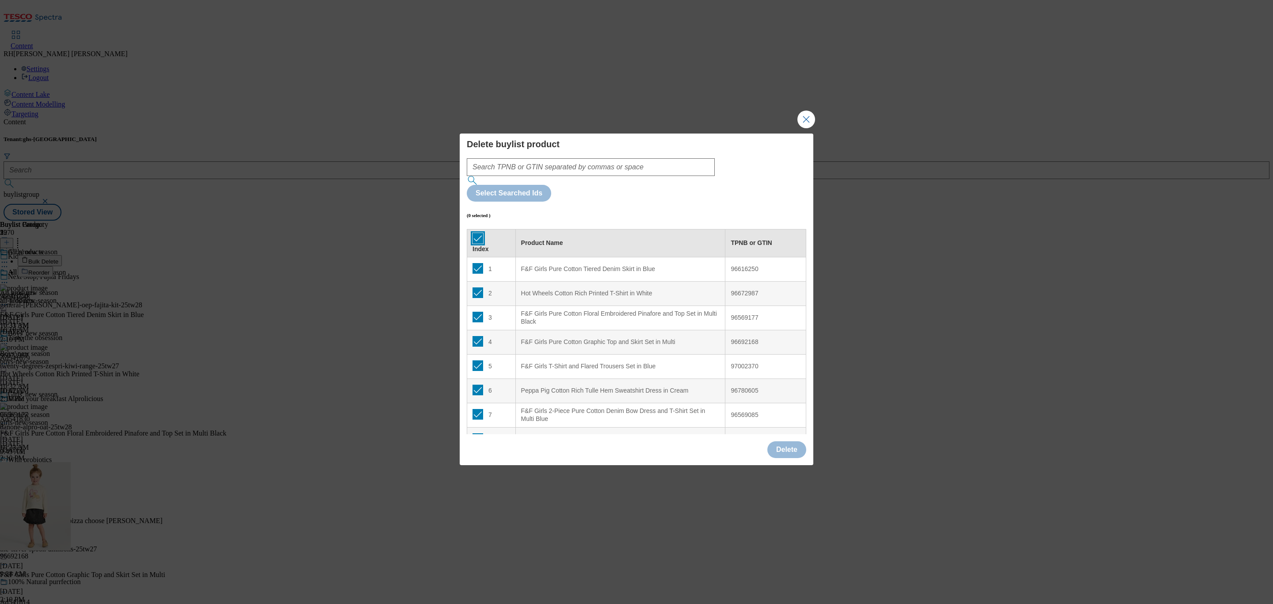
checkbox input "true"
click at [786, 441] on button "Delete" at bounding box center [786, 449] width 39 height 17
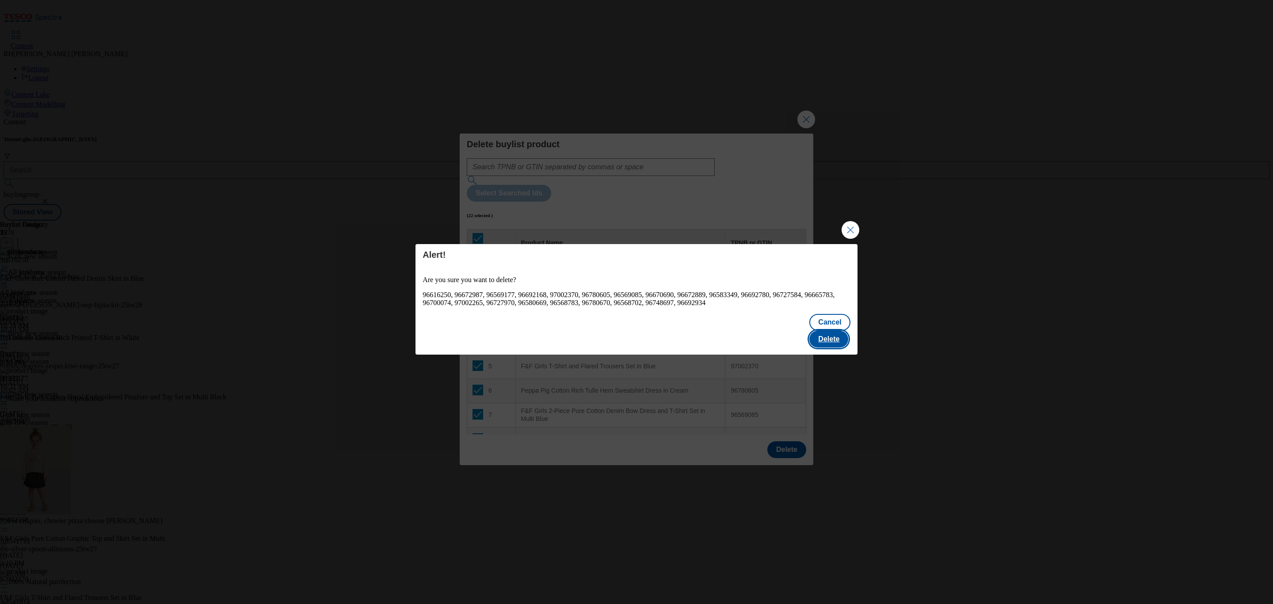
click at [822, 331] on button "Delete" at bounding box center [828, 339] width 39 height 17
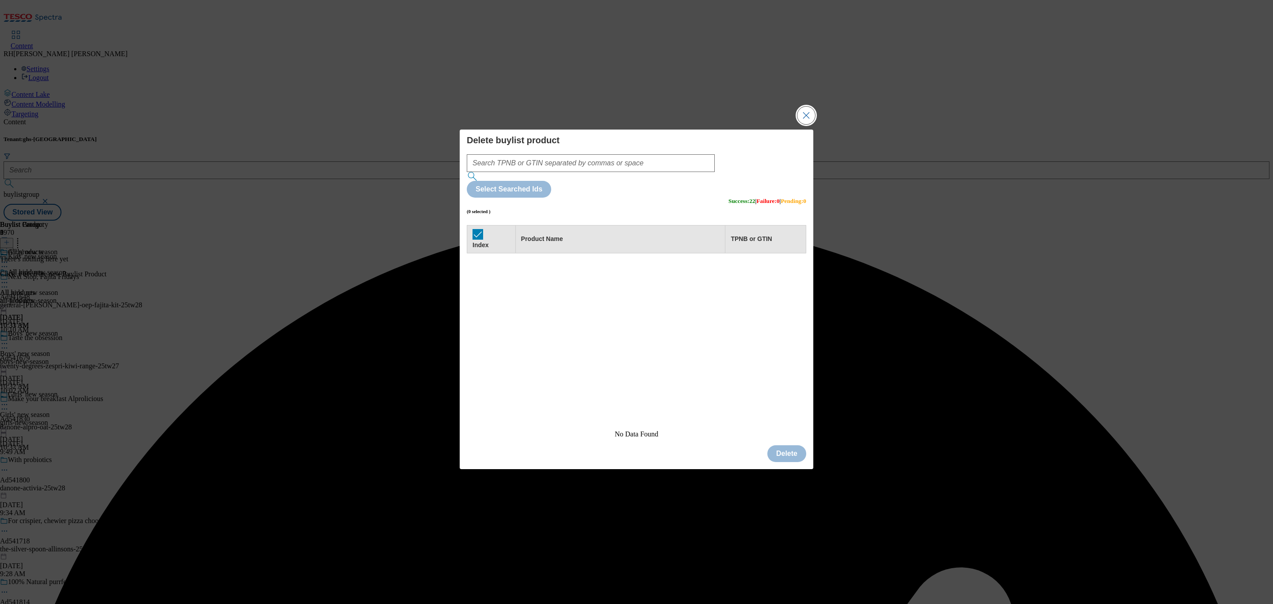
click at [804, 124] on button "Close Modal" at bounding box center [807, 116] width 18 height 18
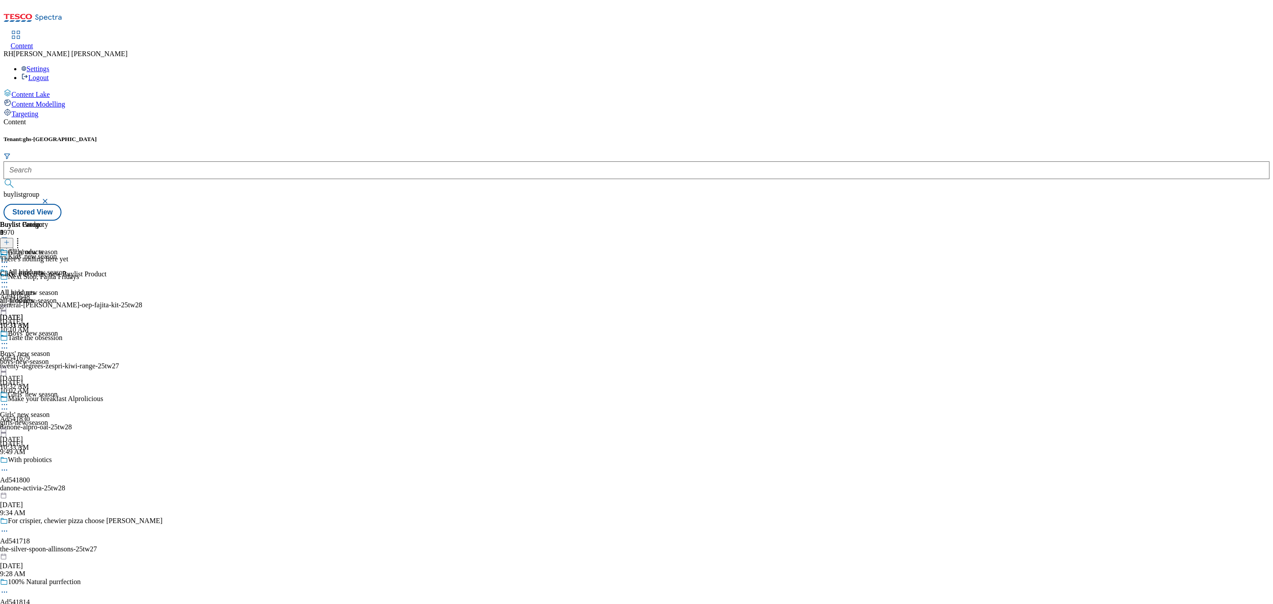
click at [7, 240] on line at bounding box center [7, 242] width 0 height 4
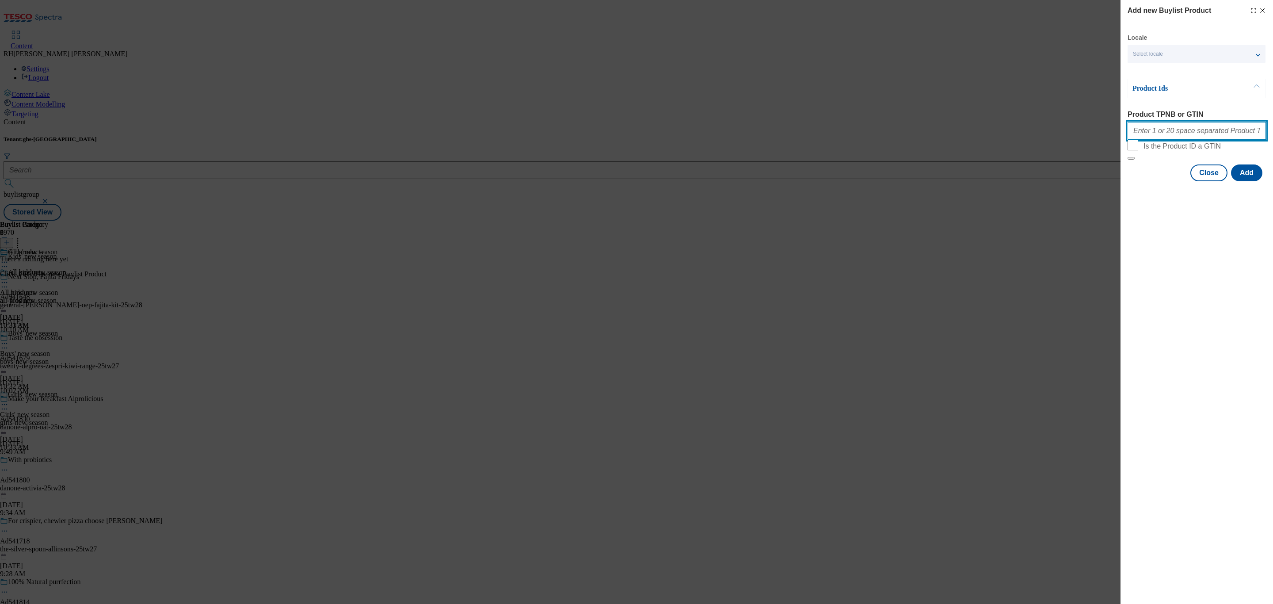
click at [1184, 140] on input "Product TPNB or GTIN" at bounding box center [1197, 131] width 138 height 18
paste input "96586191 96616250 96581490 96505081 96596841 96625203 96502504 96500881 9658596…"
type input "96586191 96616250 96581490 96505081 96596841 96625203 96502504 96500881 9658596…"
click at [1239, 181] on button "Add" at bounding box center [1246, 172] width 31 height 17
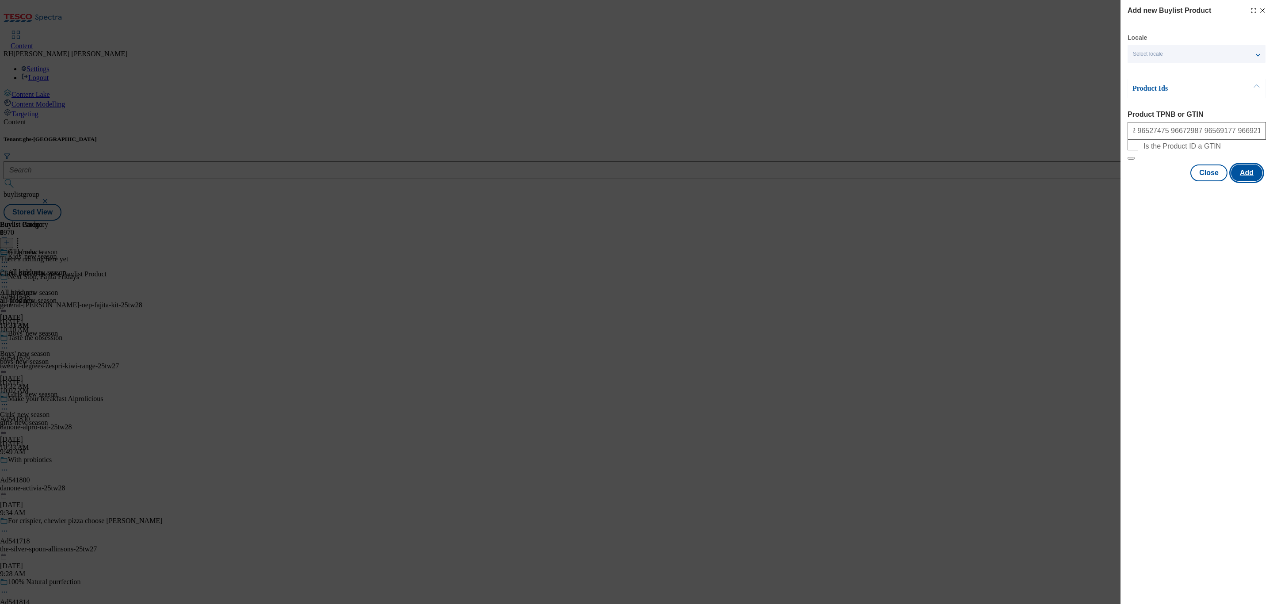
scroll to position [0, 0]
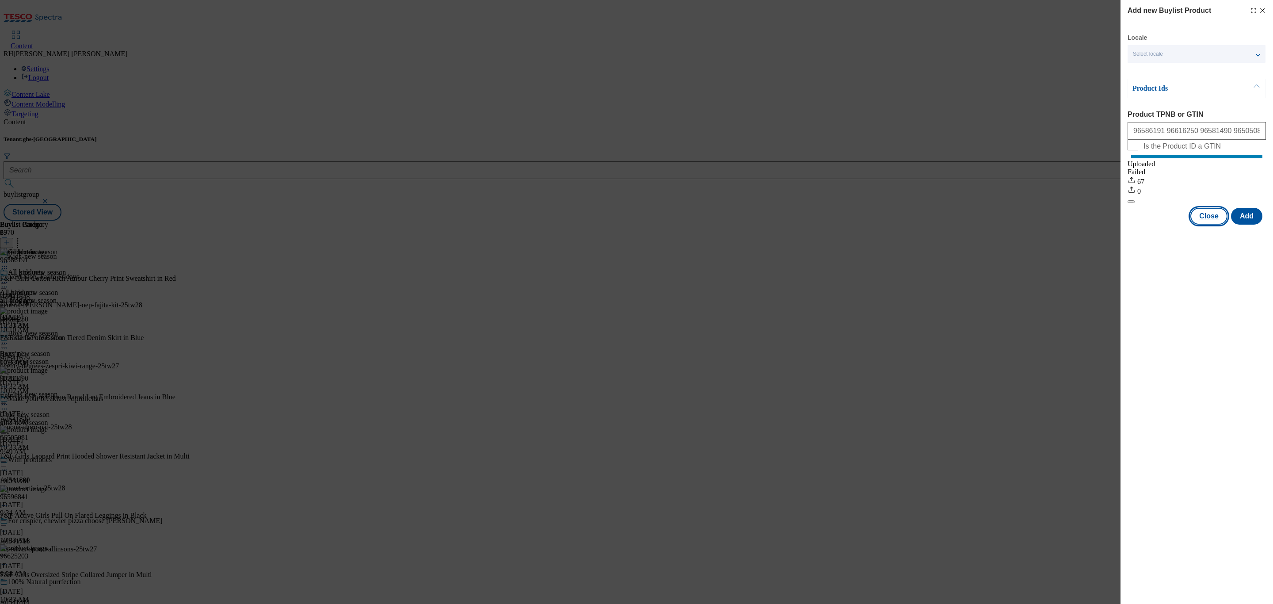
click at [1201, 223] on button "Close" at bounding box center [1209, 216] width 37 height 17
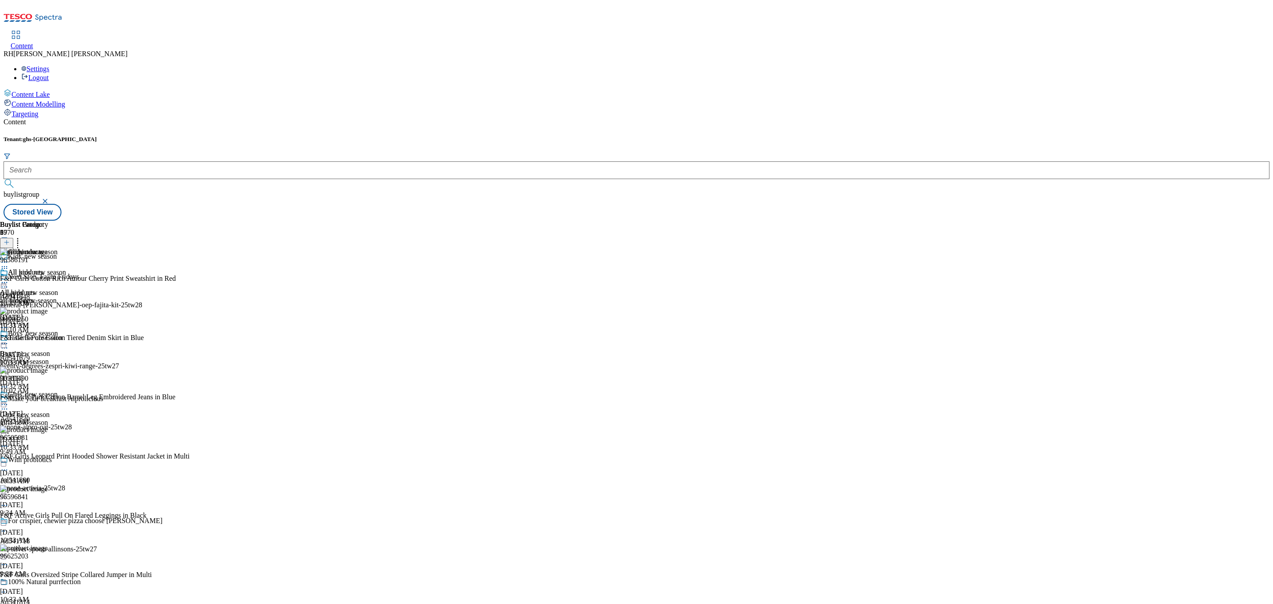
click at [5, 282] on circle at bounding box center [4, 282] width 1 height 1
click at [38, 298] on span "Edit" at bounding box center [32, 301] width 10 height 7
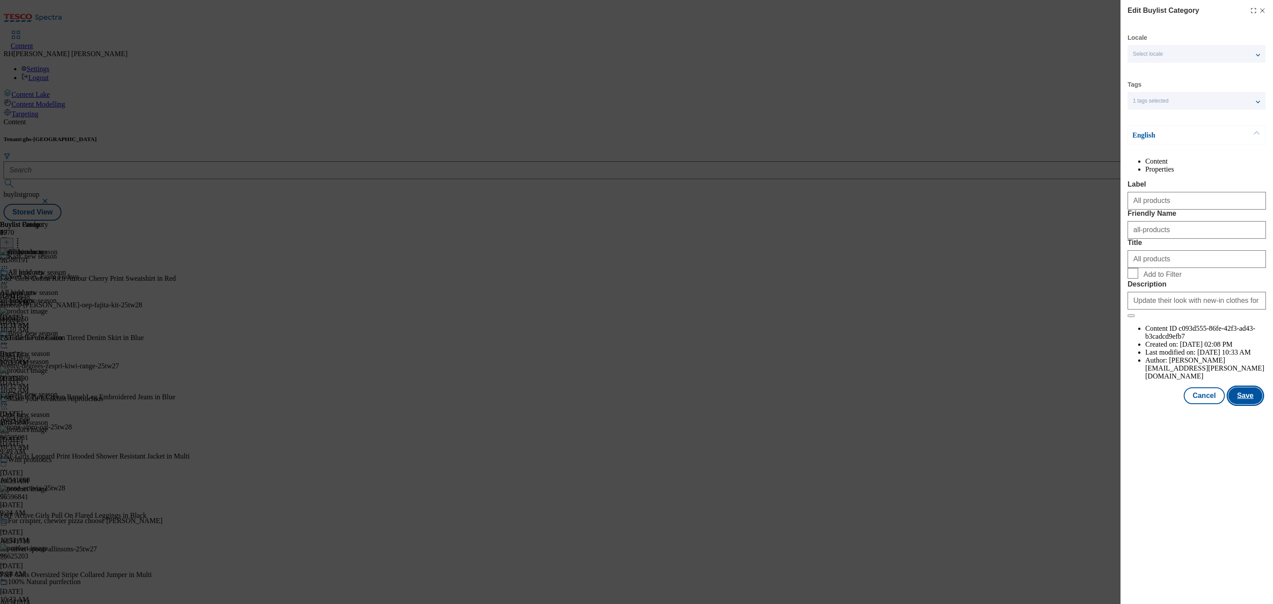
click at [1243, 404] on button "Save" at bounding box center [1246, 395] width 34 height 17
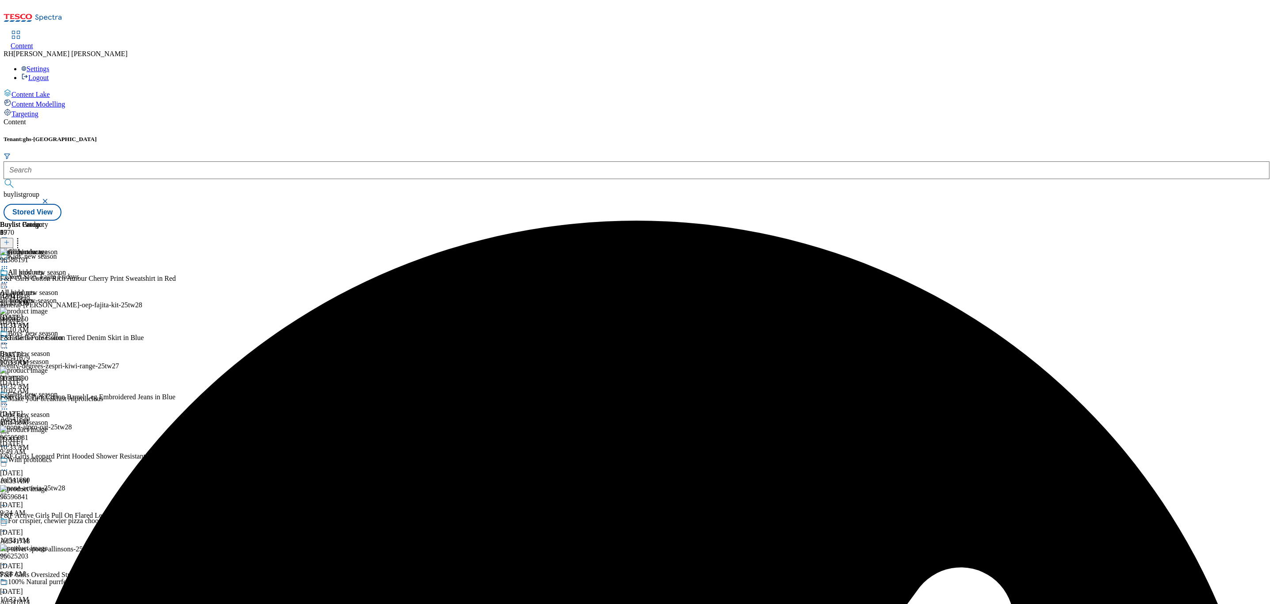
click at [9, 278] on icon at bounding box center [4, 282] width 9 height 9
click at [48, 339] on span "Preview" at bounding box center [37, 342] width 21 height 7
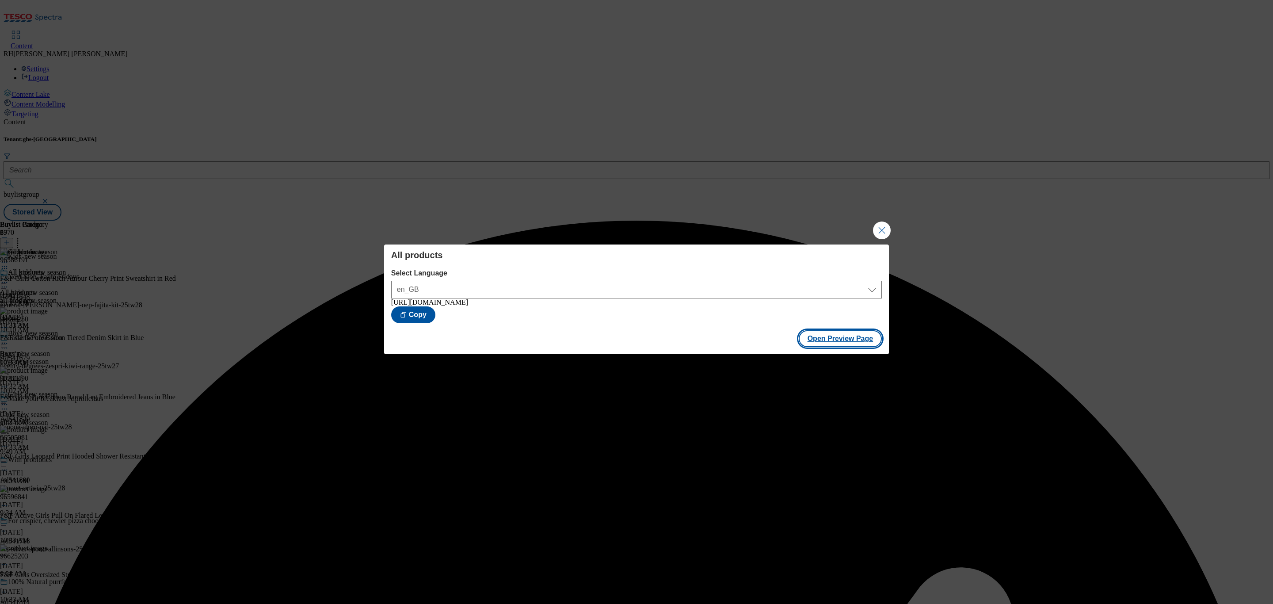
click at [867, 336] on button "Open Preview Page" at bounding box center [841, 338] width 84 height 17
click at [881, 226] on button "Close Modal" at bounding box center [882, 230] width 18 height 18
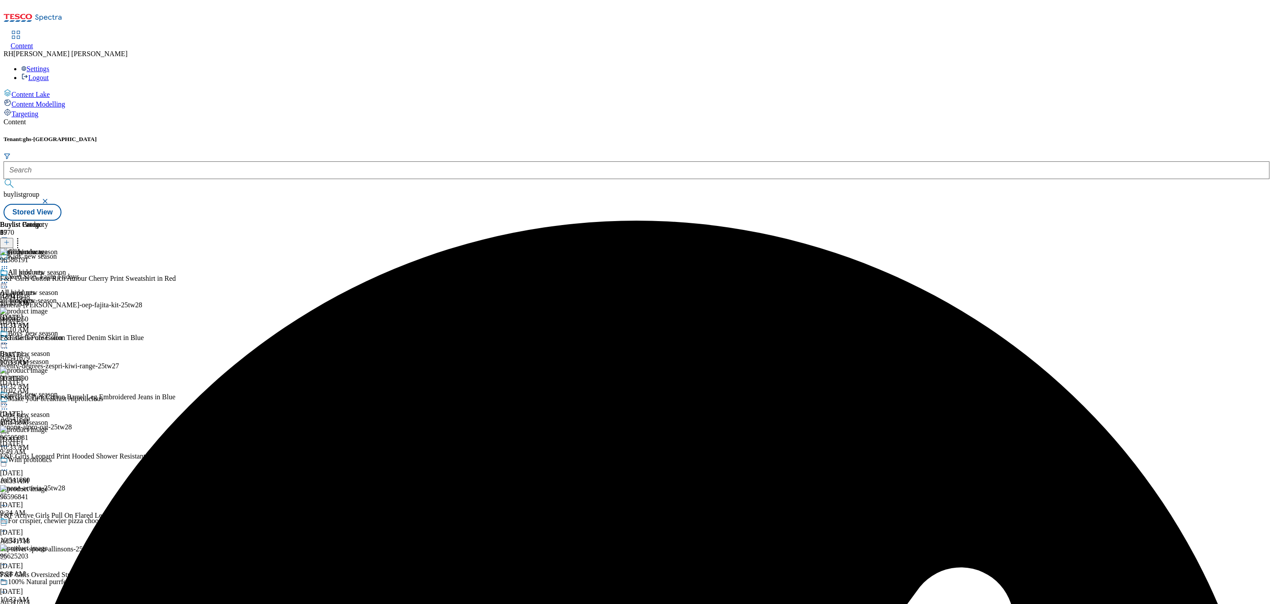
click at [9, 278] on icon at bounding box center [4, 282] width 9 height 9
click at [47, 369] on span "Publish" at bounding box center [36, 372] width 19 height 7
